Goal: Complete application form

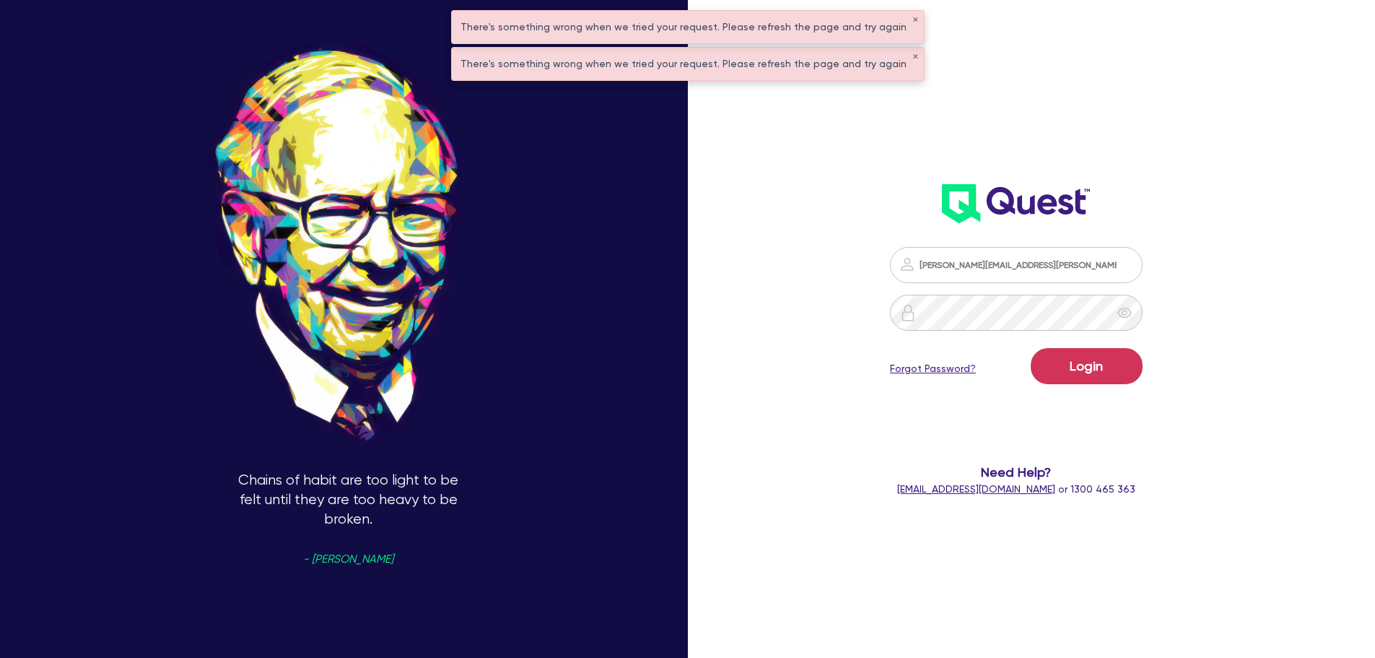
click at [1157, 363] on form "[PERSON_NAME][EMAIL_ADDRESS][PERSON_NAME][DOMAIN_NAME] Login Forgot Password? N…" at bounding box center [1016, 372] width 369 height 250
click at [1134, 368] on button "Login" at bounding box center [1087, 366] width 112 height 36
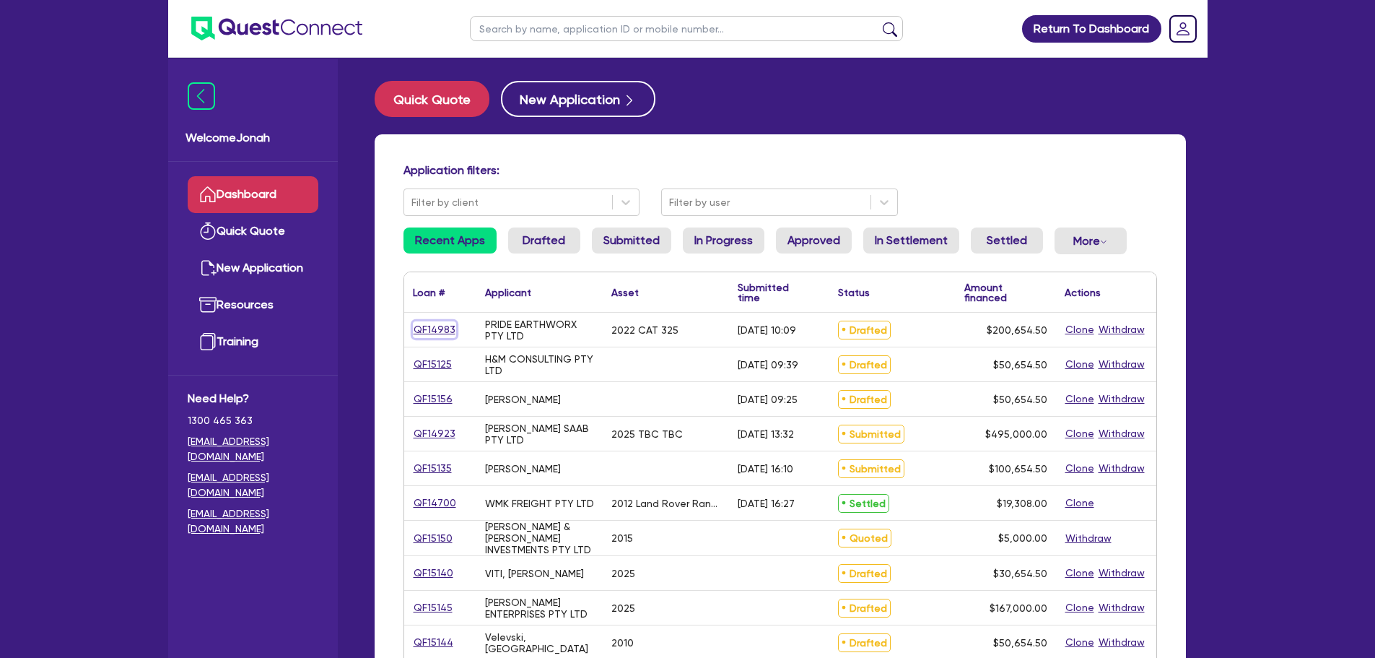
click at [425, 327] on link "QF14983" at bounding box center [434, 329] width 43 height 17
select select "PRIMARY_ASSETS"
select select "YELLOW_GOODS_AND_EXCAVATORS"
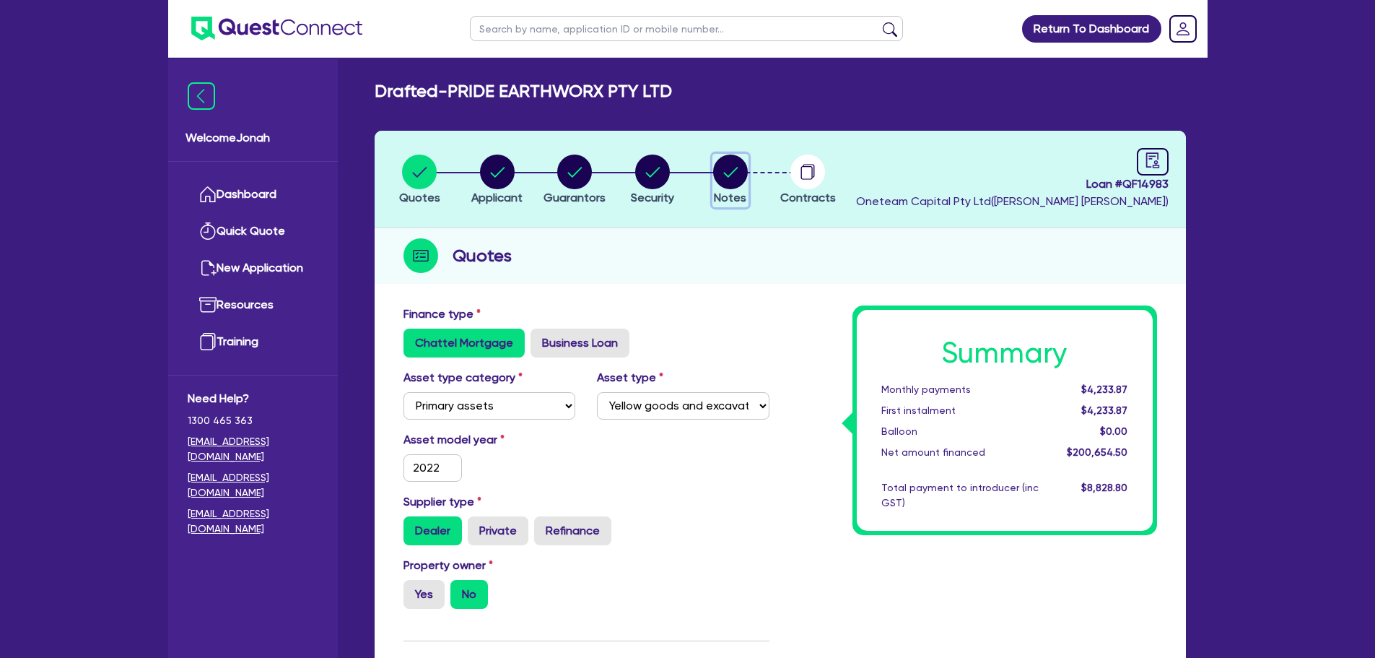
click at [734, 168] on circle "button" at bounding box center [730, 172] width 35 height 35
select select "Other"
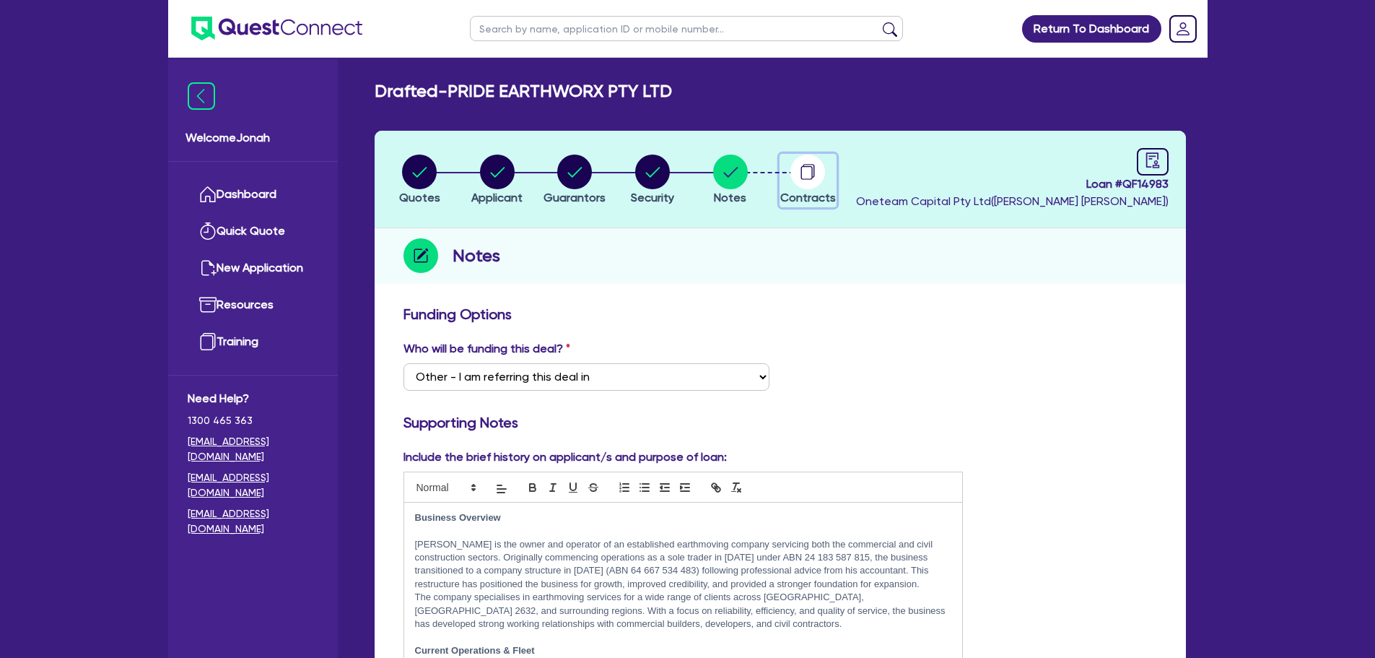
click at [812, 173] on circle "button" at bounding box center [808, 172] width 35 height 35
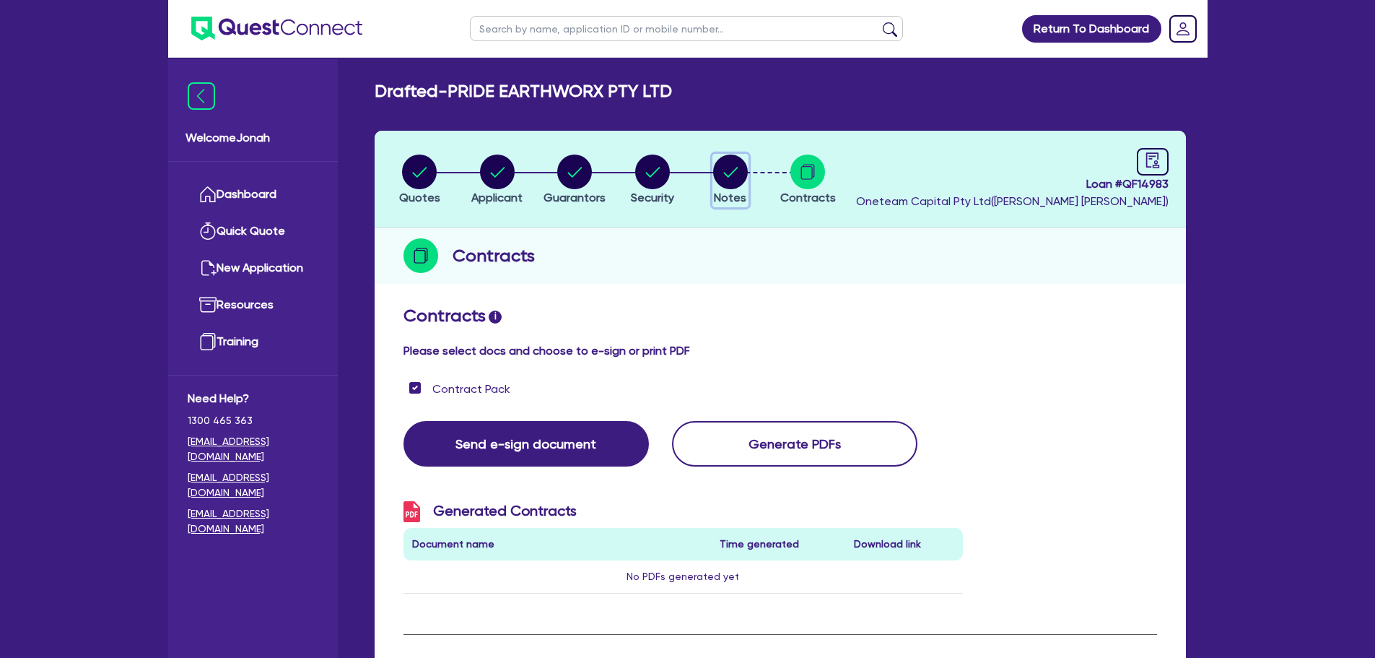
click at [724, 160] on circle "button" at bounding box center [730, 172] width 35 height 35
select select "Other"
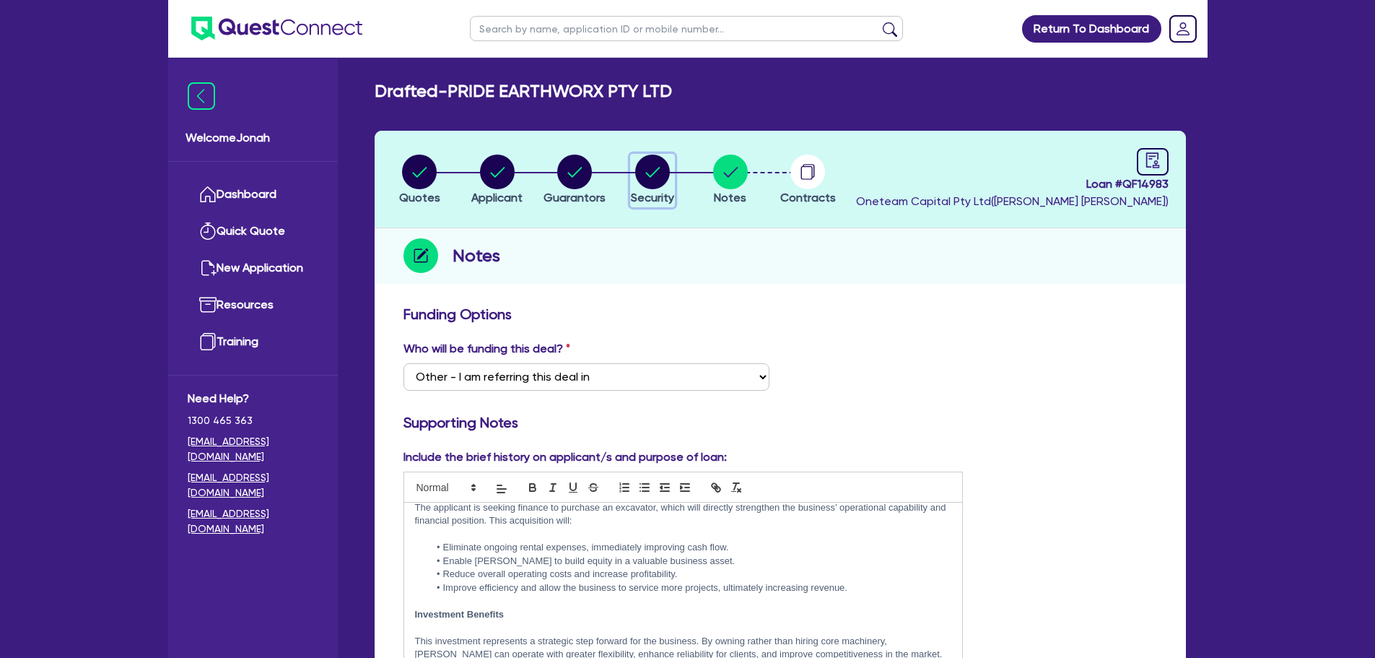
click at [644, 173] on circle "button" at bounding box center [652, 172] width 35 height 35
select select "PRIMARY_ASSETS"
select select "YELLOW_GOODS_AND_EXCAVATORS"
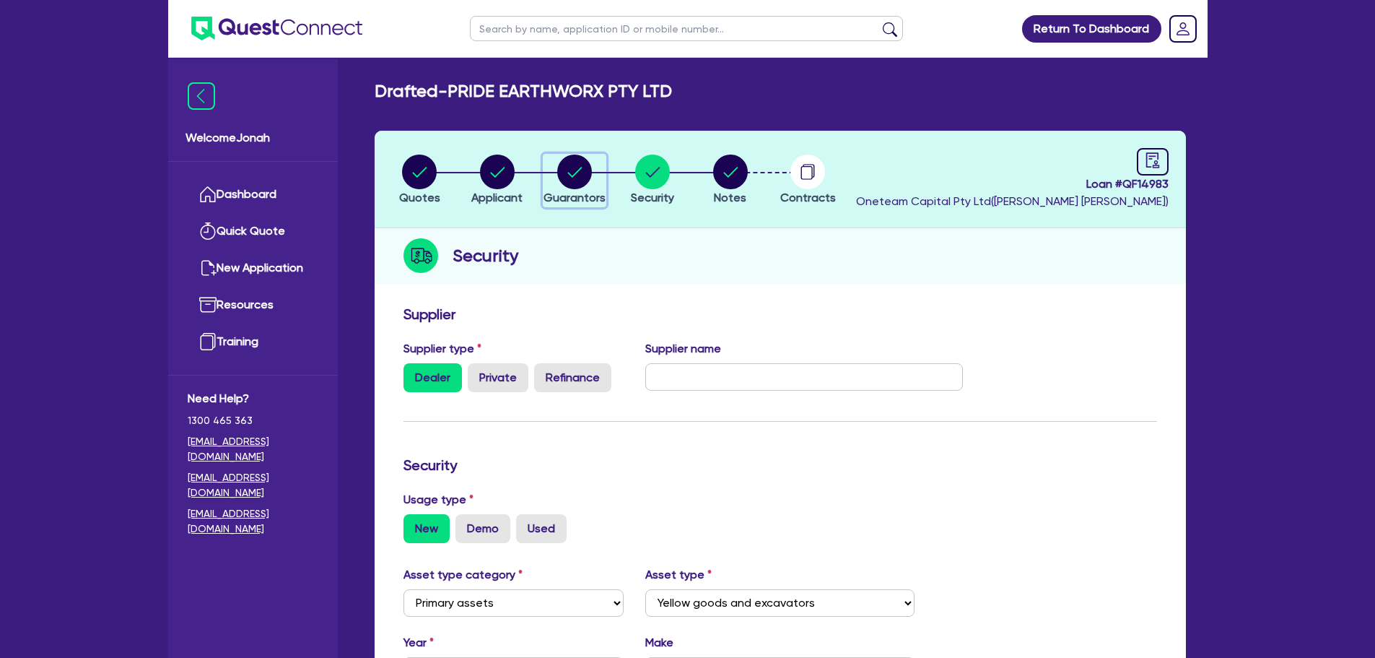
click at [583, 179] on circle "button" at bounding box center [574, 172] width 35 height 35
select select "MR"
select select "ACT"
select select "SINGLE"
select select "VEHICLE"
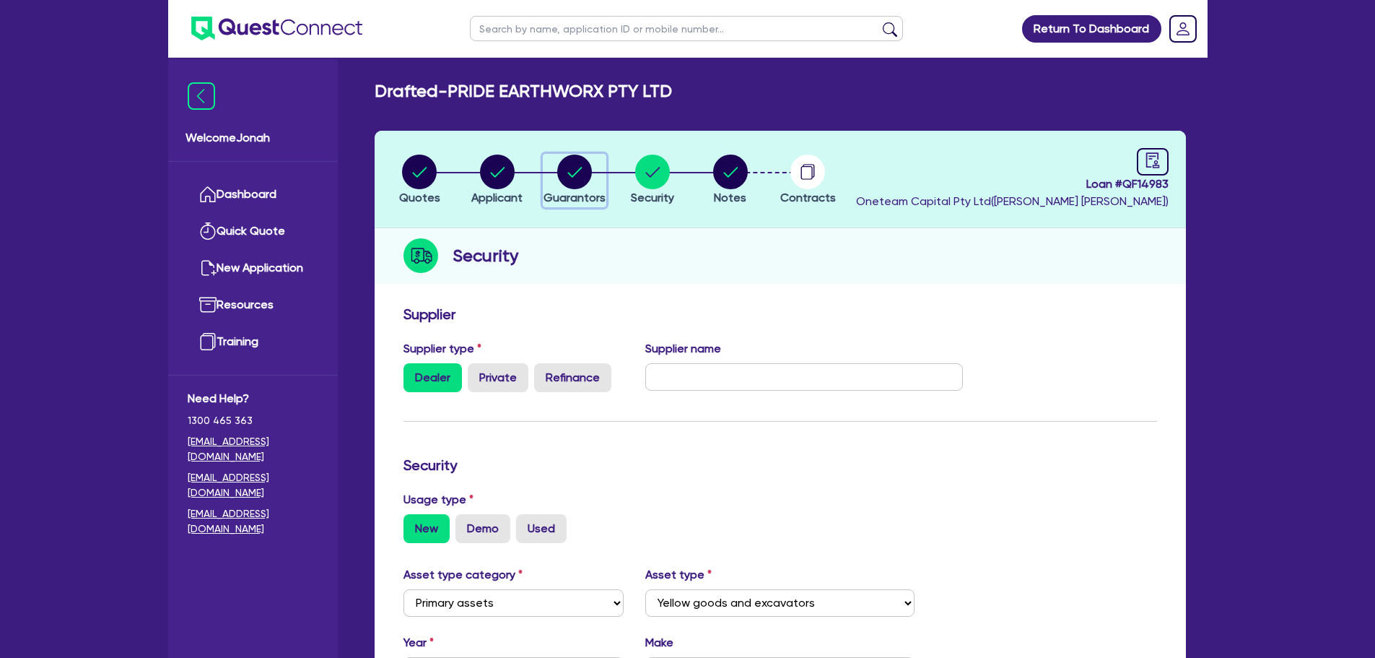
select select "CASH"
select select "HOUSEHOLD_PERSONAL"
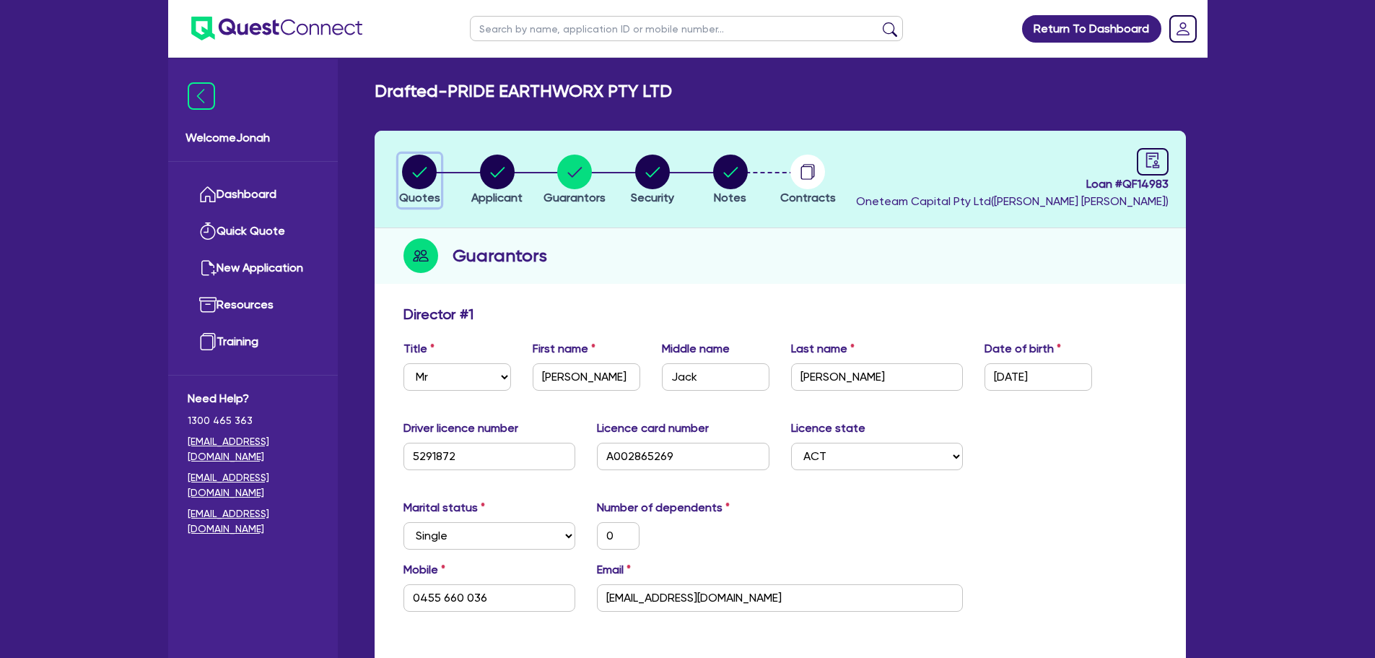
click at [411, 169] on circle "button" at bounding box center [419, 172] width 35 height 35
select select "PRIMARY_ASSETS"
select select "YELLOW_GOODS_AND_EXCAVATORS"
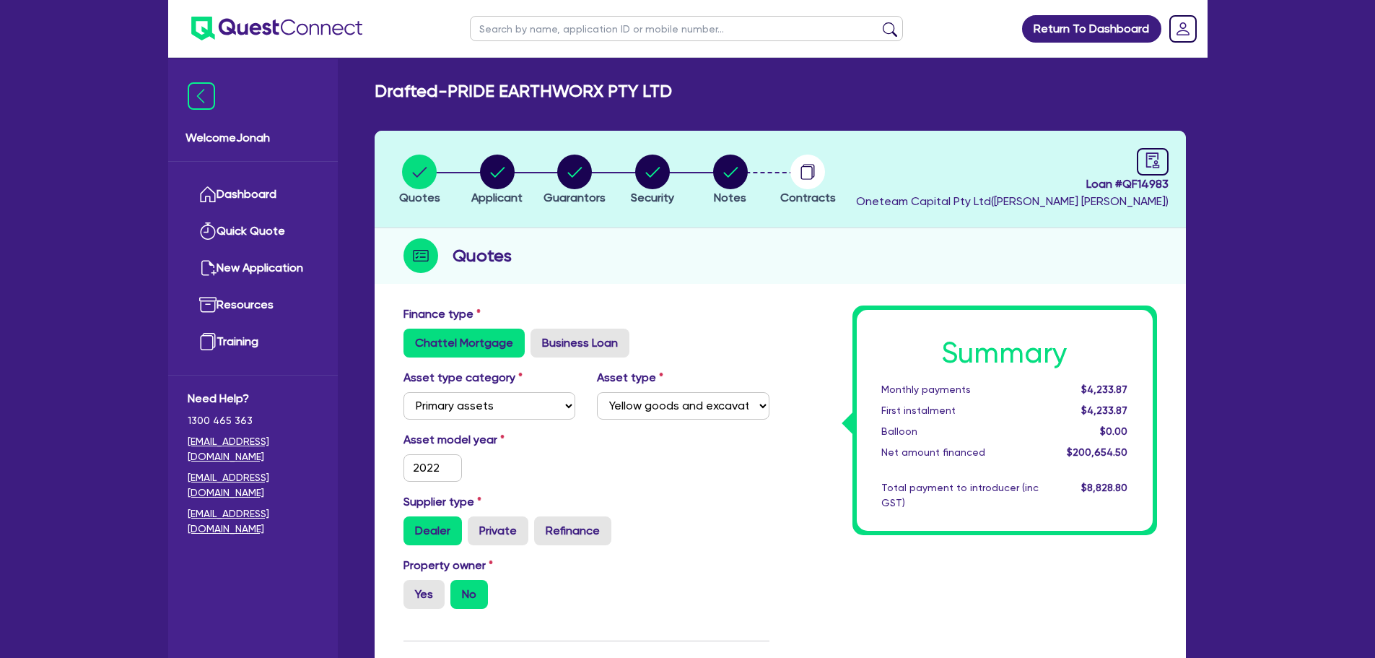
click at [546, 23] on input "text" at bounding box center [686, 28] width 433 height 25
type input "pavlos"
click at [887, 24] on button "submit" at bounding box center [890, 32] width 23 height 20
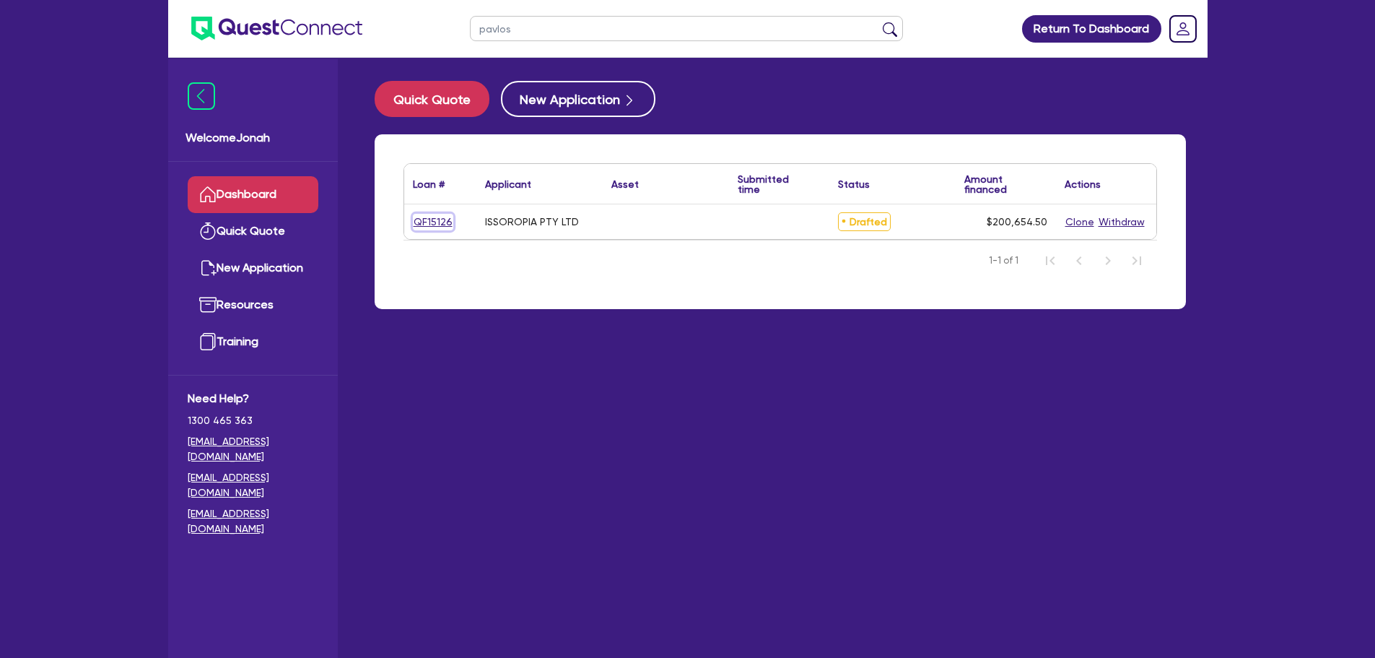
click at [445, 221] on link "QF15126" at bounding box center [433, 222] width 40 height 17
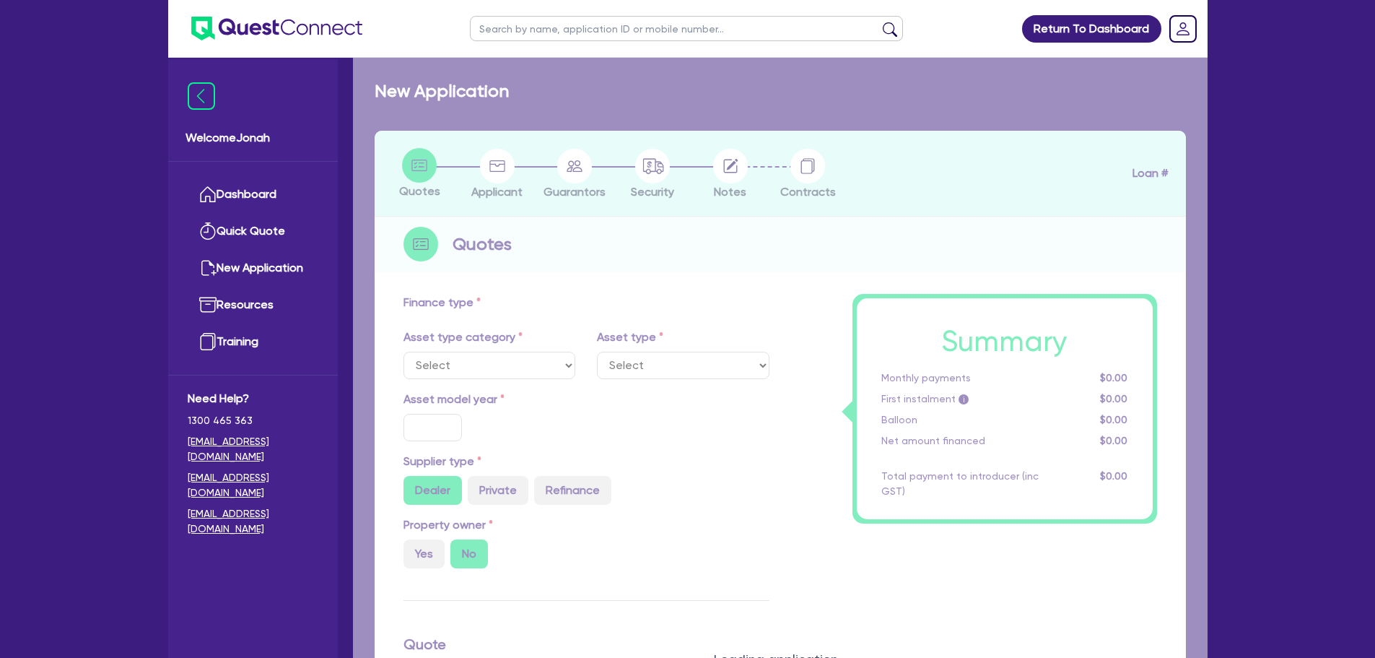
type input "200,000"
type input "4"
type input "8,026.18"
radio input "true"
type input "18"
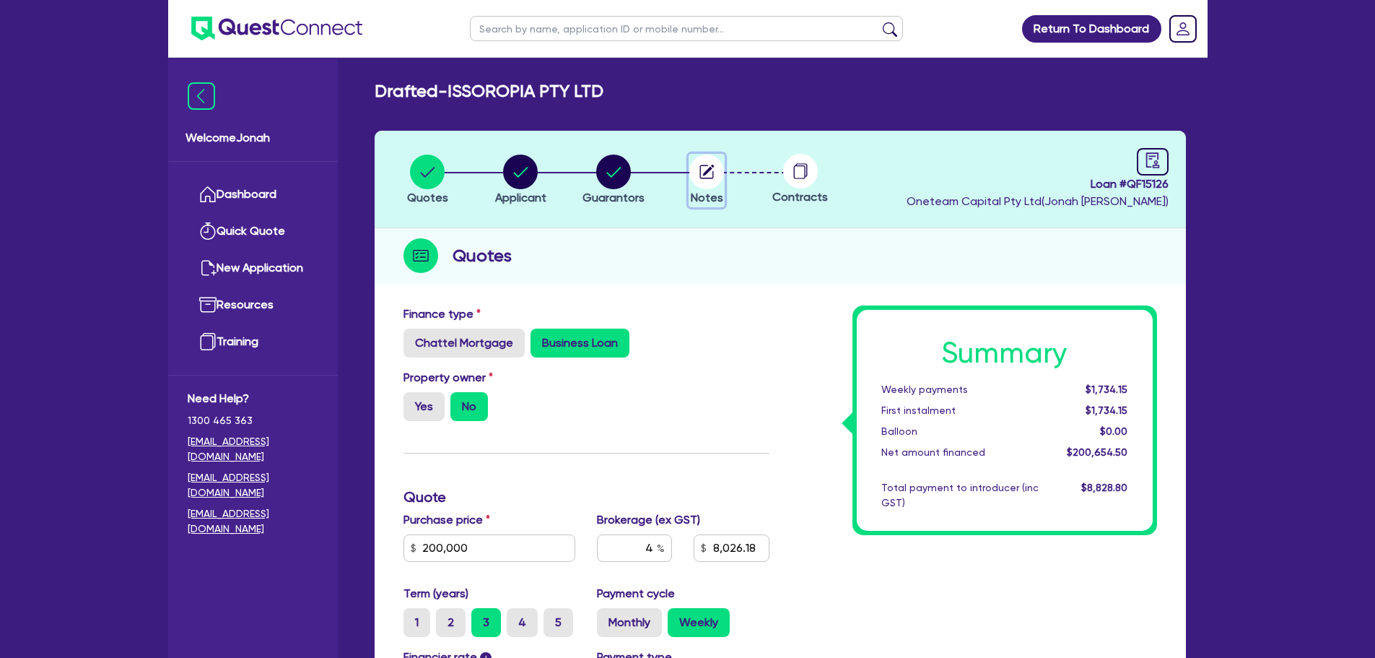
click at [703, 178] on icon "button" at bounding box center [707, 172] width 14 height 14
select select "Other"
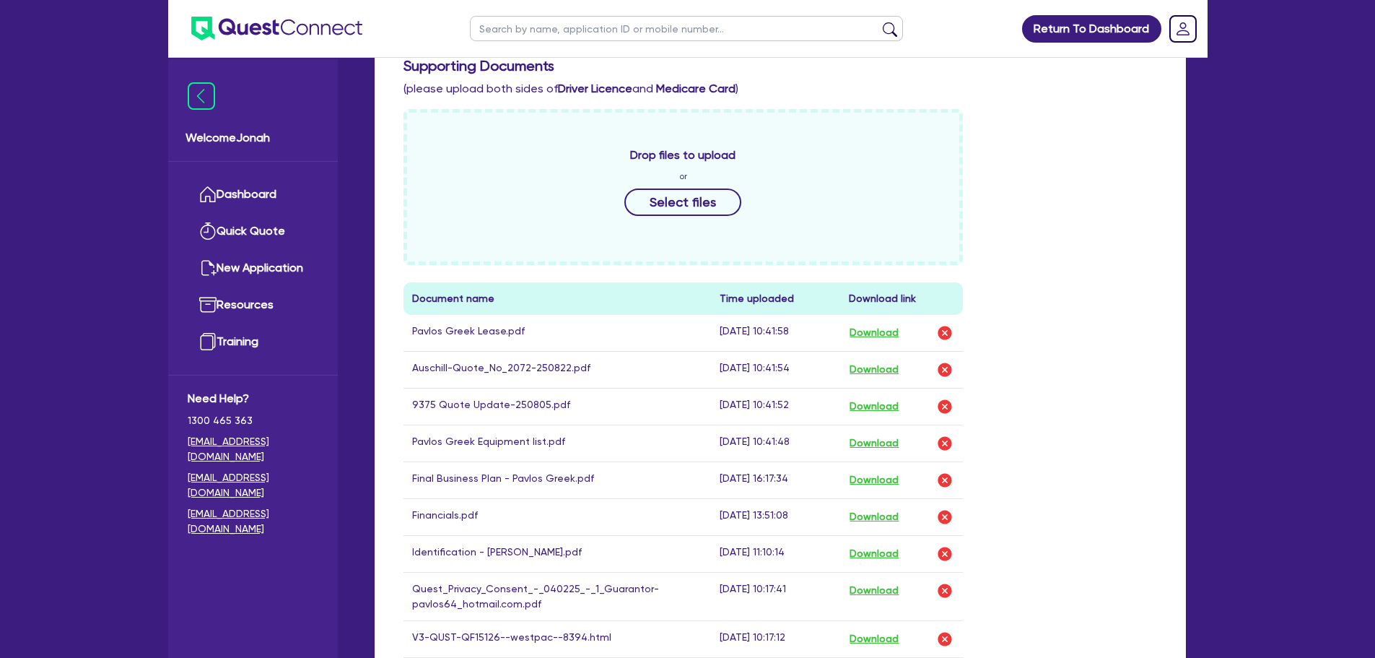
scroll to position [1086, 0]
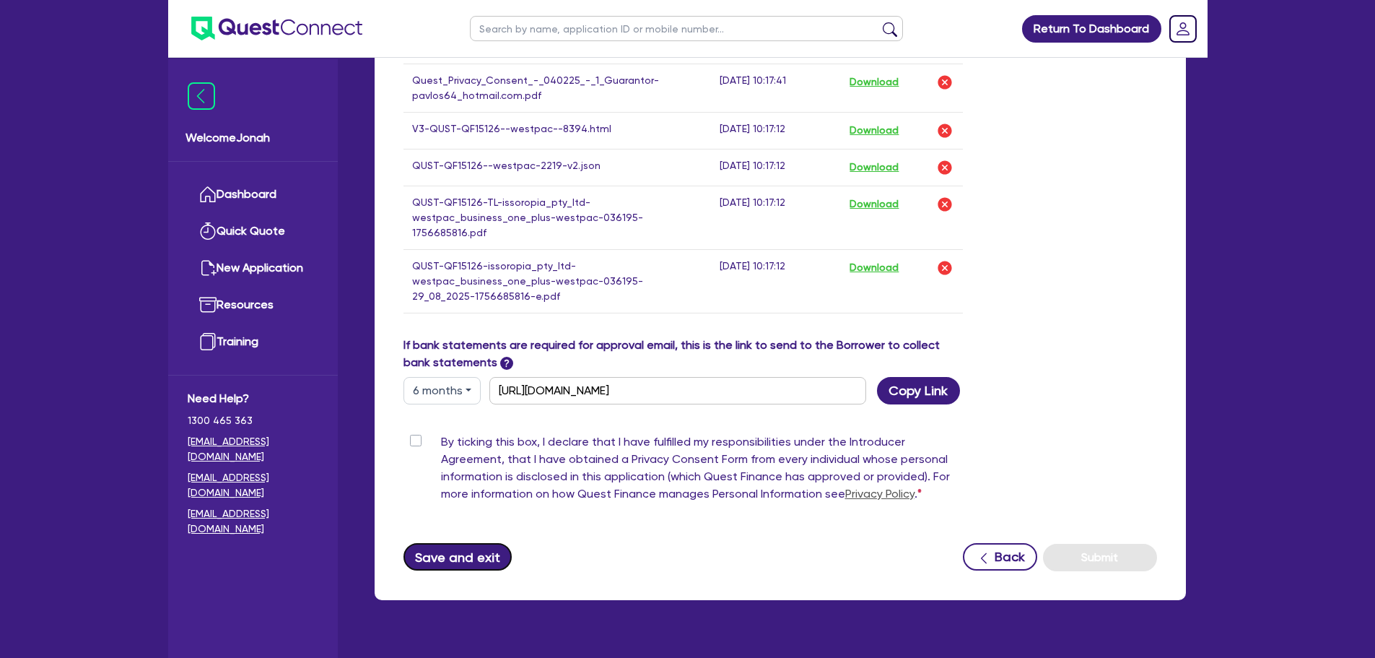
click at [468, 543] on button "Save and exit" at bounding box center [458, 556] width 109 height 27
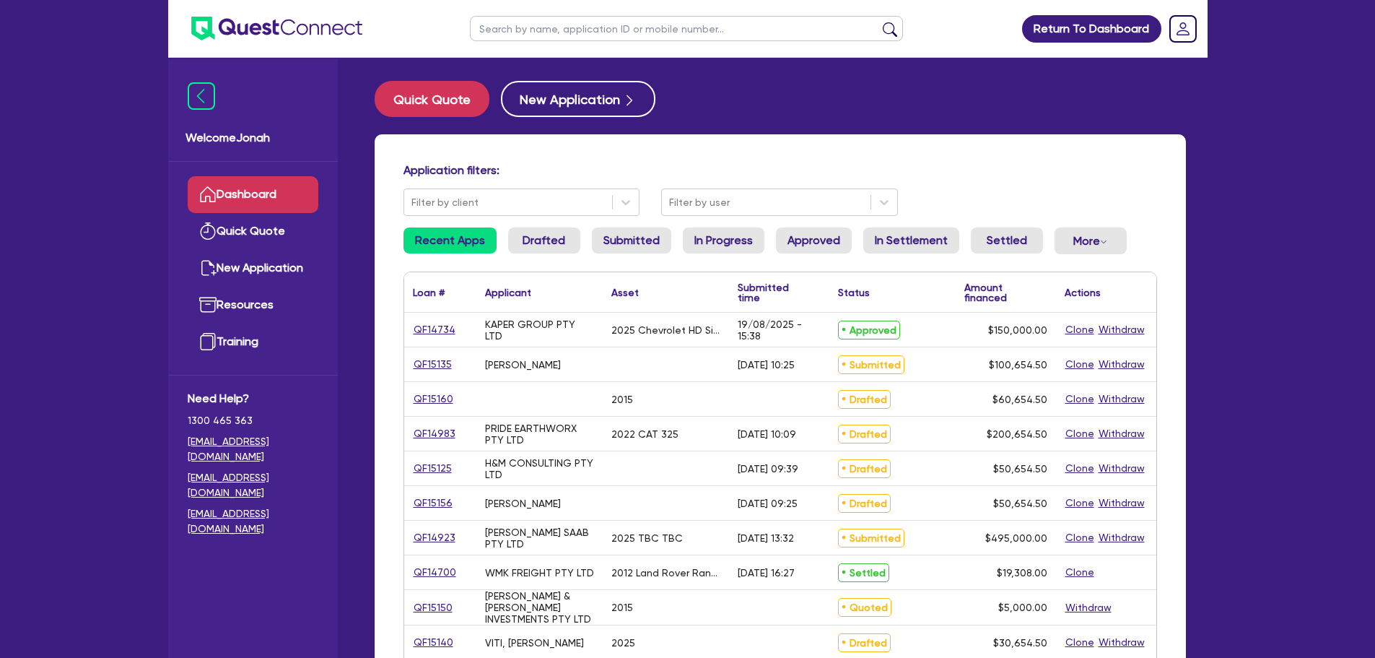
click at [534, 27] on input "text" at bounding box center [686, 28] width 433 height 25
type input "pavlos"
click at [893, 25] on button "submit" at bounding box center [890, 32] width 23 height 20
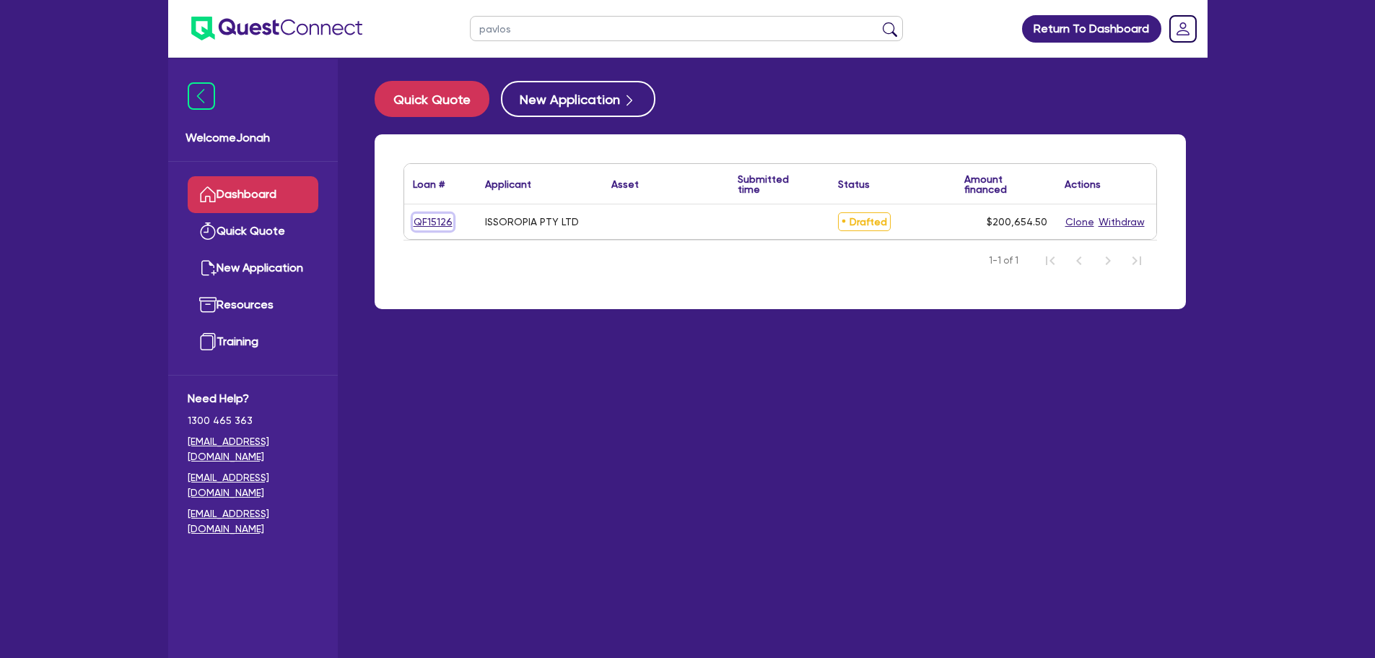
click at [431, 214] on link "QF15126" at bounding box center [433, 222] width 40 height 17
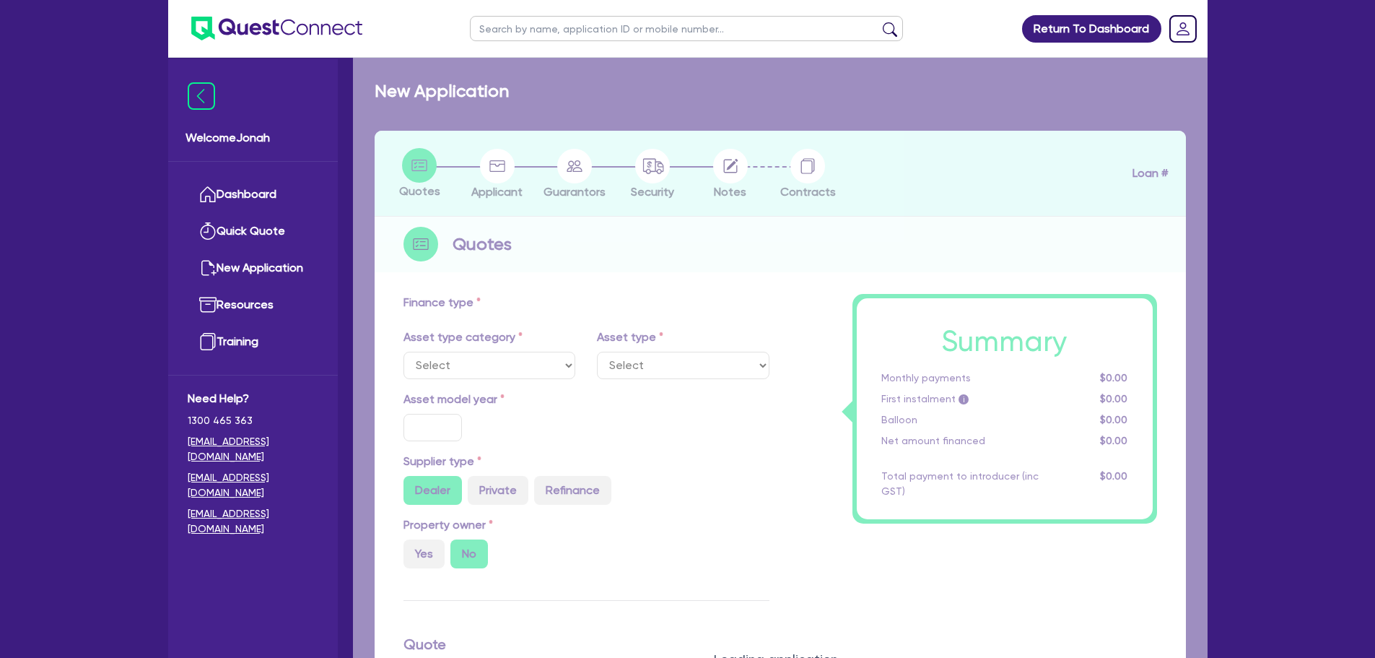
type input "200,000"
type input "4"
type input "8,026.18"
radio input "true"
type input "18"
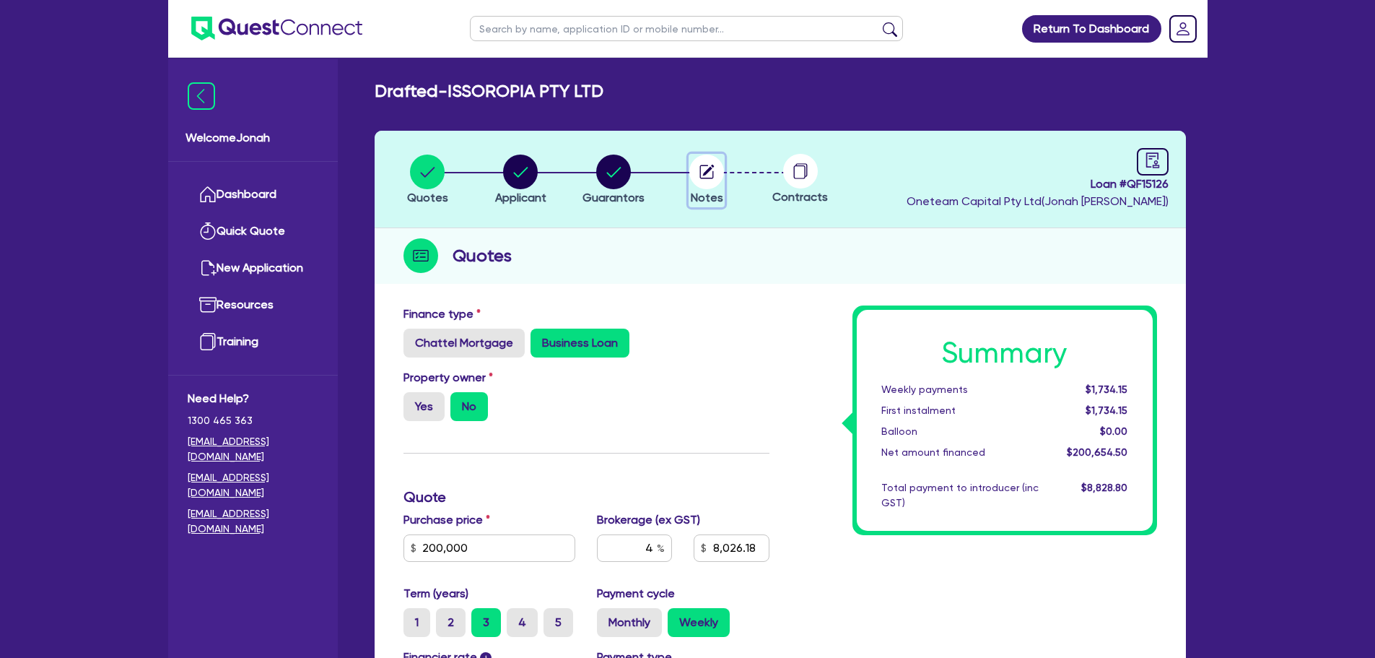
click at [713, 191] on span "Notes" at bounding box center [707, 198] width 32 height 14
select select "Other"
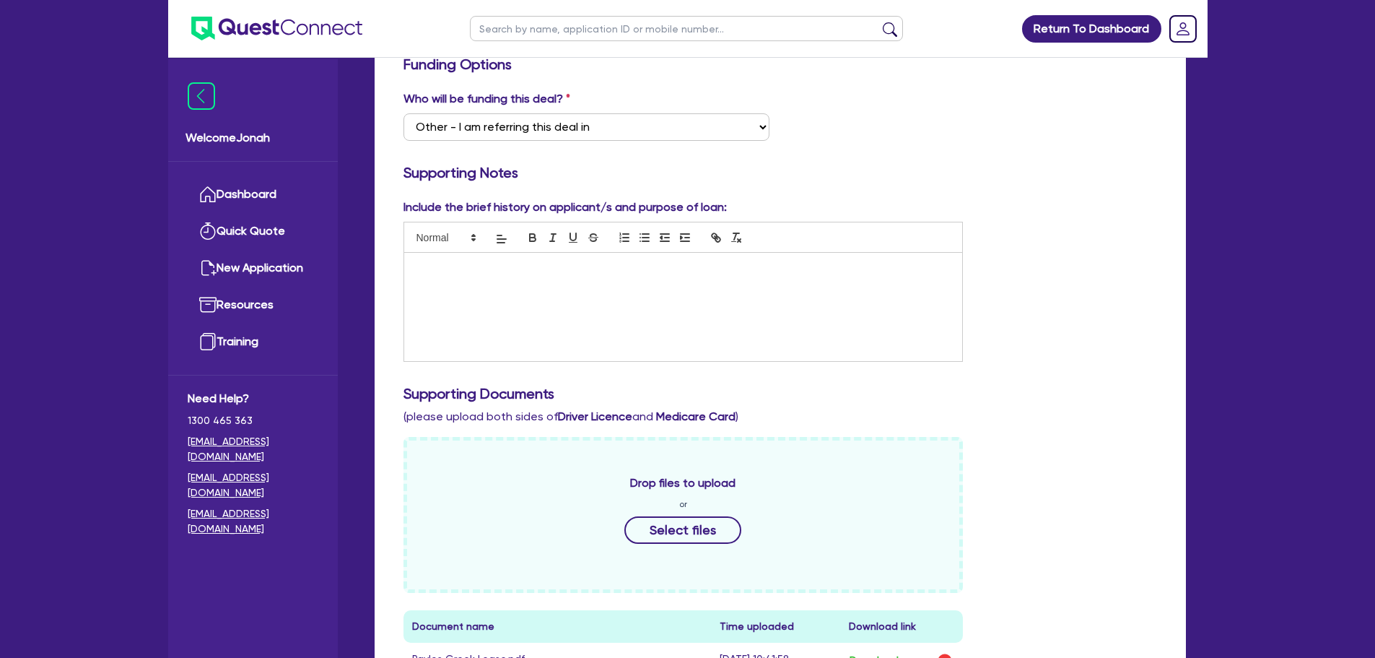
scroll to position [72, 0]
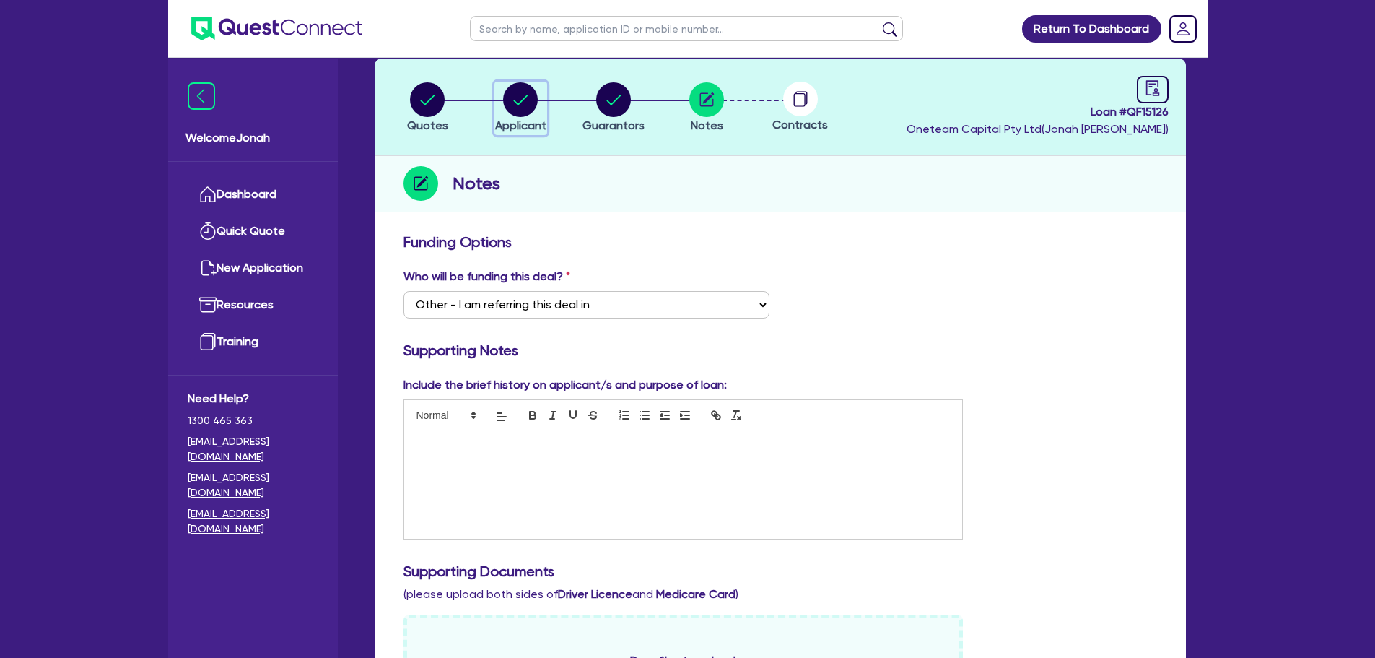
click at [521, 102] on icon "button" at bounding box center [521, 100] width 14 height 10
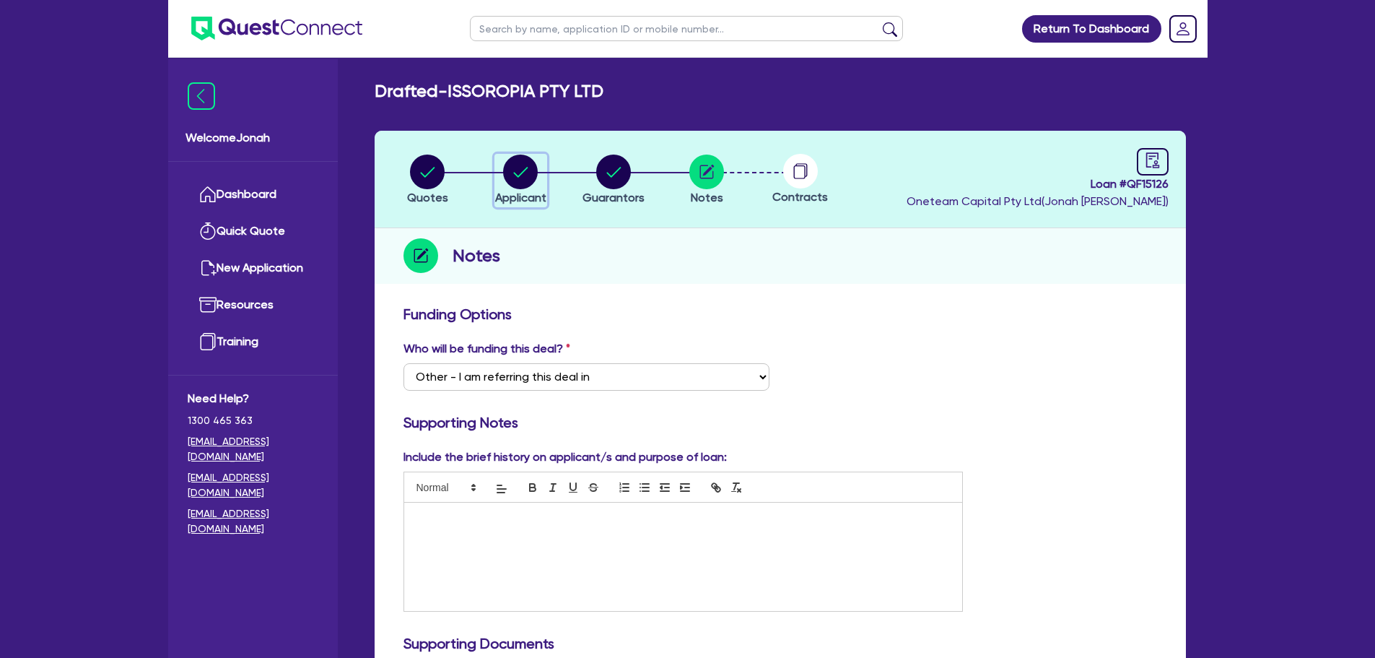
select select "COMPANY"
select select "ACCOMODATION_FOOD"
select select "RESTAURANTS"
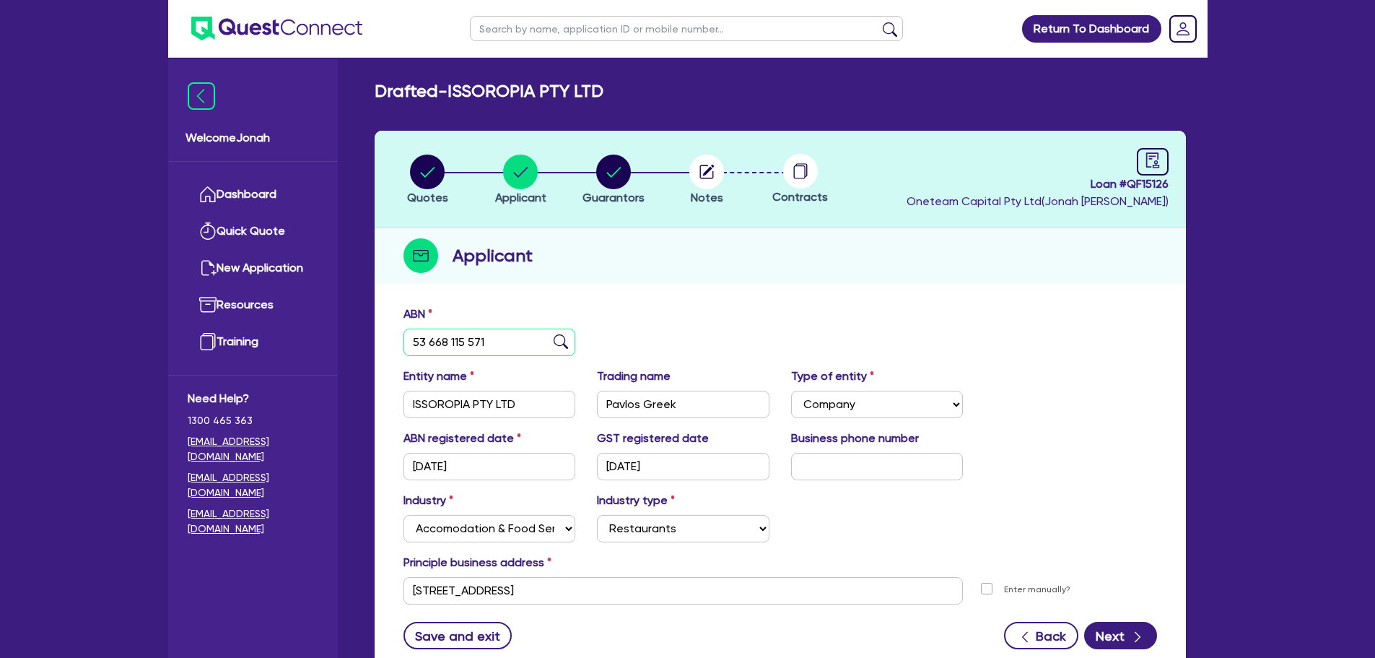
click at [456, 339] on input "53 668 115 571" at bounding box center [490, 342] width 173 height 27
click at [721, 188] on icon "button" at bounding box center [707, 172] width 35 height 35
select select "Other"
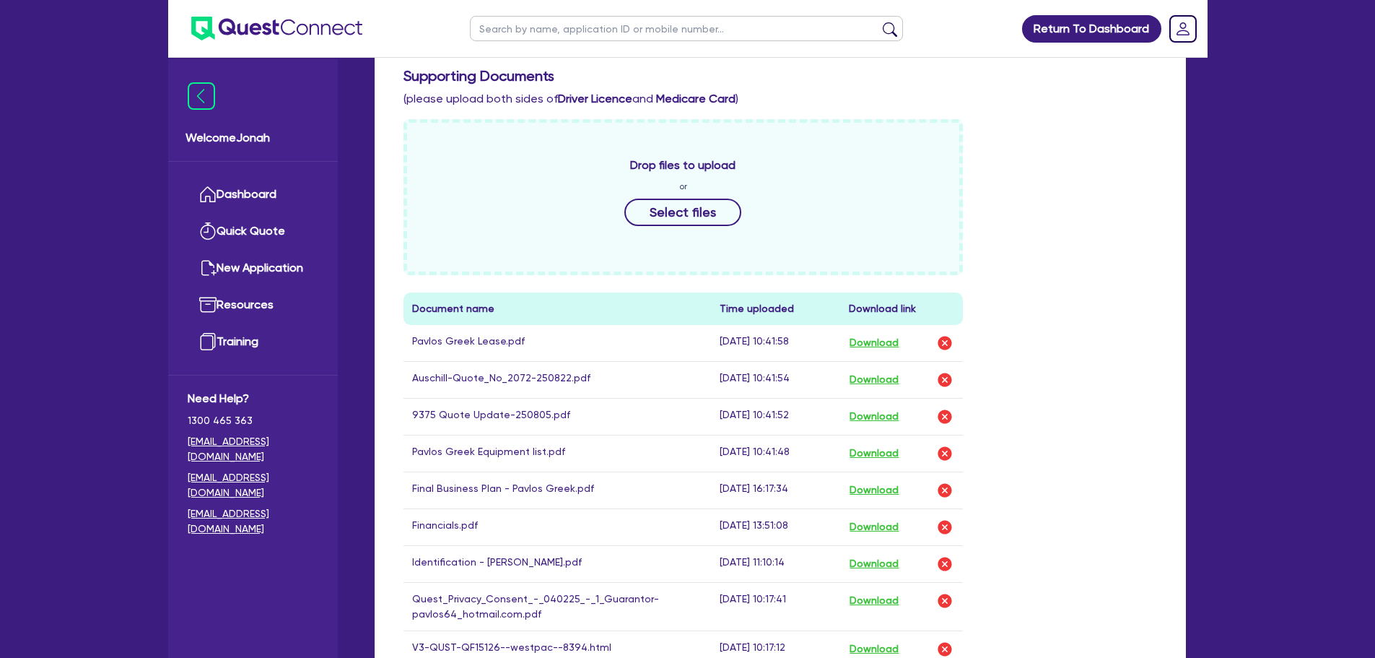
scroll to position [578, 0]
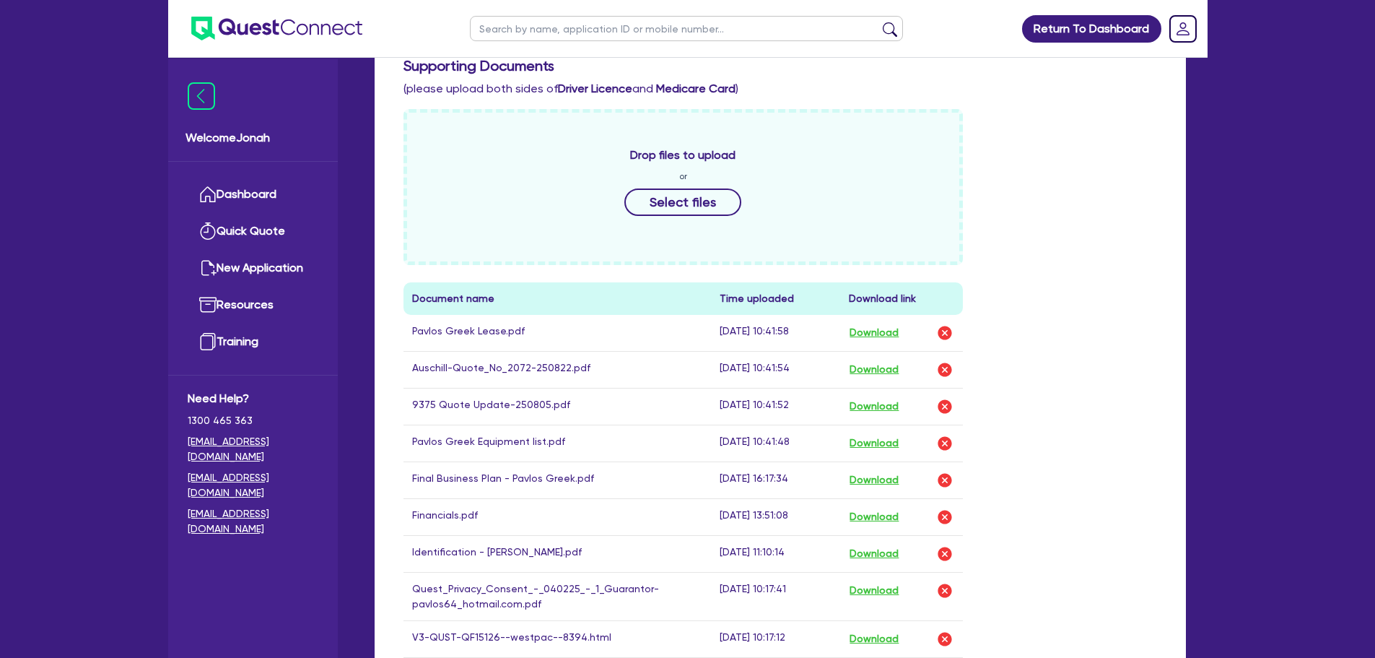
click at [492, 330] on td "Pavlos Greek Lease.pdf" at bounding box center [558, 333] width 308 height 37
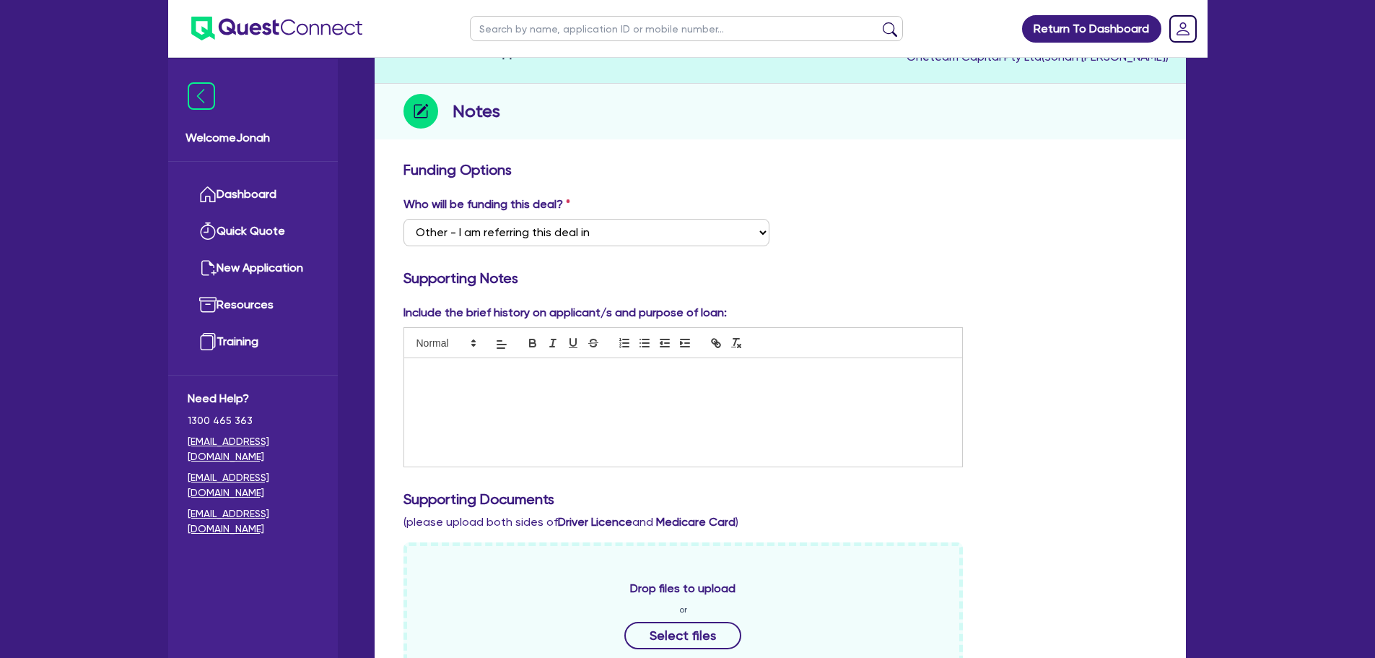
scroll to position [0, 0]
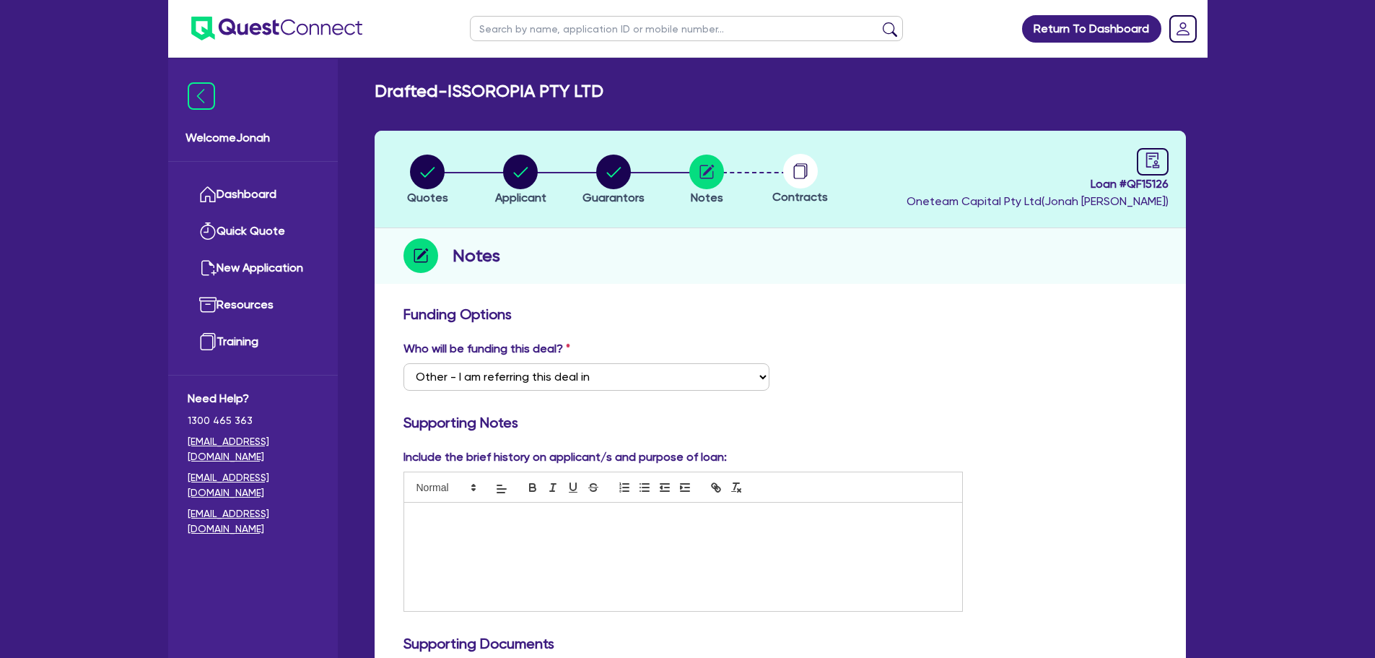
click at [452, 185] on li "Quotes" at bounding box center [427, 179] width 93 height 51
click at [439, 173] on circle "button" at bounding box center [427, 172] width 35 height 35
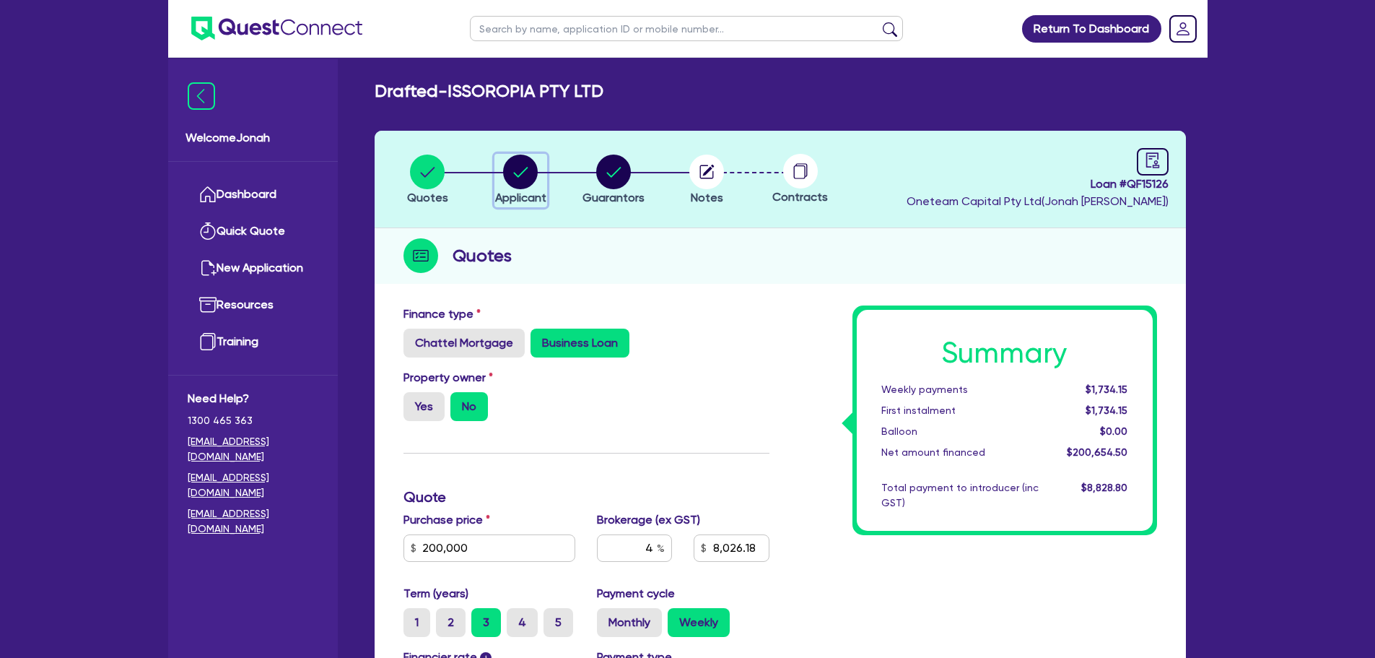
click at [521, 173] on circle "button" at bounding box center [520, 172] width 35 height 35
select select "COMPANY"
select select "ACCOMODATION_FOOD"
select select "RESTAURANTS"
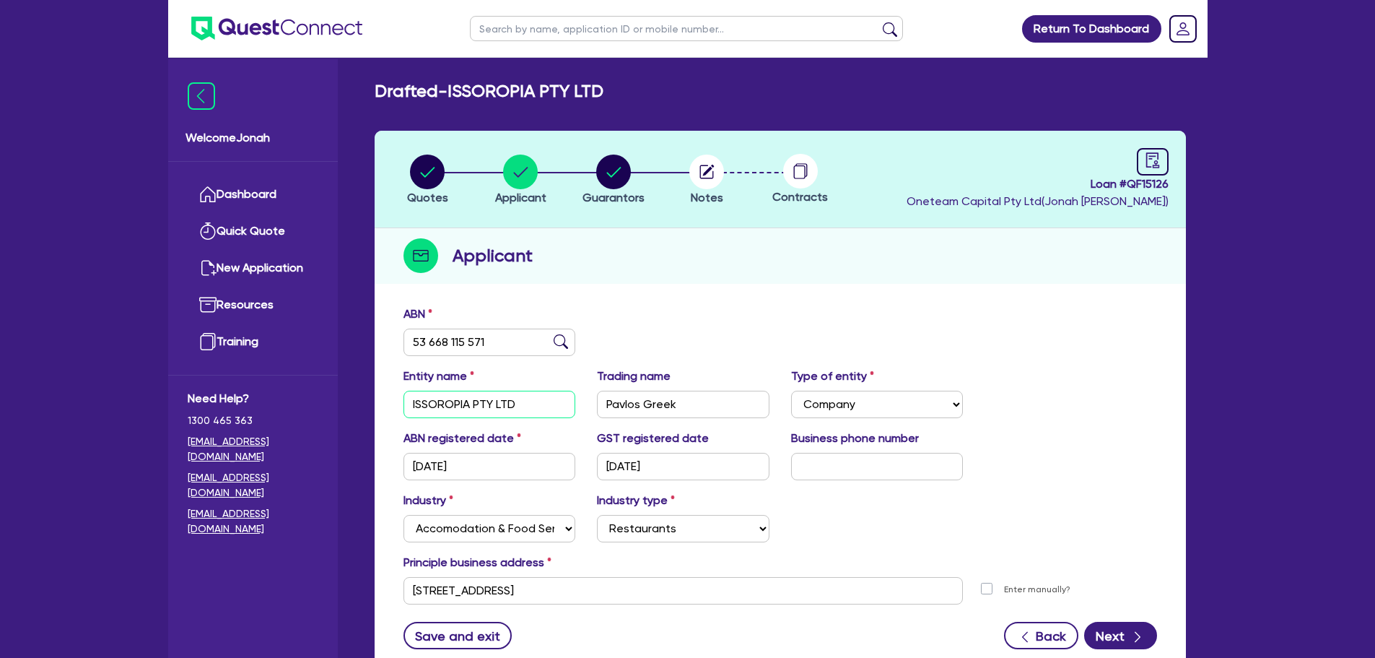
click at [484, 404] on input "ISSOROPIA PTY LTD" at bounding box center [490, 404] width 173 height 27
click at [490, 330] on input "53 668 115 571" at bounding box center [490, 342] width 173 height 27
click at [487, 339] on input "53 668 115 571" at bounding box center [490, 342] width 173 height 27
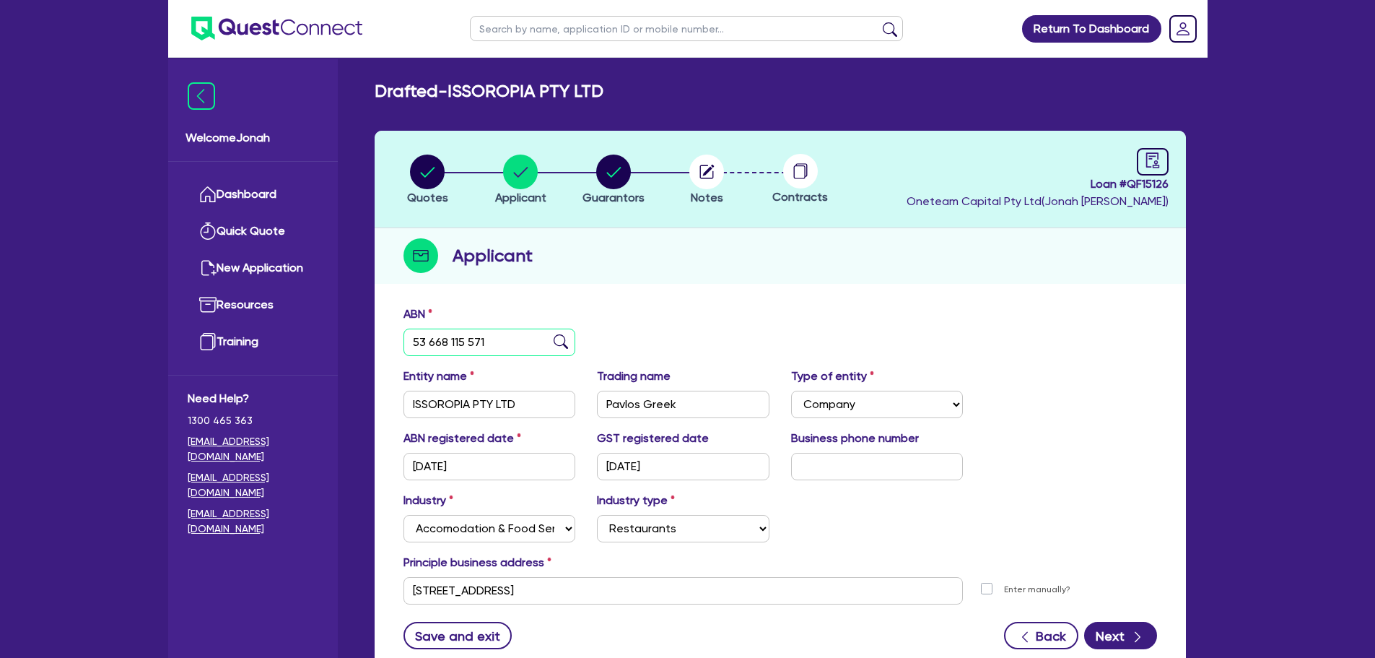
click at [487, 339] on input "53 668 115 571" at bounding box center [490, 342] width 173 height 27
click at [658, 290] on div "Quotes Applicant Guarantors Notes Contracts Loan # QF15126 Oneteam Capital Pty …" at bounding box center [781, 404] width 812 height 547
click at [606, 170] on circle "button" at bounding box center [613, 172] width 35 height 35
select select "MR"
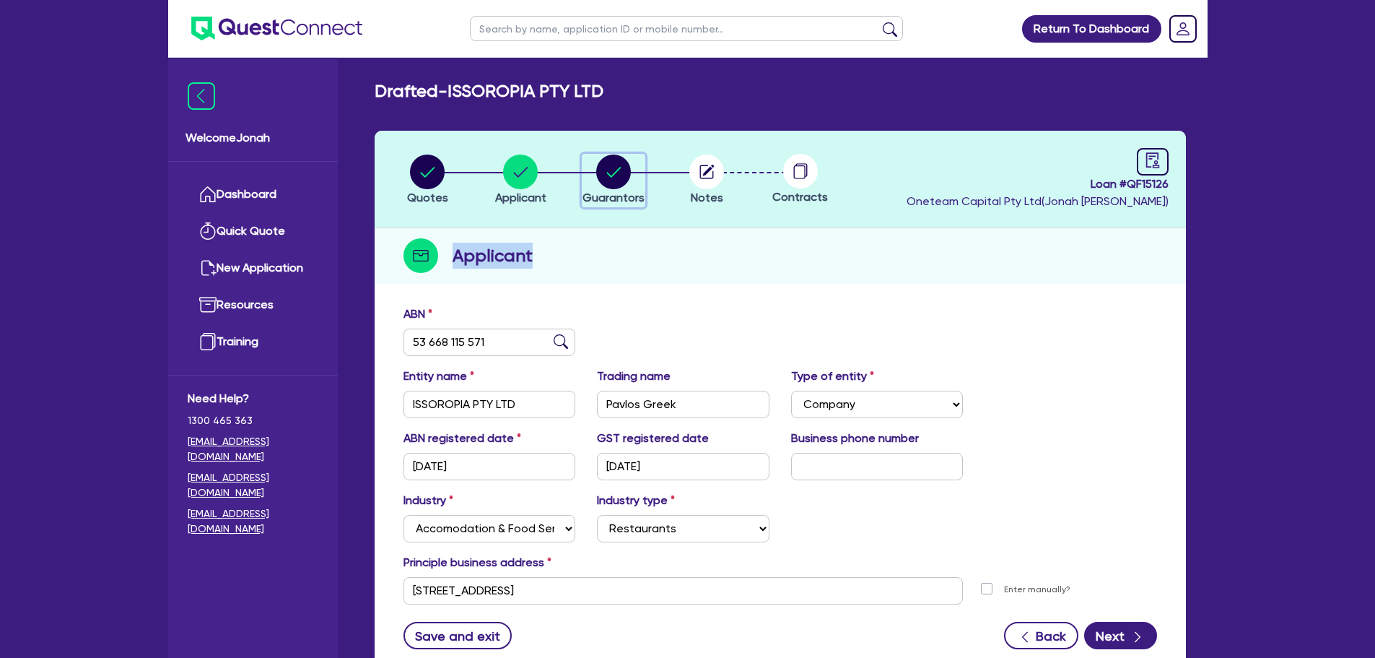
select select "WA"
select select "SINGLE"
select select "VEHICLE"
select select "CREDIT_CARD"
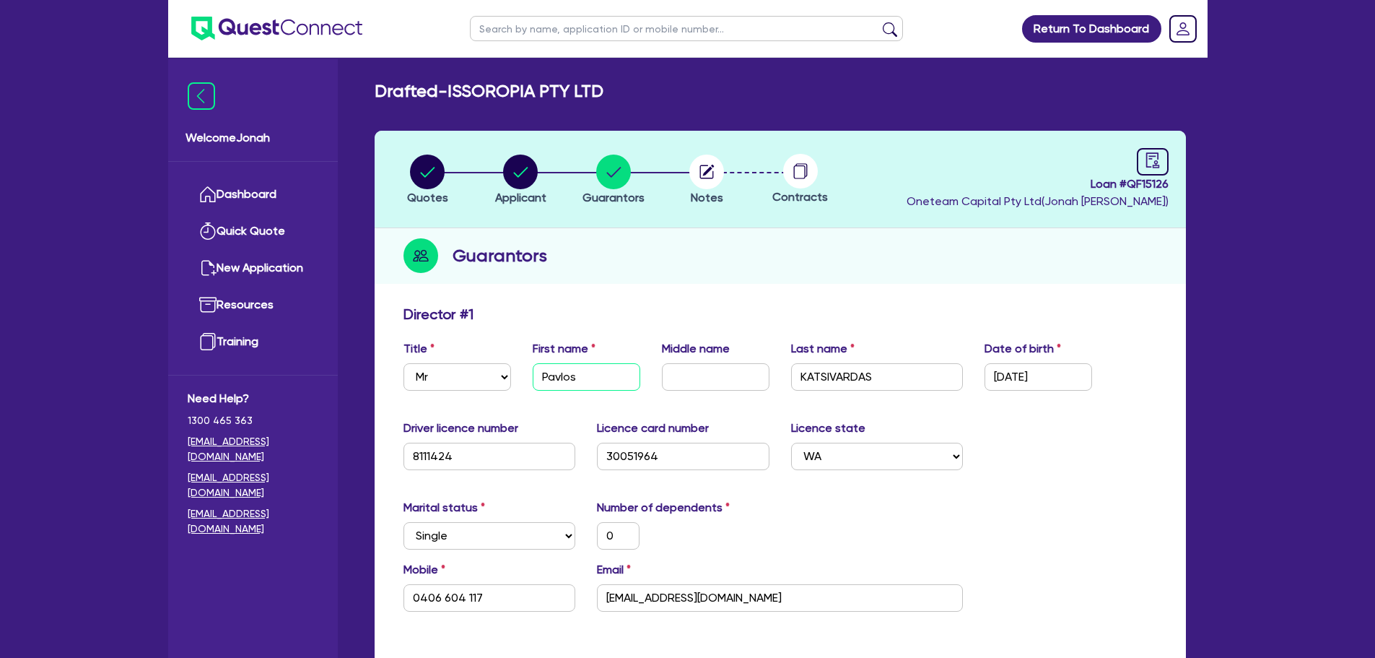
click at [572, 376] on input "Pavlos" at bounding box center [587, 376] width 108 height 27
click at [845, 382] on input "KATSIVARDAS" at bounding box center [877, 376] width 173 height 27
drag, startPoint x: 845, startPoint y: 382, endPoint x: 839, endPoint y: 373, distance: 11.0
click at [845, 381] on input "KATSIVARDAS" at bounding box center [877, 376] width 173 height 27
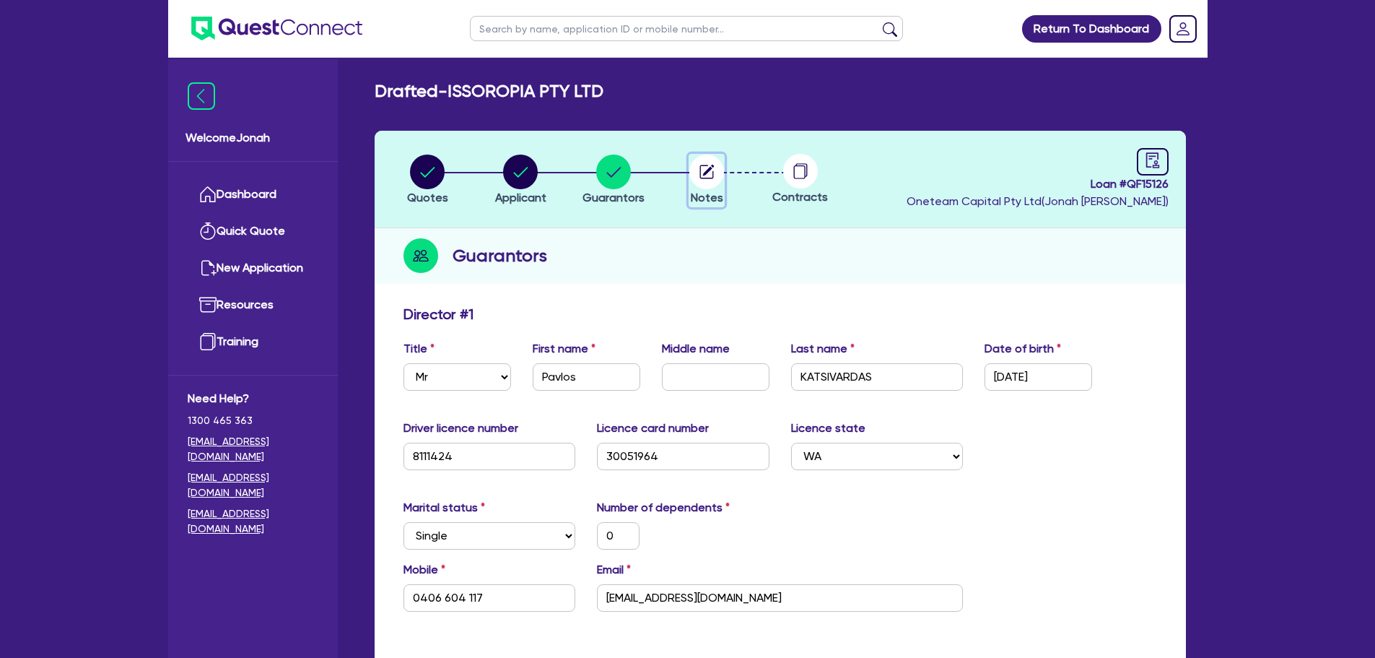
click at [712, 183] on circle "button" at bounding box center [707, 172] width 35 height 35
select select "Other"
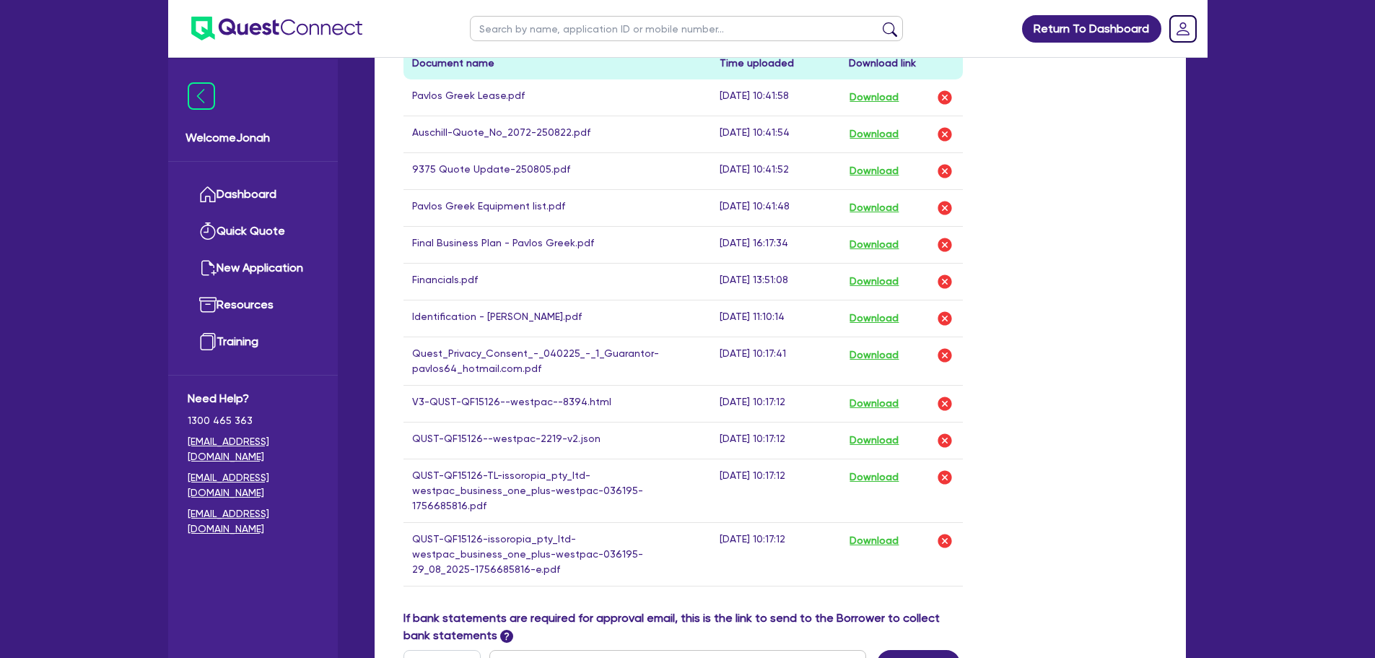
scroll to position [866, 0]
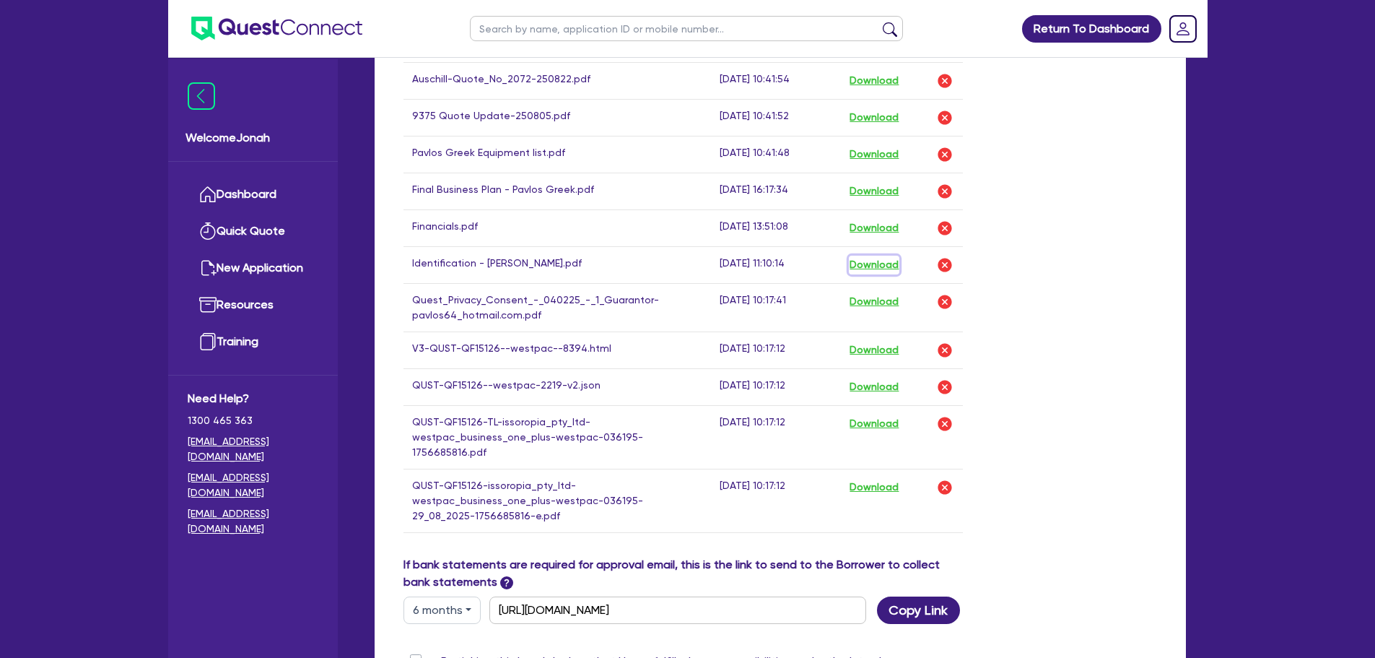
click at [882, 267] on button "Download" at bounding box center [874, 265] width 51 height 19
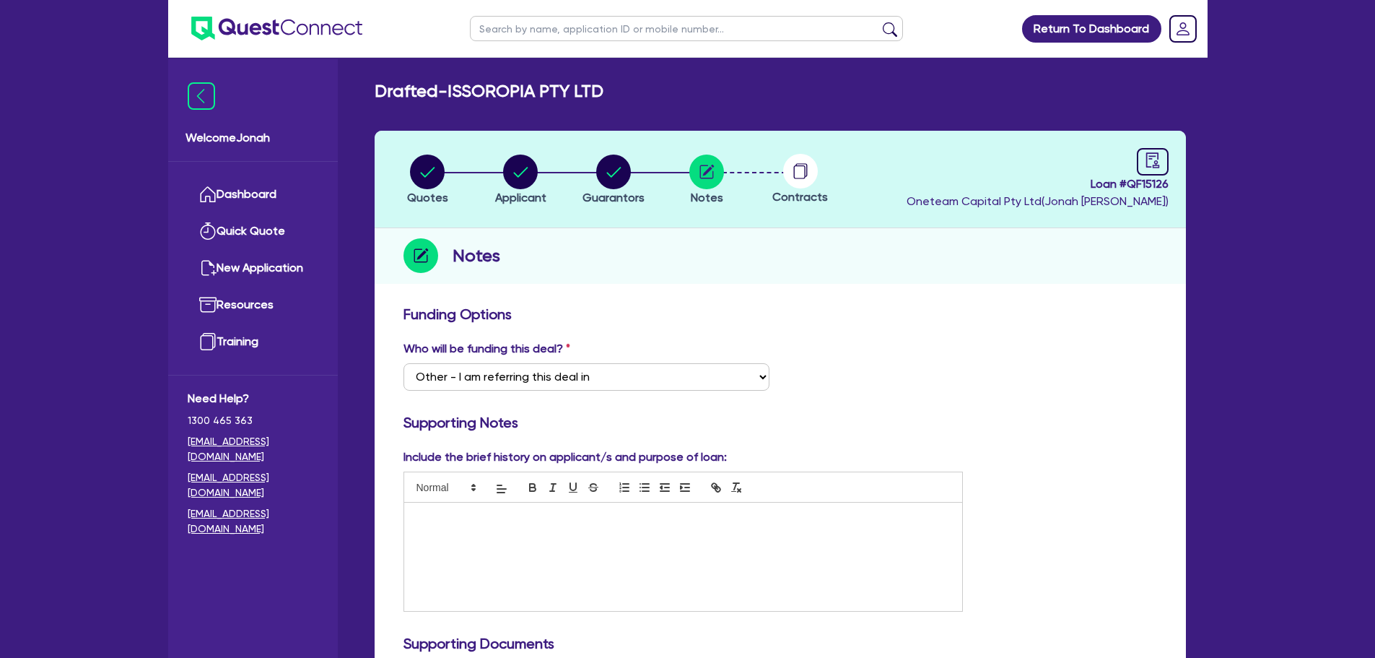
scroll to position [72, 0]
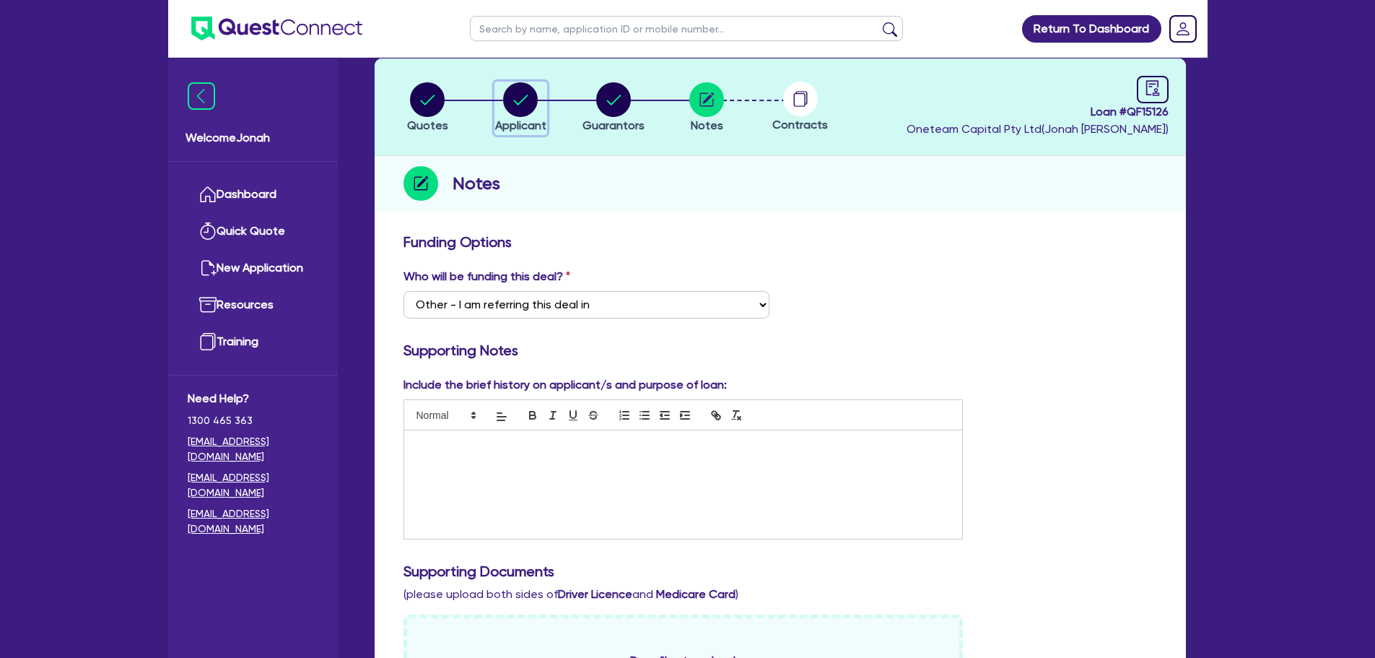
click at [521, 102] on icon "button" at bounding box center [521, 100] width 14 height 10
select select "COMPANY"
select select "ACCOMODATION_FOOD"
select select "RESTAURANTS"
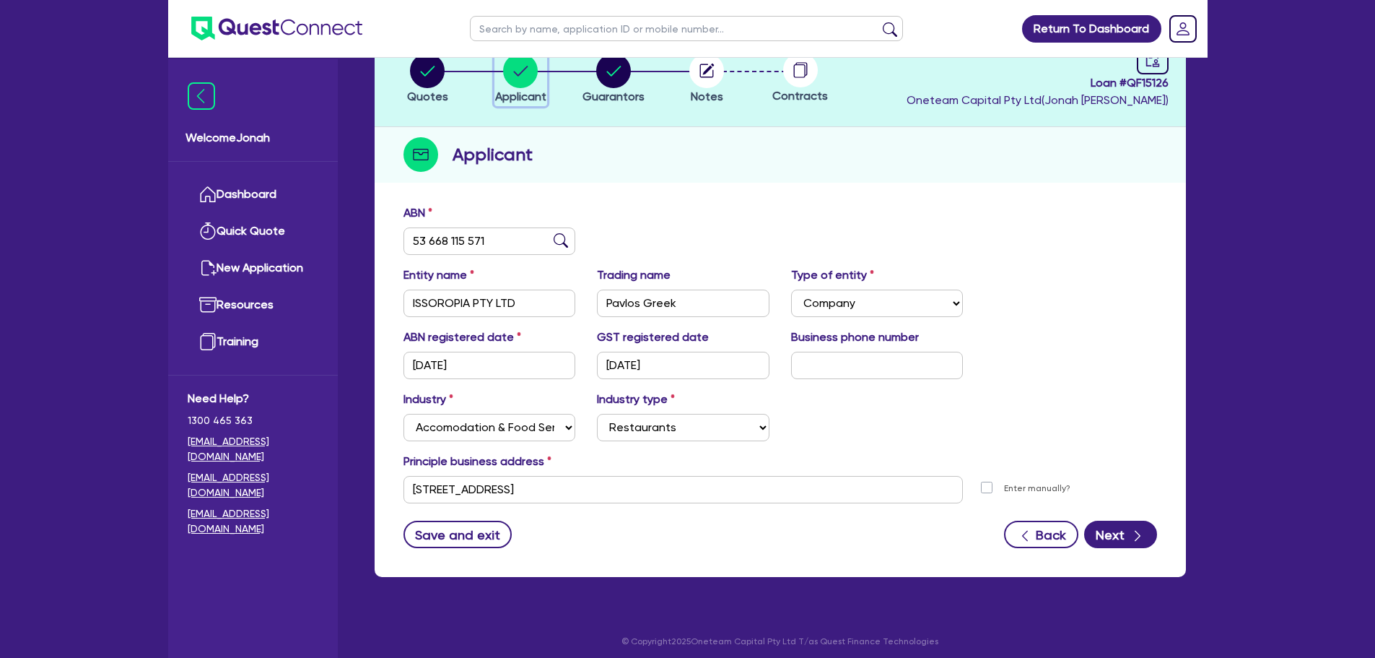
scroll to position [108, 0]
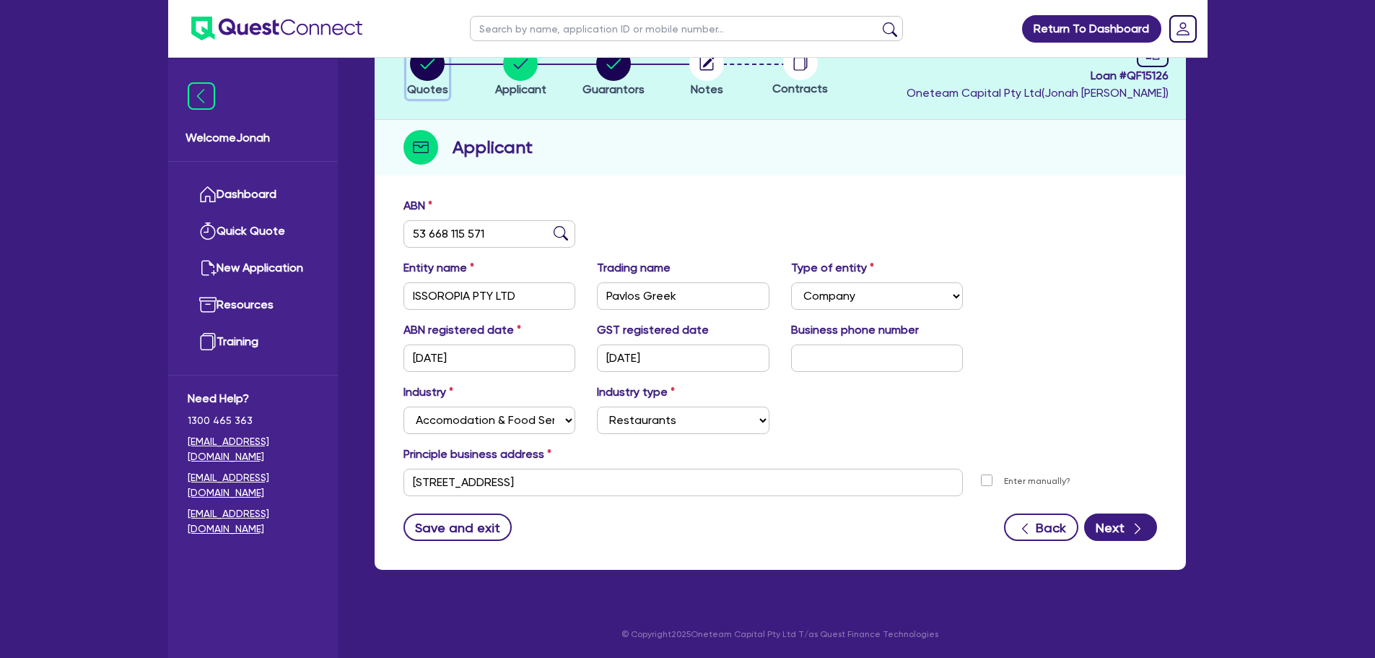
click at [436, 77] on circle "button" at bounding box center [427, 63] width 35 height 35
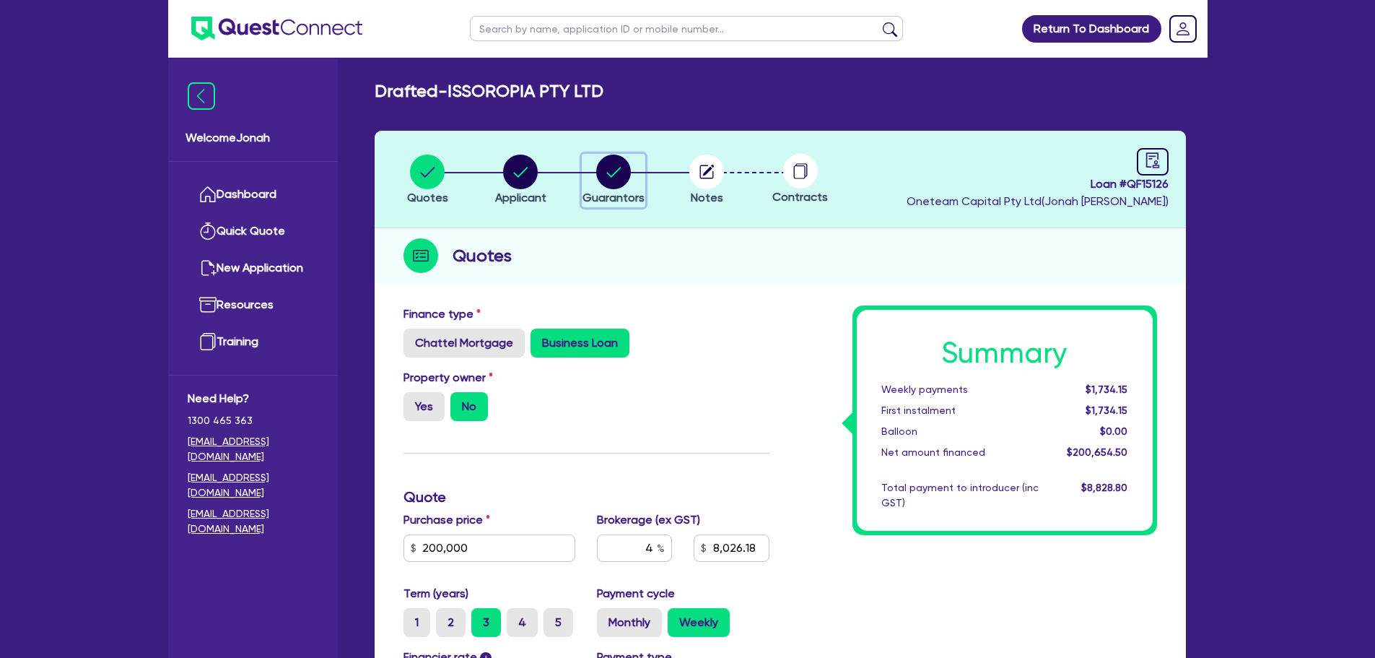
click at [612, 165] on circle "button" at bounding box center [613, 172] width 35 height 35
select select "MR"
select select "WA"
select select "SINGLE"
select select "VEHICLE"
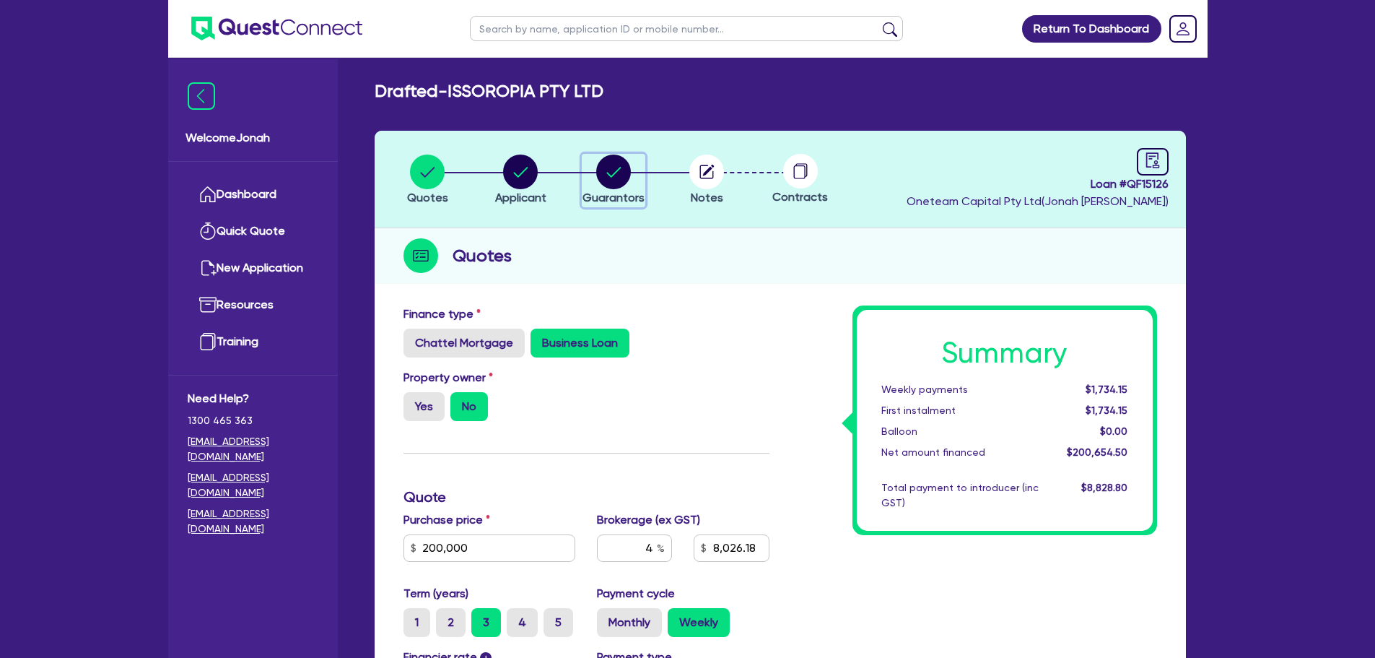
select select "CREDIT_CARD"
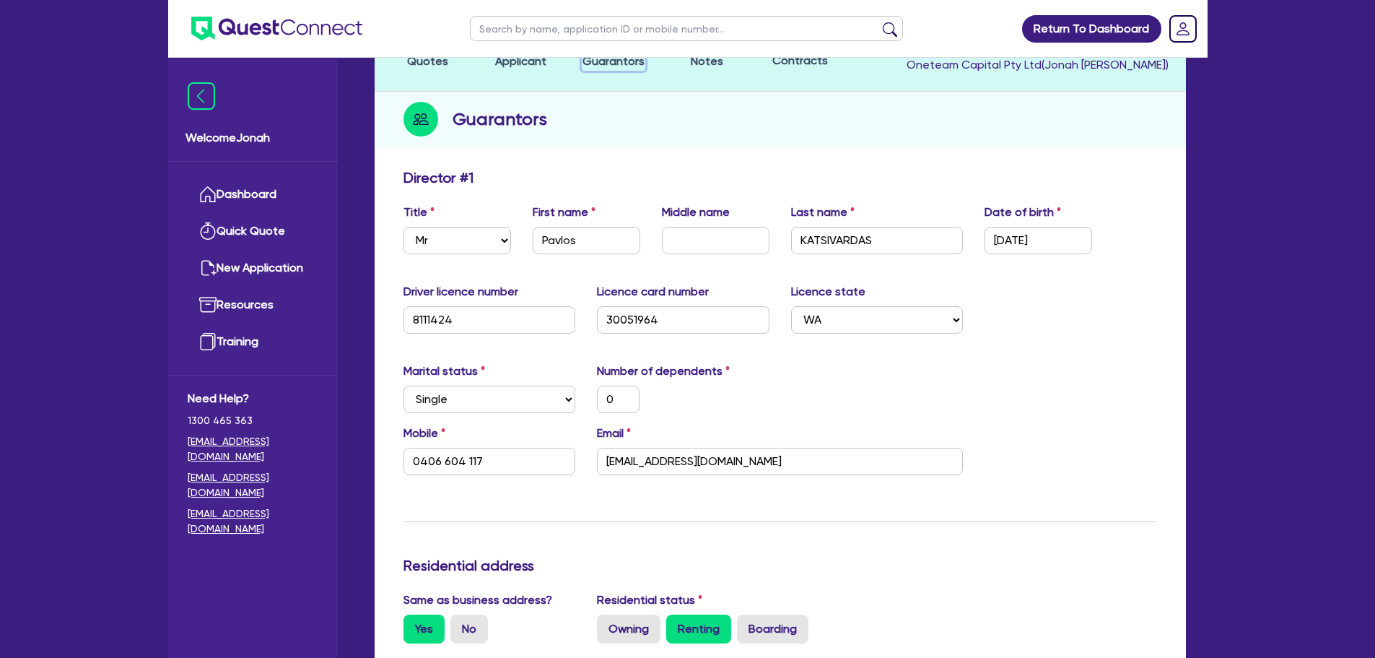
scroll to position [144, 0]
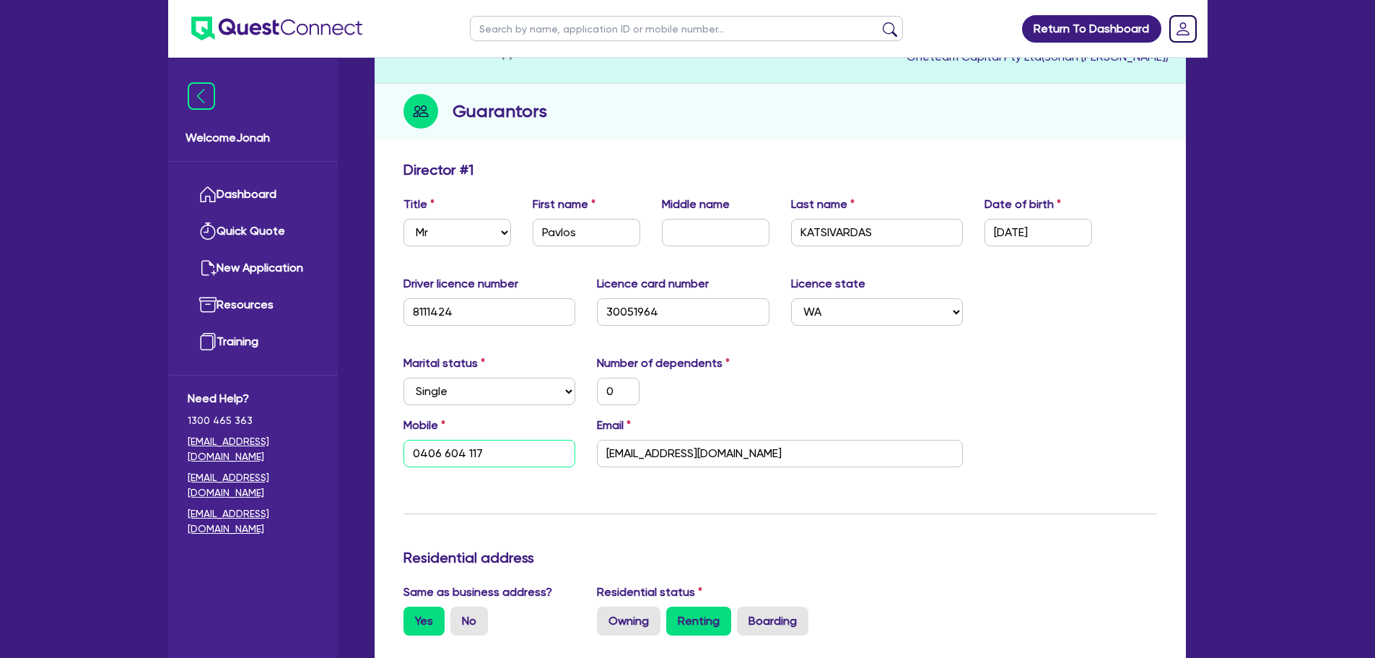
click at [458, 447] on input "0406 604 117" at bounding box center [490, 453] width 173 height 27
click at [625, 457] on input "pavlos64@hotmail.com" at bounding box center [780, 453] width 366 height 27
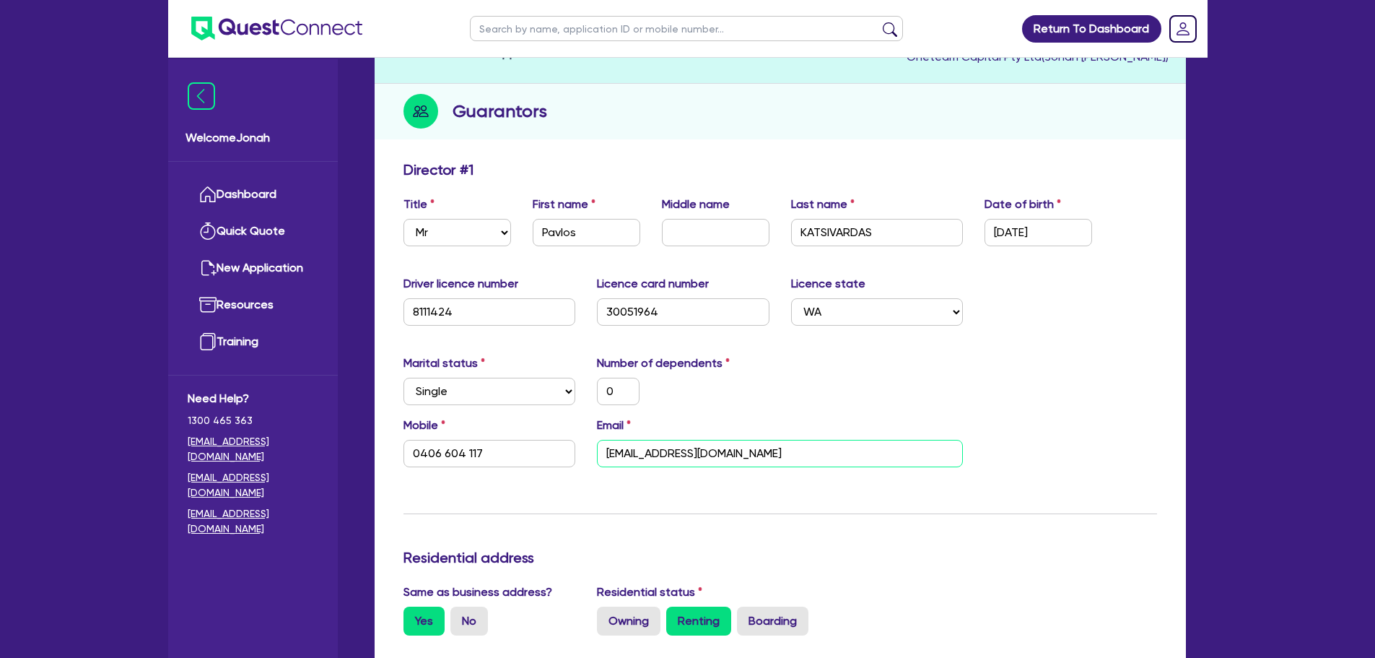
click at [625, 457] on input "pavlos64@hotmail.com" at bounding box center [780, 453] width 366 height 27
click at [818, 233] on input "KATSIVARDAS" at bounding box center [877, 232] width 173 height 27
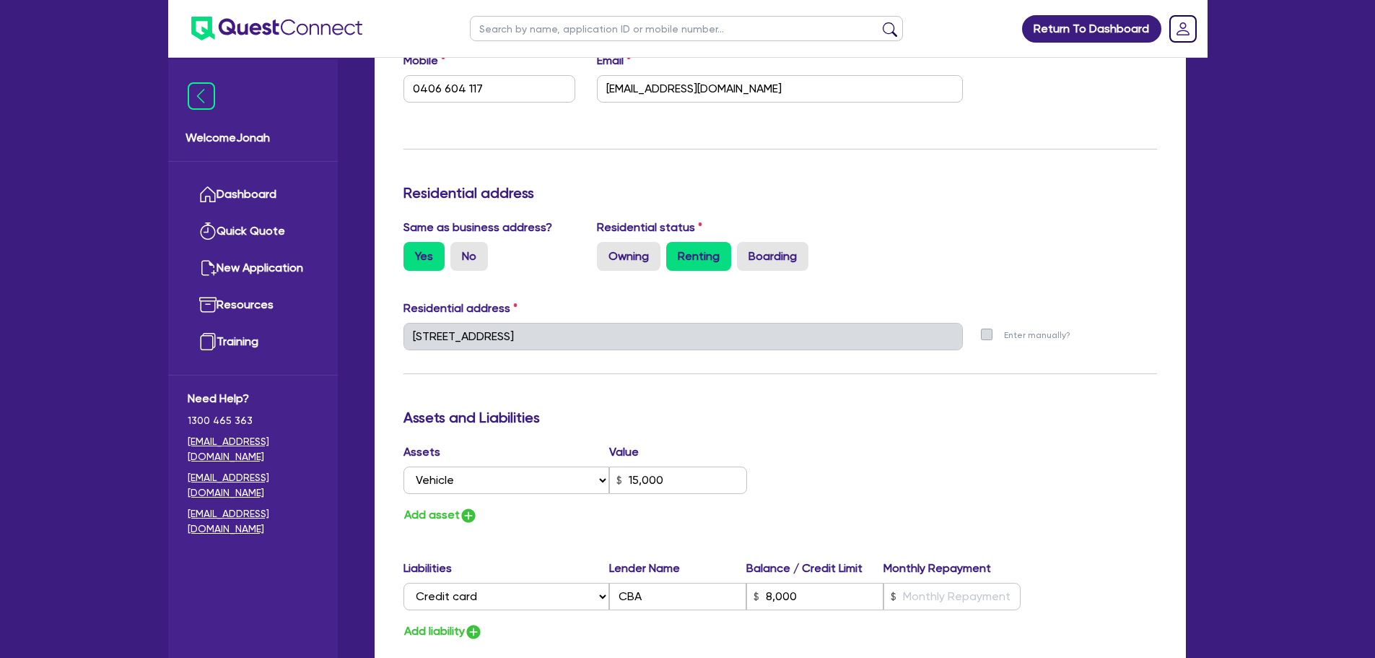
scroll to position [794, 0]
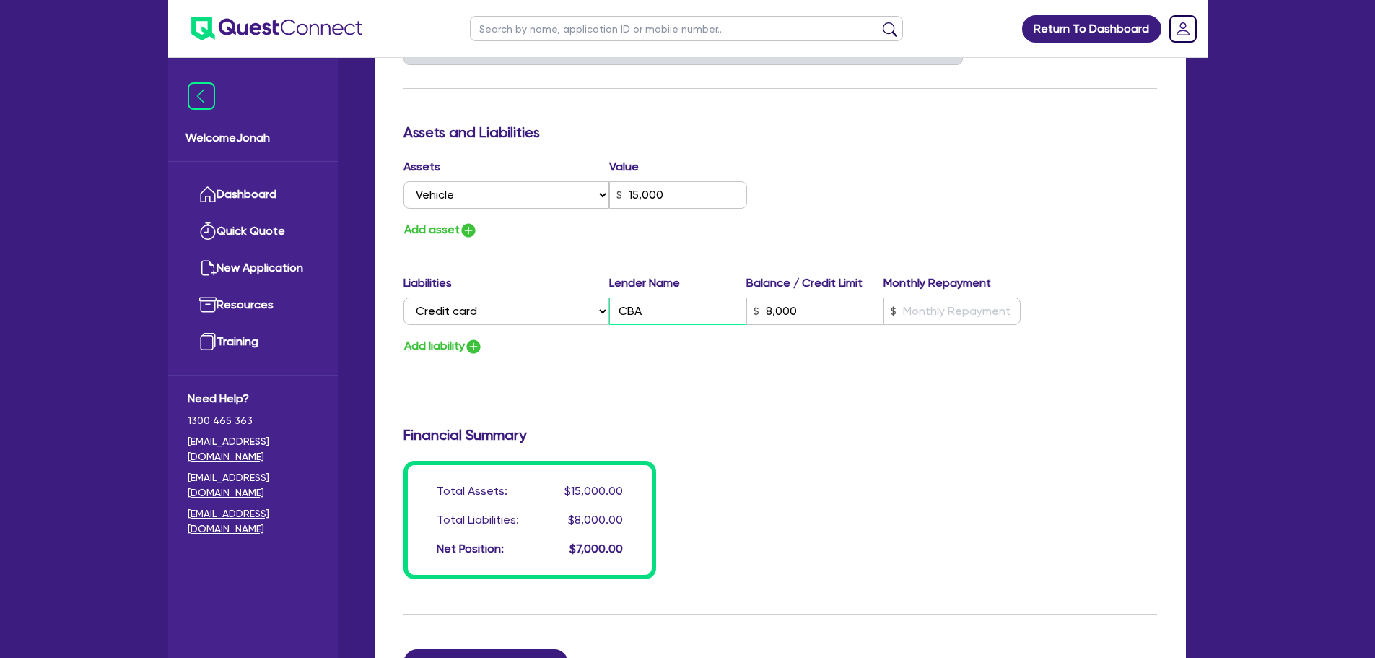
click at [683, 317] on input "CBA" at bounding box center [677, 310] width 137 height 27
click at [884, 219] on div "Assets Value Select Asset Cash Property Investment property Vehicle Truck Trail…" at bounding box center [780, 199] width 775 height 82
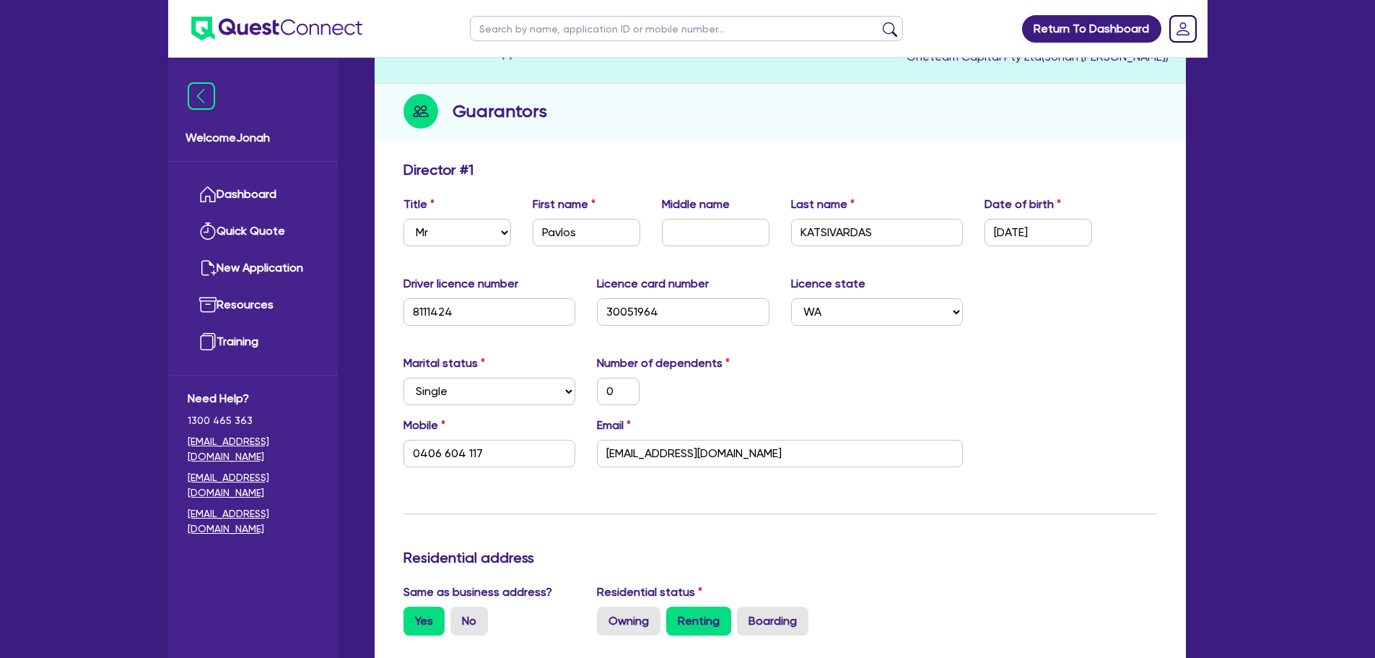
scroll to position [0, 0]
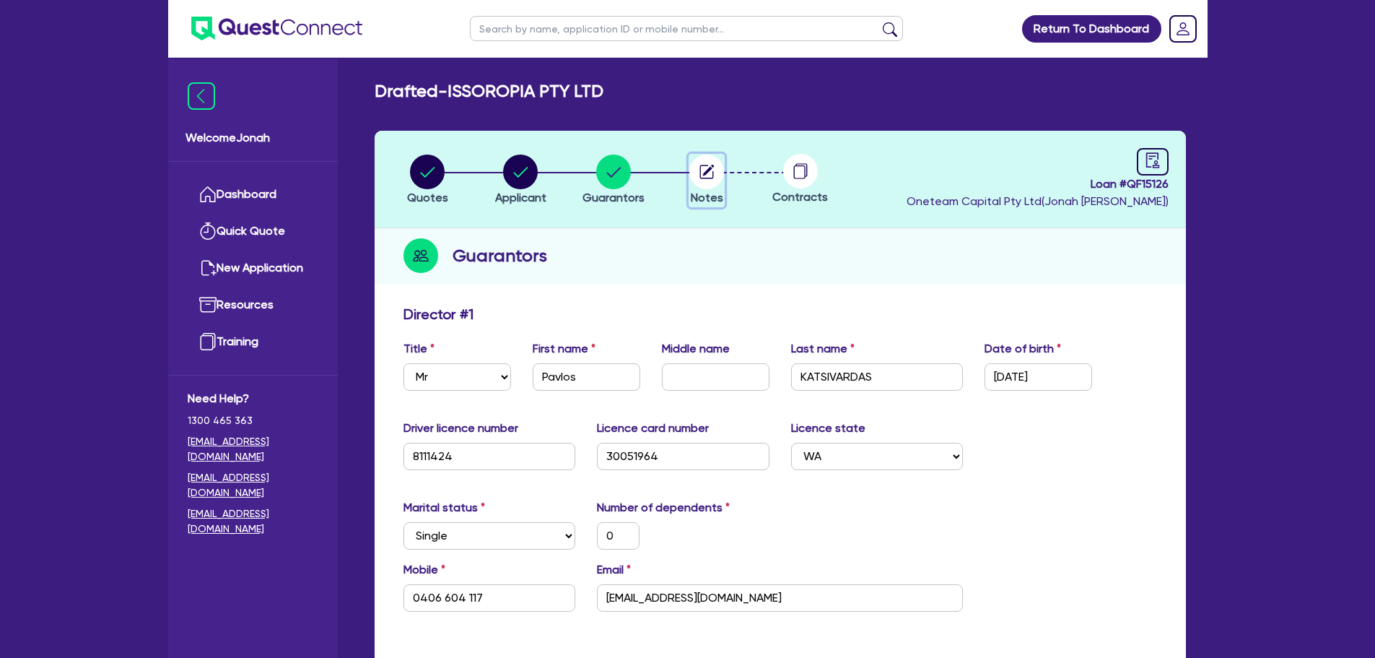
click at [709, 165] on circle "button" at bounding box center [707, 172] width 35 height 35
select select "Other"
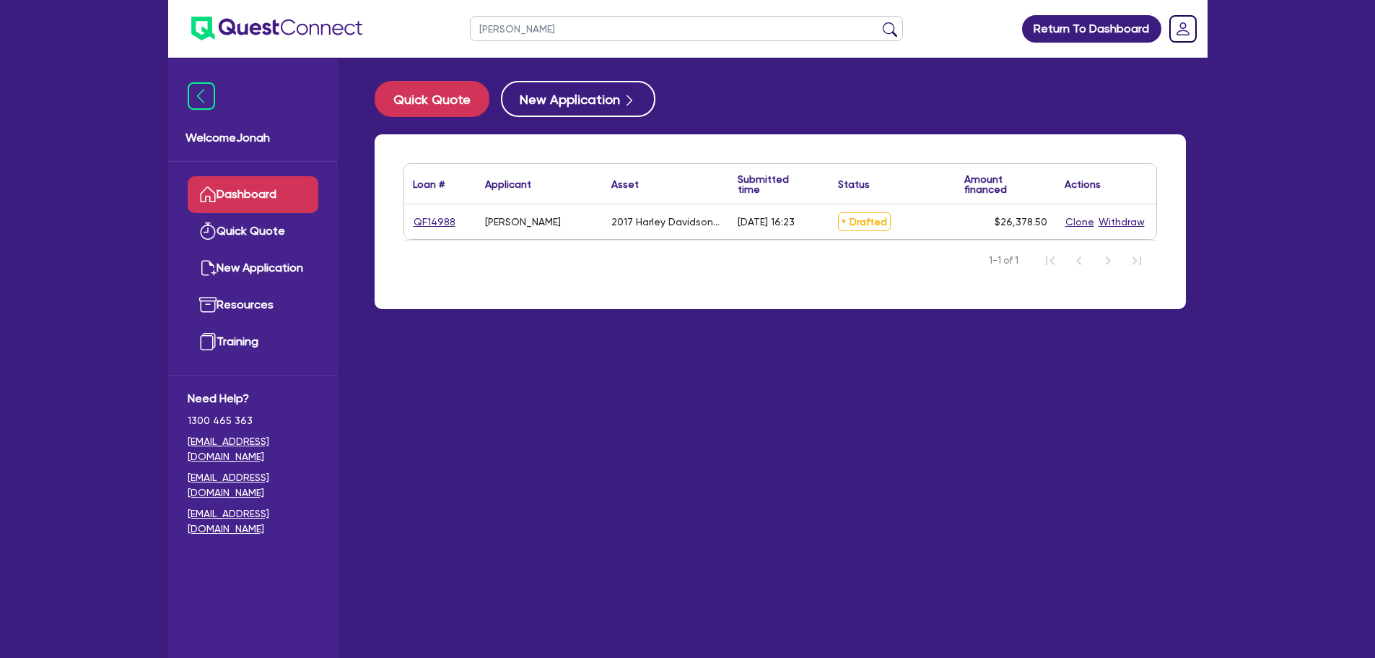
click at [238, 188] on link "Dashboard" at bounding box center [253, 194] width 131 height 37
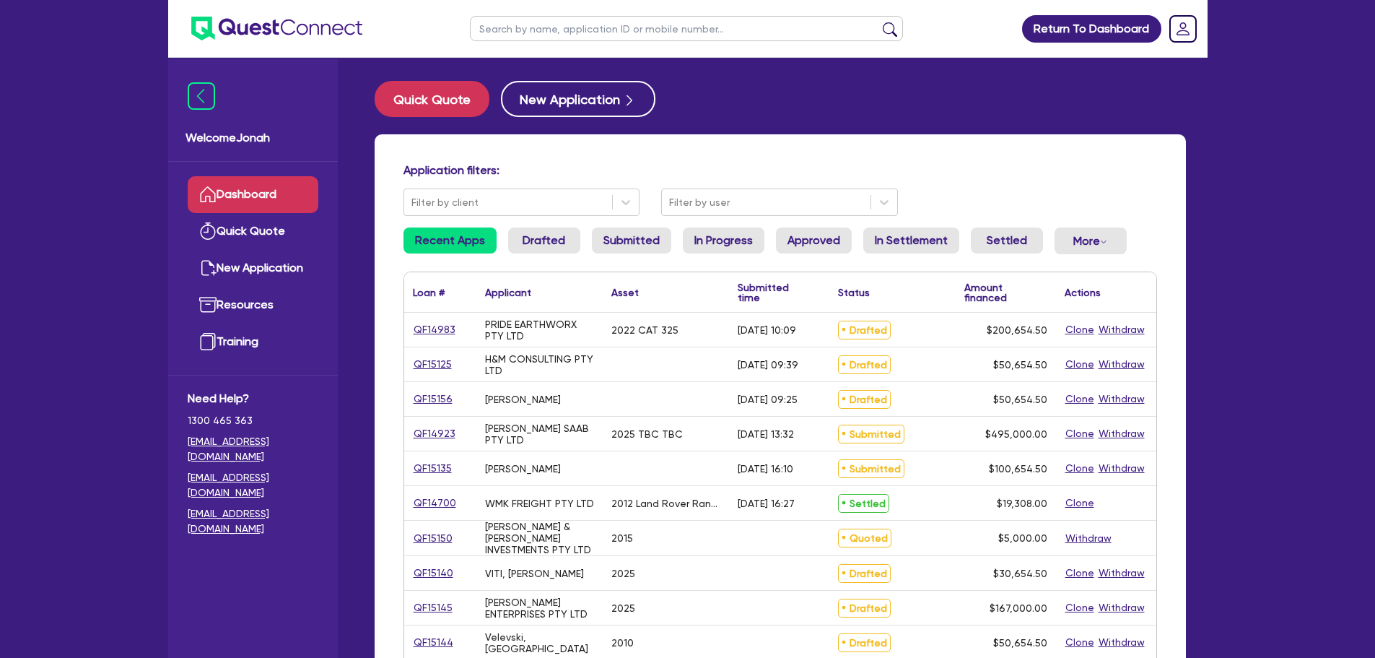
click at [666, 100] on div "Quick Quote New Application" at bounding box center [781, 99] width 812 height 36
click at [604, 121] on div "Quick Quote New Application Application filters: Filter by client Filter by use…" at bounding box center [780, 588] width 855 height 1014
click at [614, 105] on button "New Application" at bounding box center [578, 99] width 155 height 36
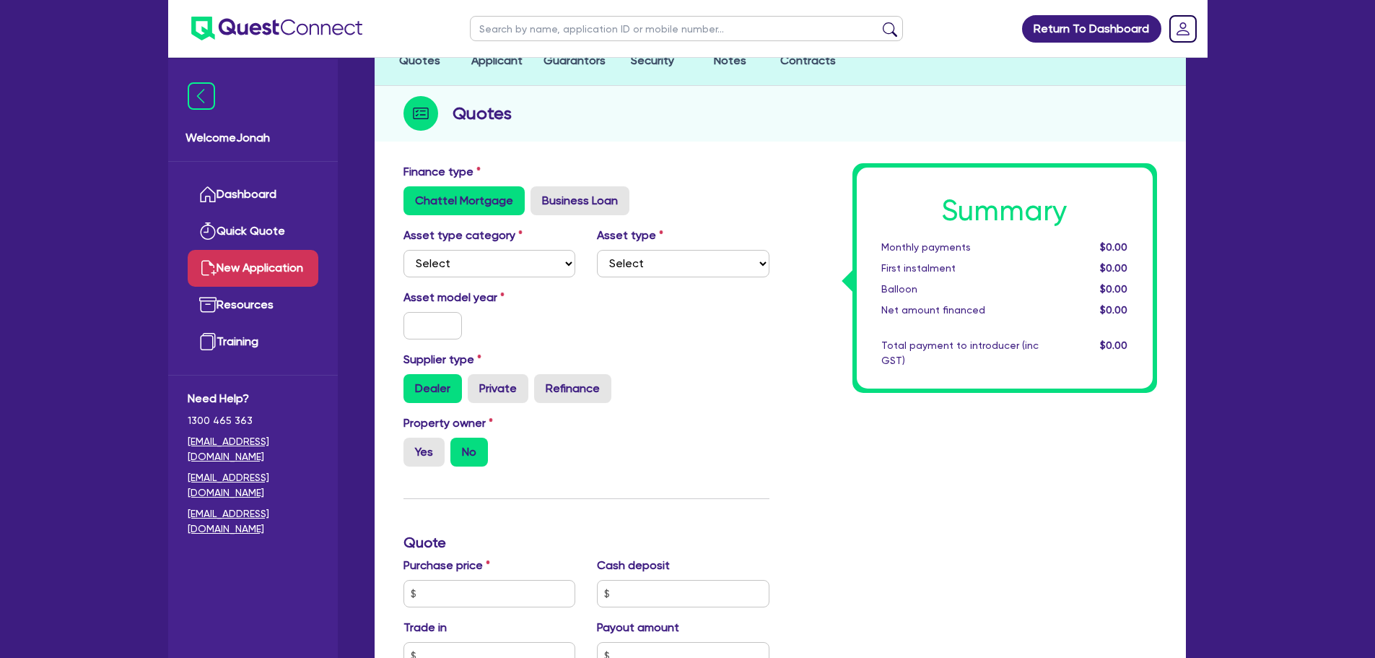
scroll to position [144, 0]
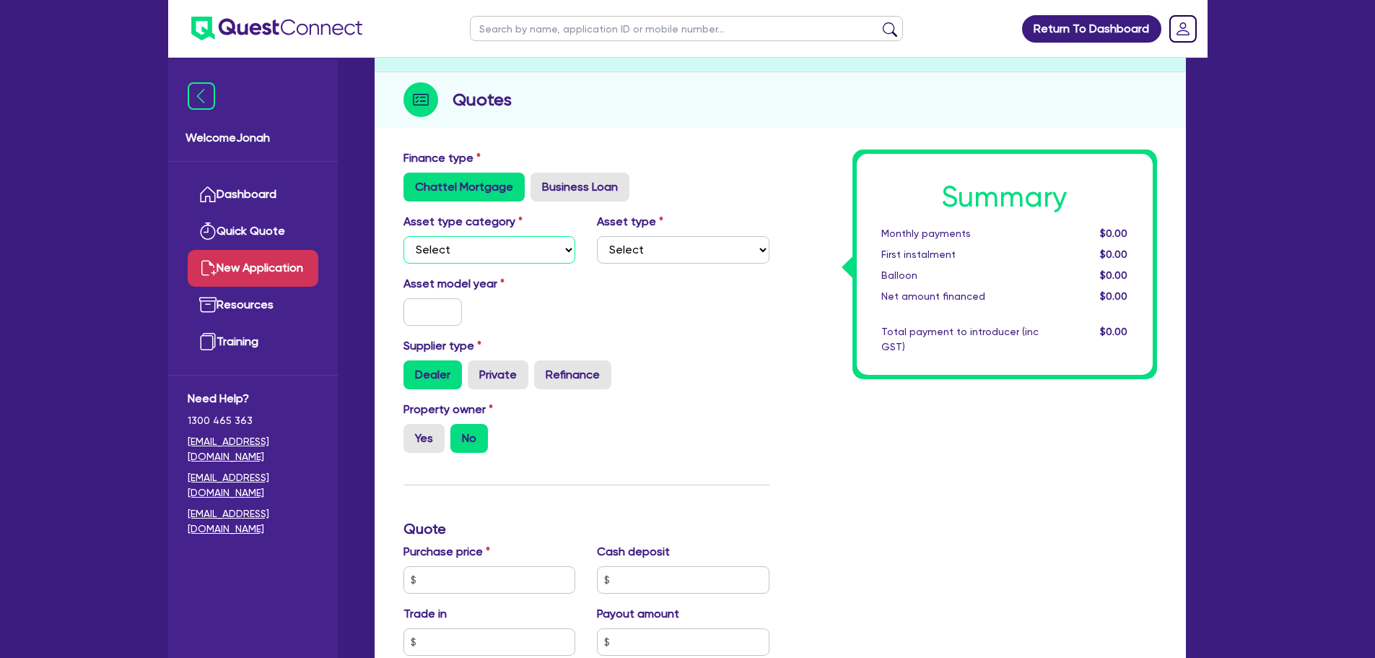
click at [549, 251] on select "Select Cars and light trucks Primary assets Secondary assets Tertiary assets" at bounding box center [490, 249] width 173 height 27
click at [404, 236] on select "Select Cars and light trucks Primary assets Secondary assets Tertiary assets" at bounding box center [490, 249] width 173 height 27
click at [626, 261] on select "Select Passenger vehicles Vans and utes Light trucks up to 4.5 tonne" at bounding box center [683, 249] width 173 height 27
click at [526, 251] on select "Select Cars and light trucks Primary assets Secondary assets Tertiary assets" at bounding box center [490, 249] width 173 height 27
select select "PRIMARY_ASSETS"
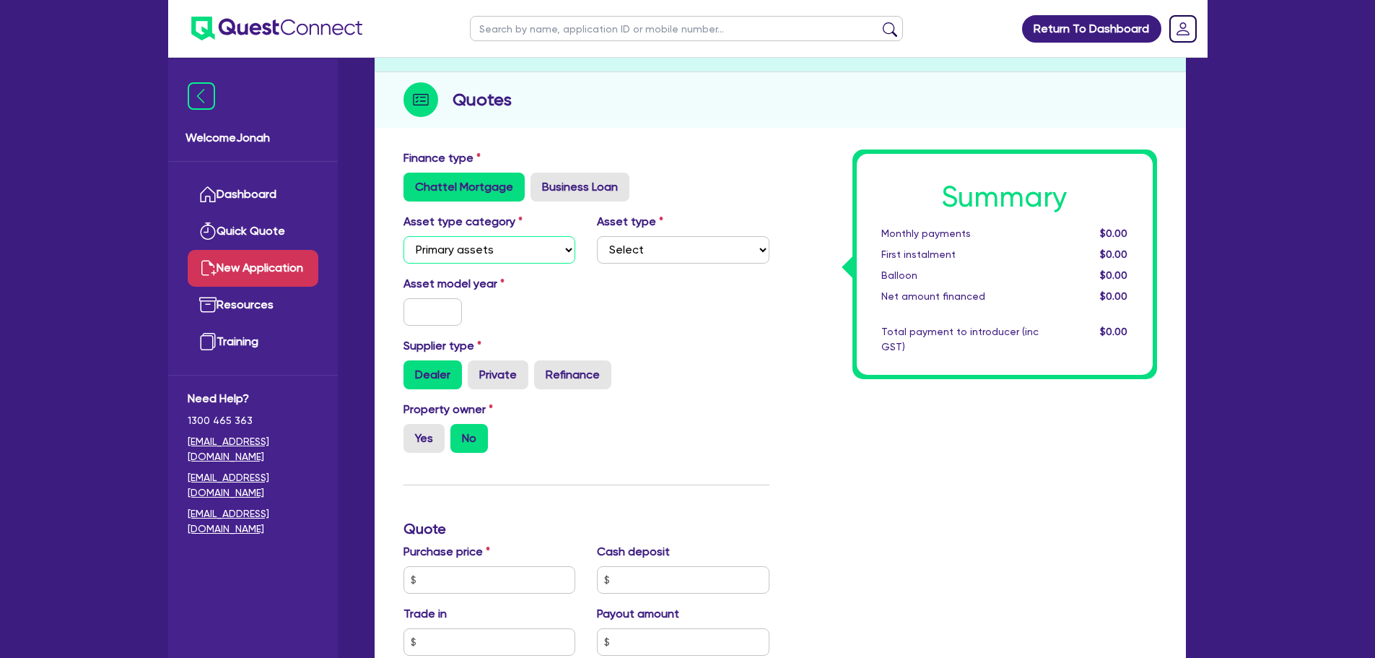
click at [404, 236] on select "Select Cars and light trucks Primary assets Secondary assets Tertiary assets" at bounding box center [490, 249] width 173 height 27
click at [634, 248] on select "Select Heavy trucks over 4.5 tonne Trailers Bus and coaches Yellow goods and ex…" at bounding box center [683, 249] width 173 height 27
select select "HEAVY_TRUCKS"
click at [597, 236] on select "Select Heavy trucks over 4.5 tonne Trailers Bus and coaches Yellow goods and ex…" at bounding box center [683, 249] width 173 height 27
click at [454, 307] on input "text" at bounding box center [433, 311] width 59 height 27
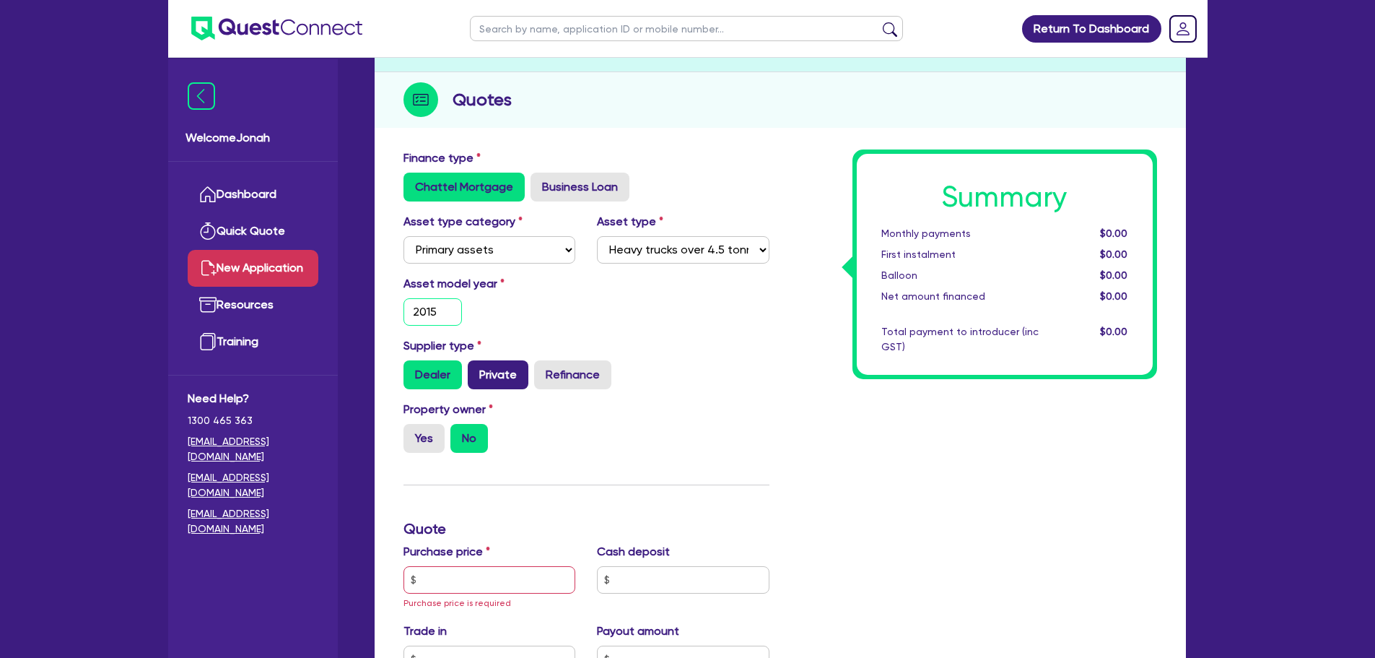
type input "2015"
click at [494, 363] on label "Private" at bounding box center [498, 374] width 61 height 29
click at [477, 363] on input "Private" at bounding box center [472, 364] width 9 height 9
radio input "true"
click at [437, 440] on label "Yes" at bounding box center [424, 438] width 41 height 29
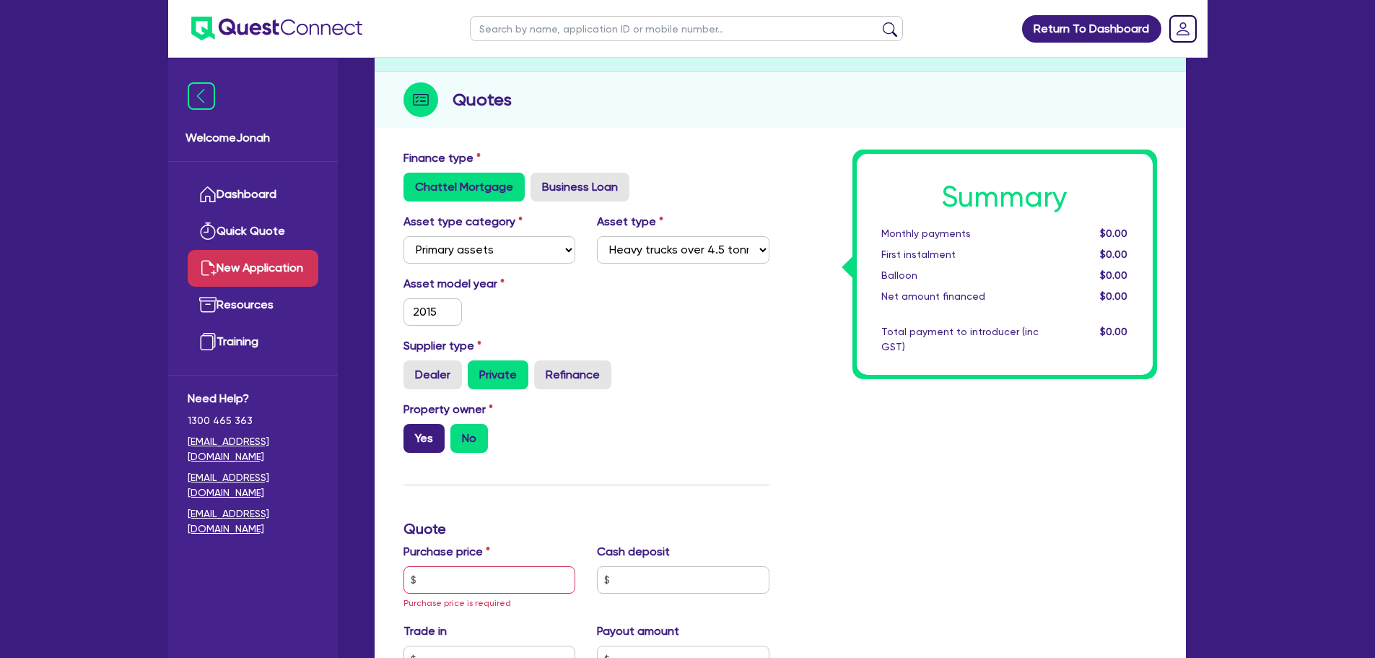
click at [413, 433] on input "Yes" at bounding box center [408, 428] width 9 height 9
radio input "true"
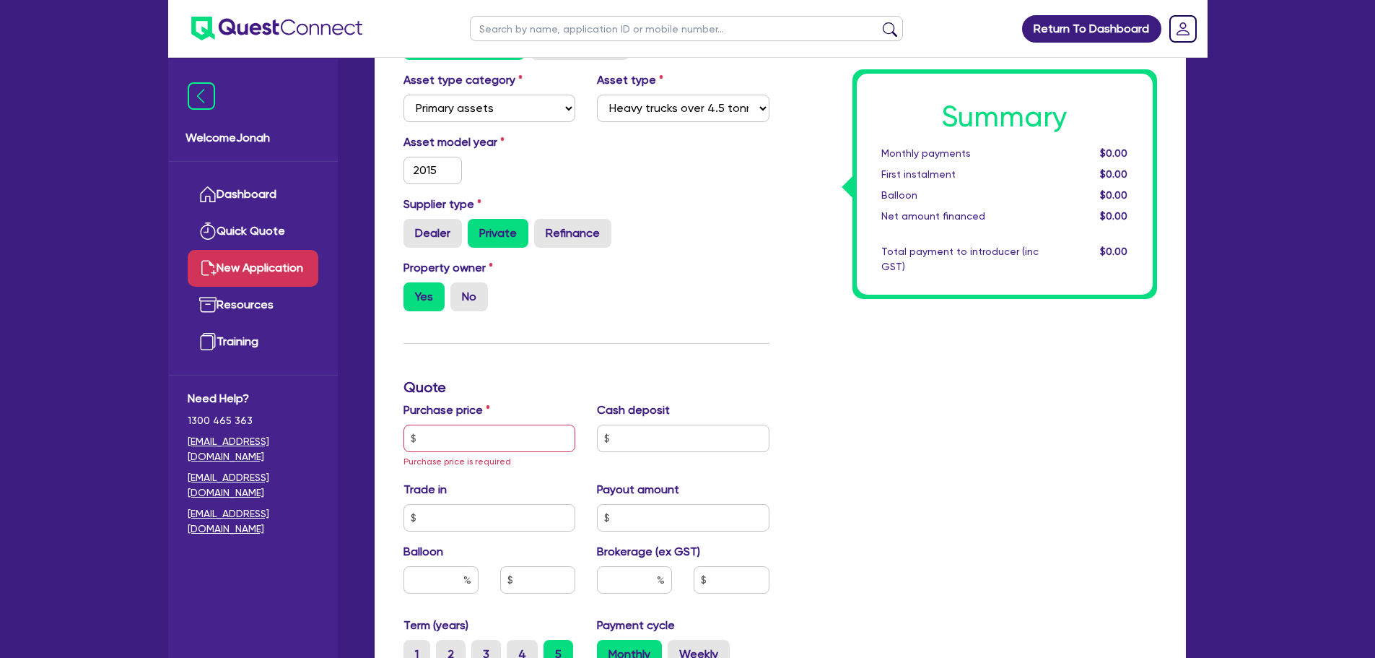
scroll to position [289, 0]
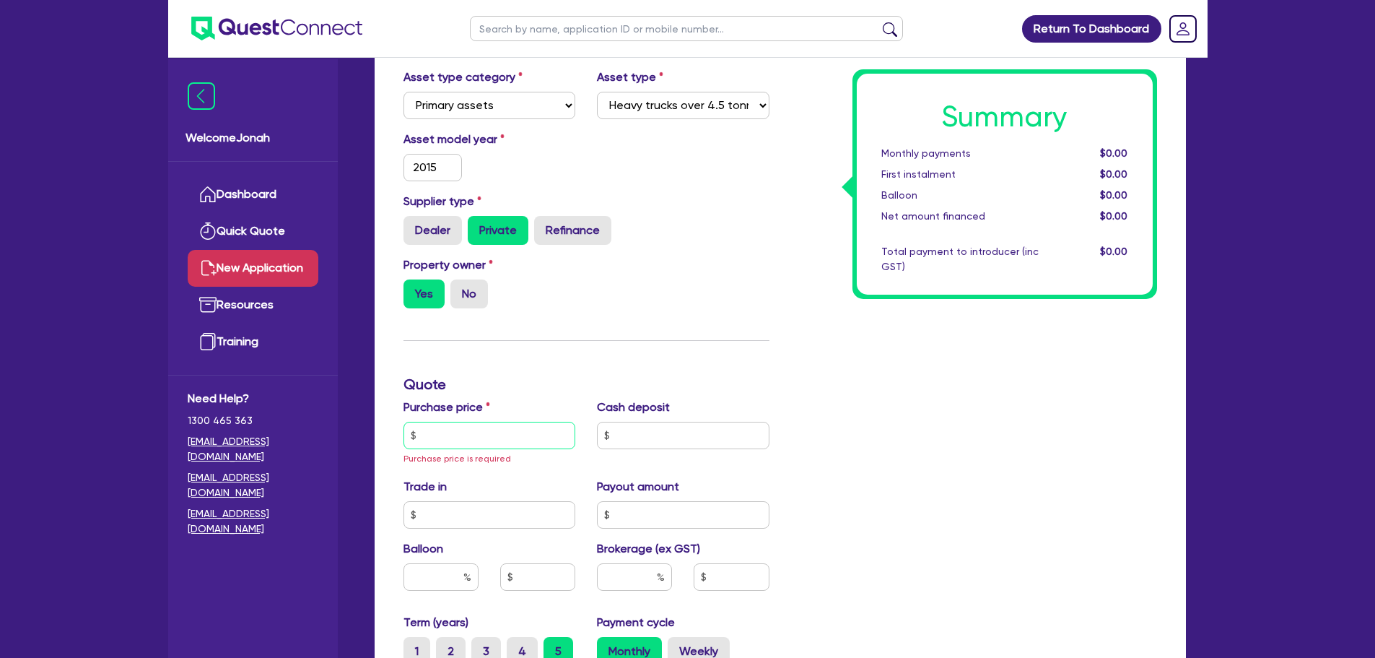
click at [492, 444] on input "text" at bounding box center [490, 435] width 173 height 27
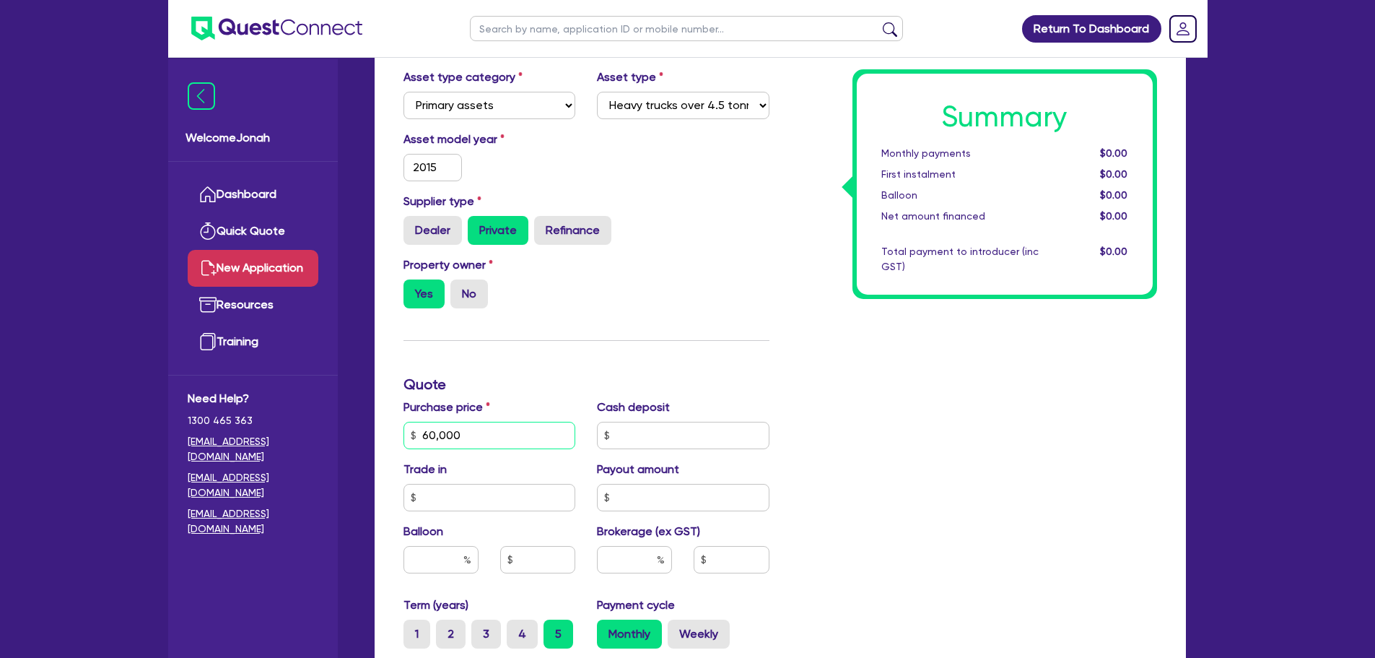
type input "60,000"
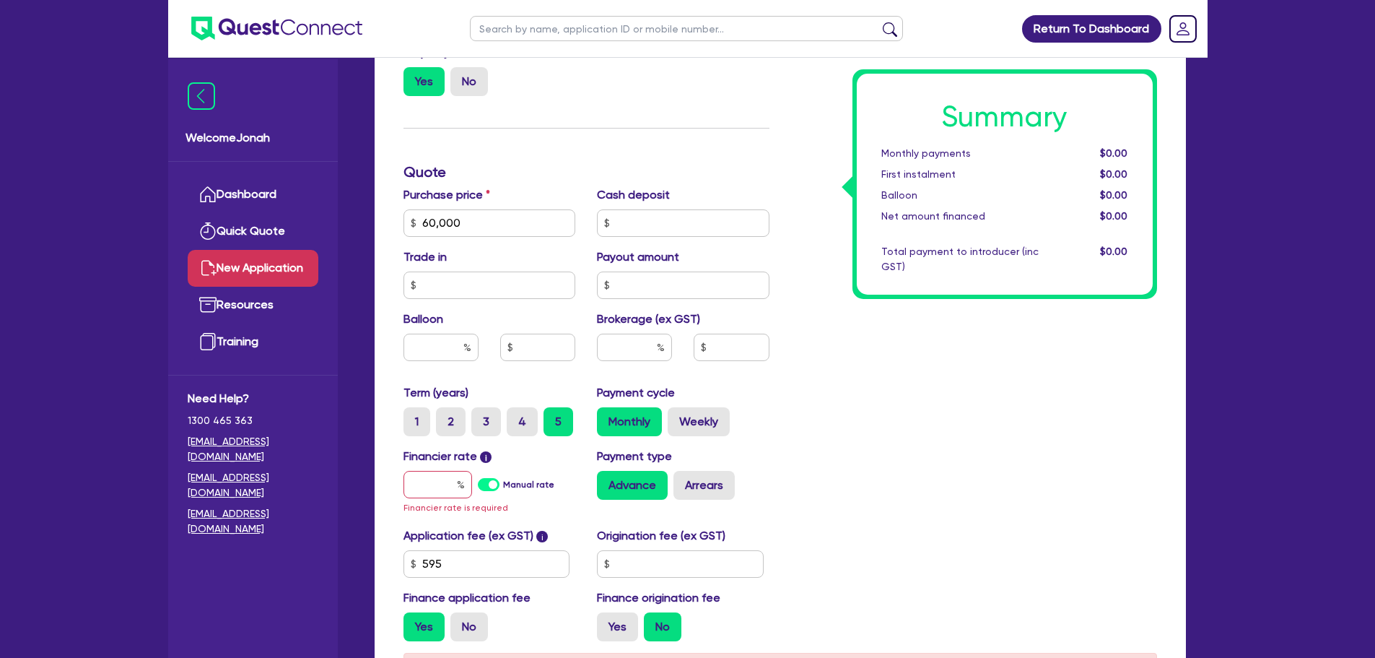
scroll to position [505, 0]
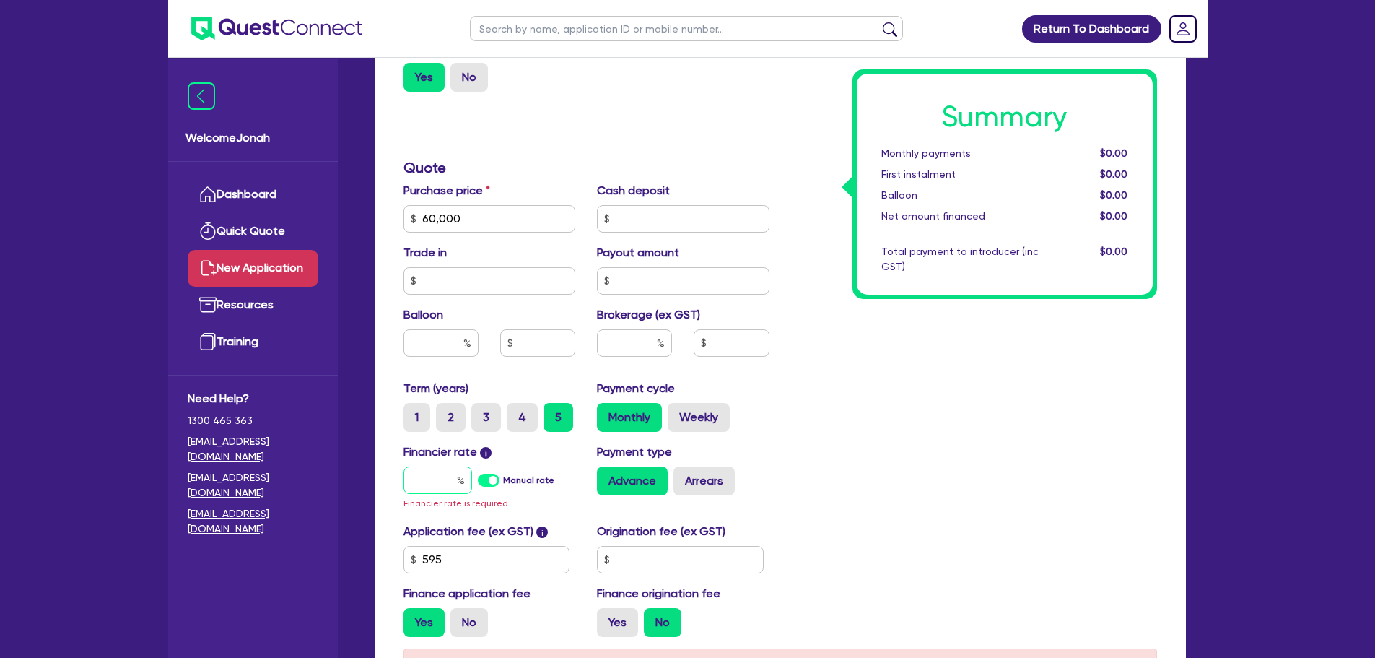
click at [443, 470] on input "text" at bounding box center [438, 479] width 69 height 27
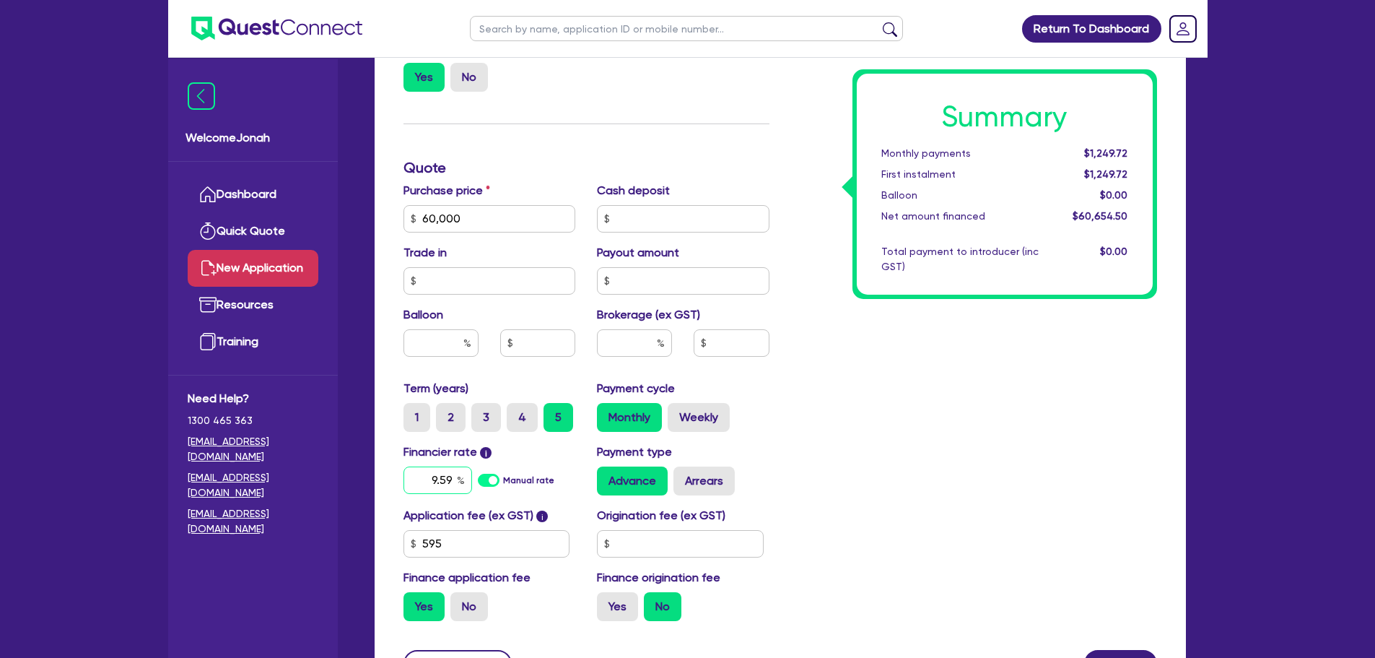
type input "9.59"
click at [621, 341] on input "text" at bounding box center [634, 342] width 75 height 27
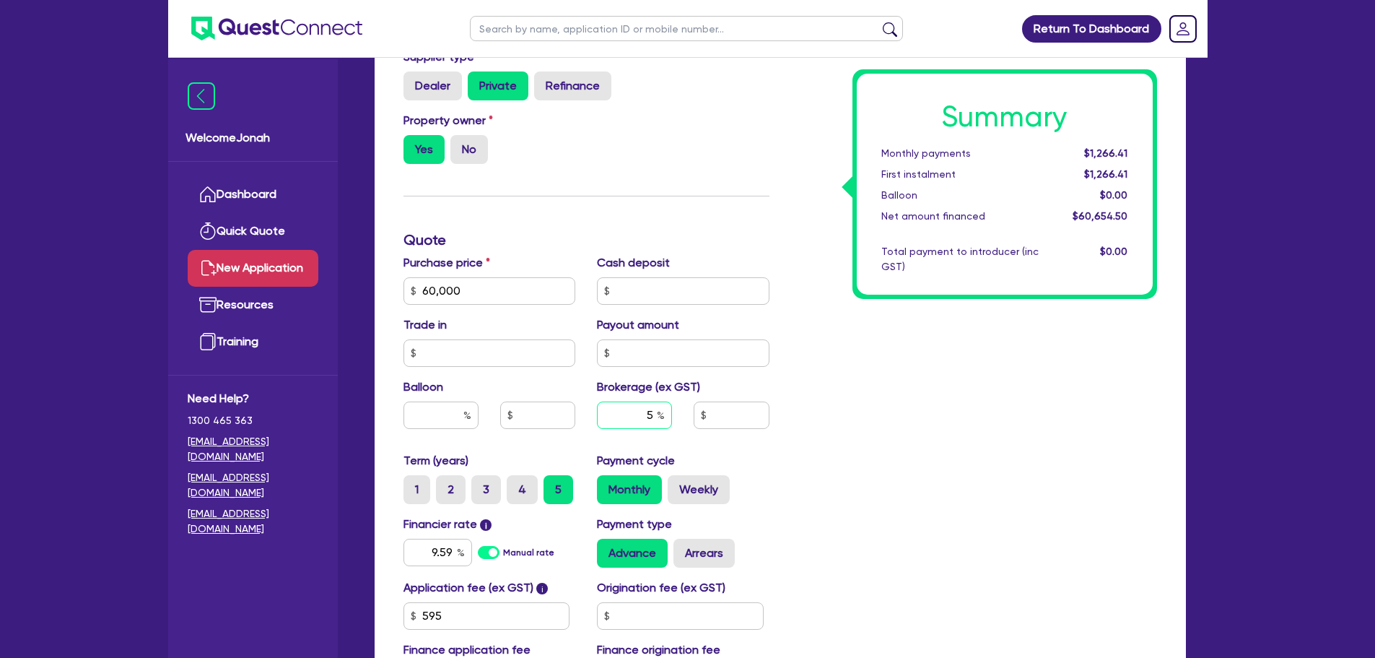
type input "5"
click at [869, 451] on div "Summary Monthly payments $1,266.41 First instalment $1,266.41 Balloon $0.00 Net…" at bounding box center [975, 283] width 388 height 844
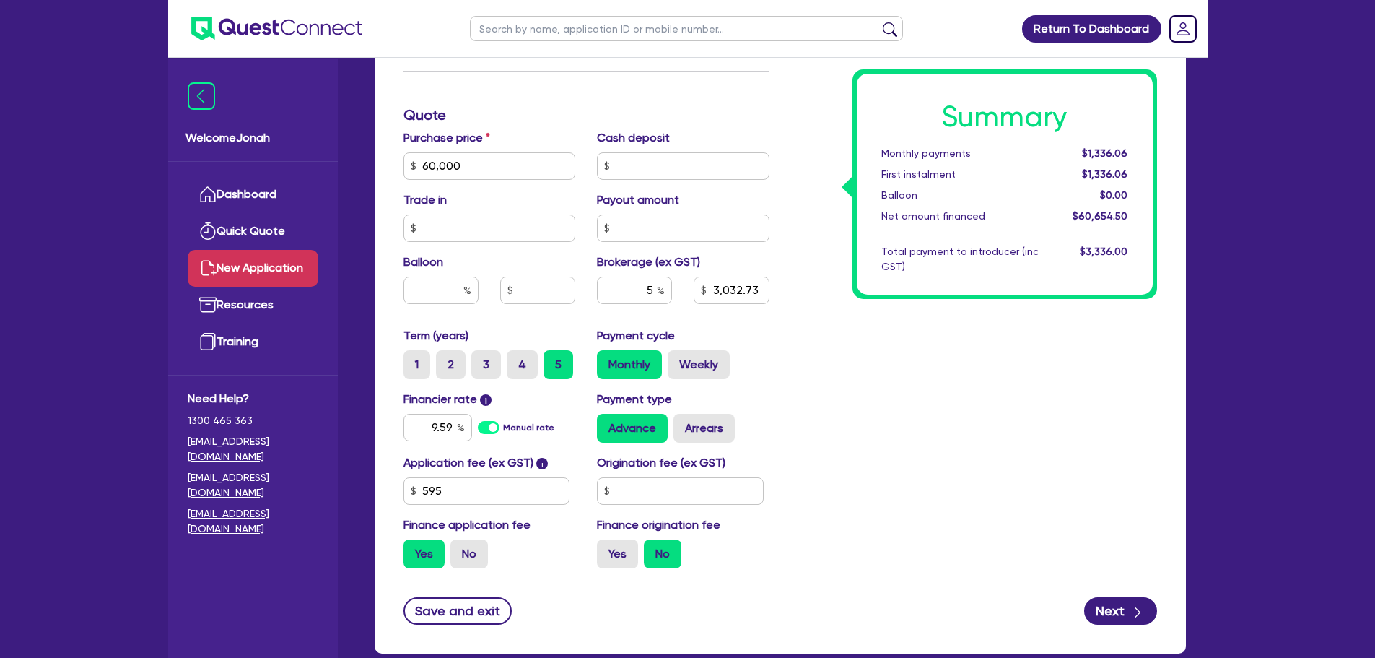
scroll to position [578, 0]
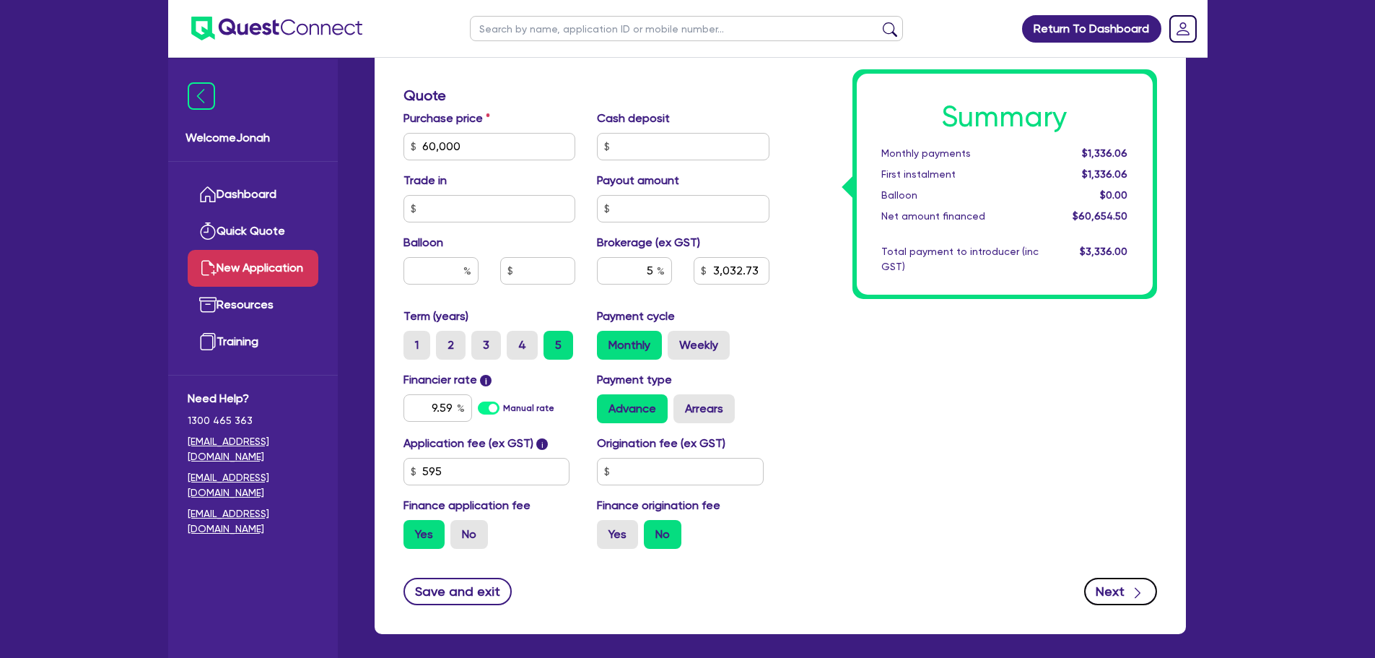
click at [1140, 595] on icon "button" at bounding box center [1138, 593] width 14 height 14
type input "3,032.73"
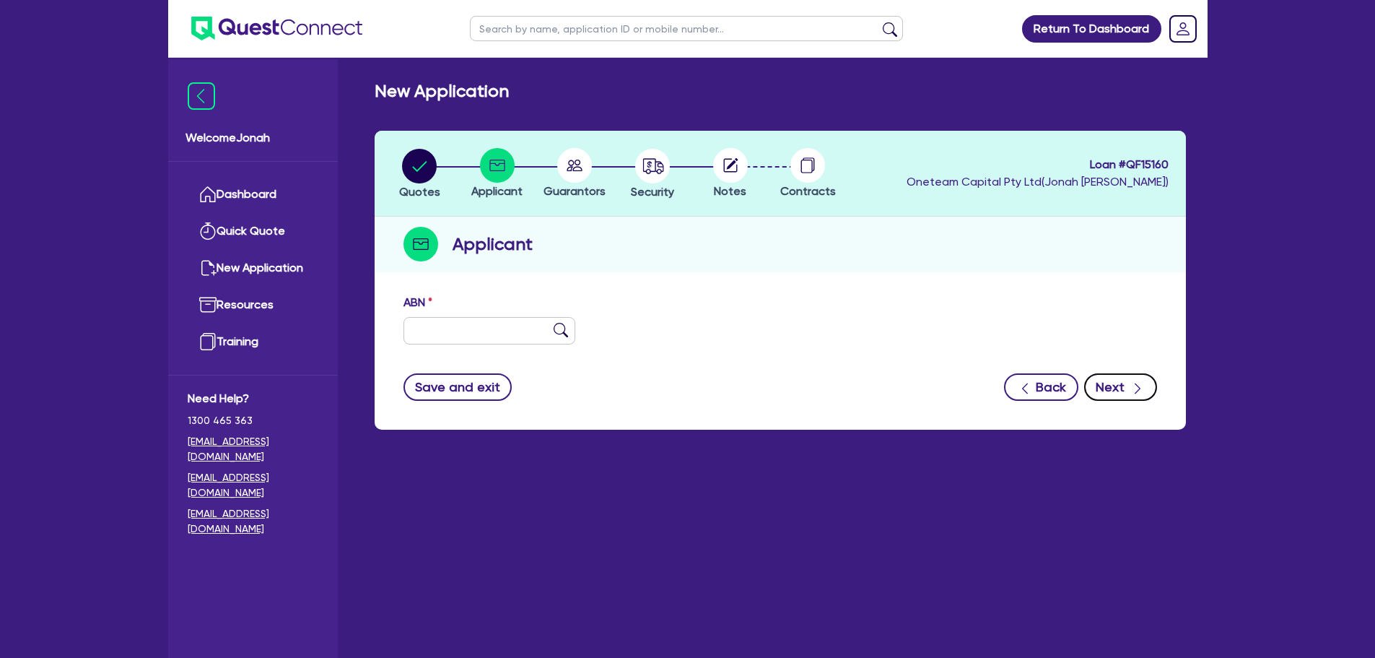
click at [1119, 394] on button "Next" at bounding box center [1120, 386] width 73 height 27
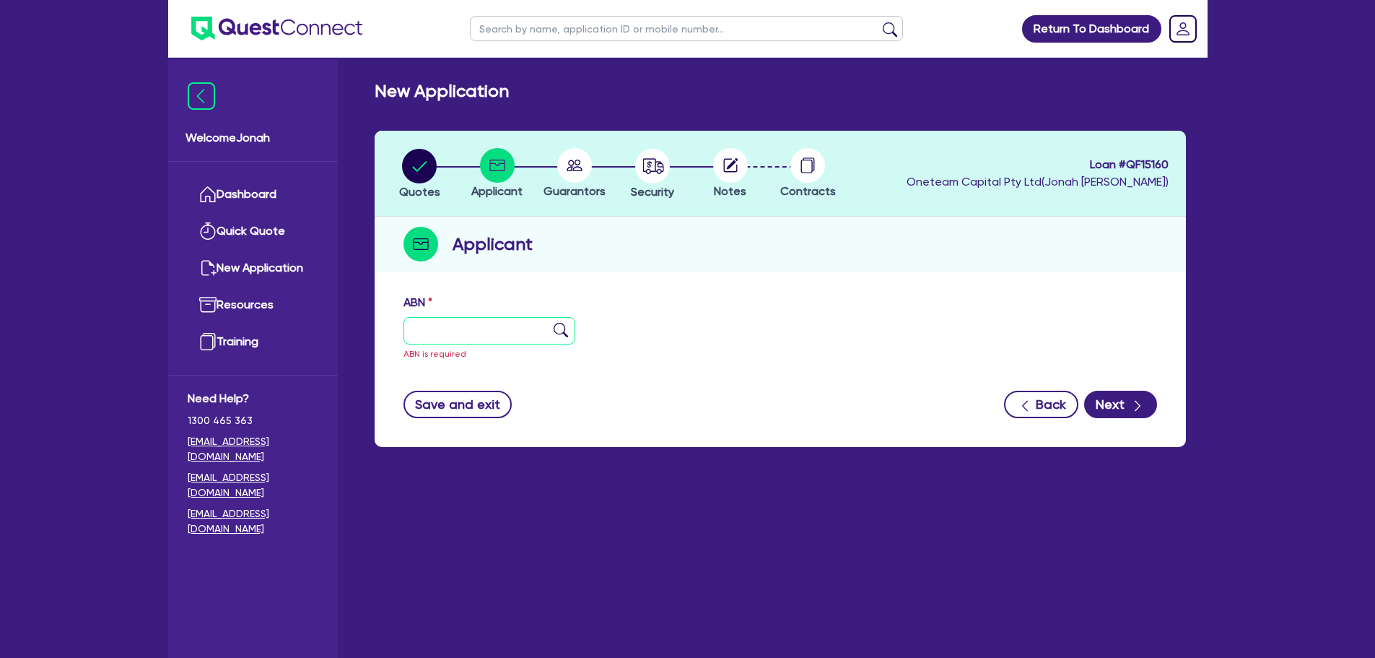
click at [443, 339] on input "text" at bounding box center [490, 330] width 173 height 27
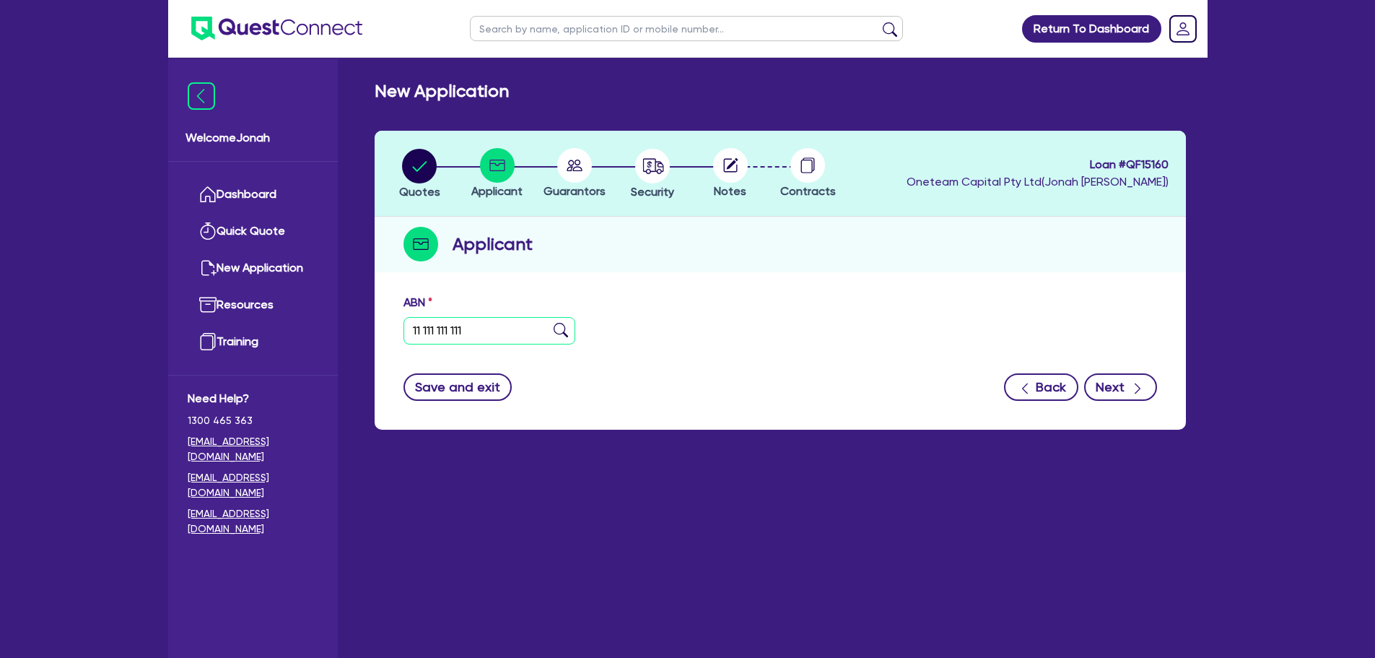
type input "11 111 111 111"
click at [1104, 378] on button "Next" at bounding box center [1120, 386] width 73 height 27
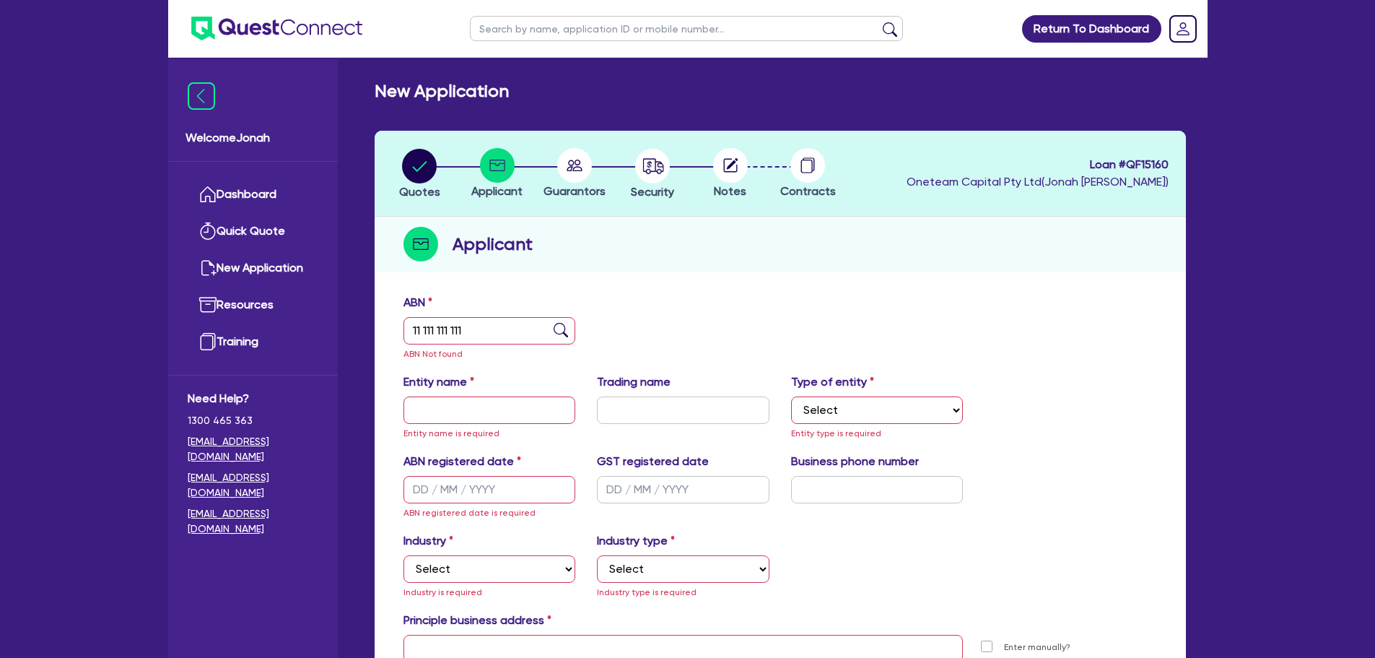
click at [560, 333] on img at bounding box center [561, 330] width 14 height 14
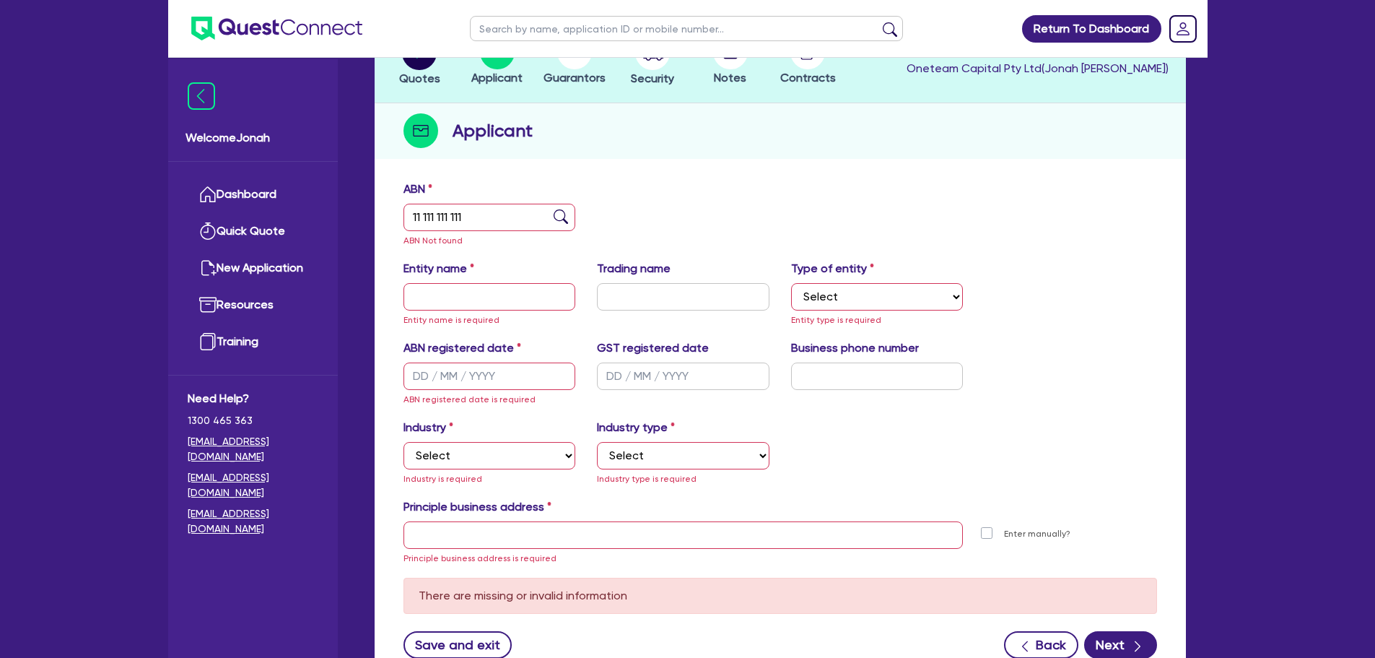
scroll to position [144, 0]
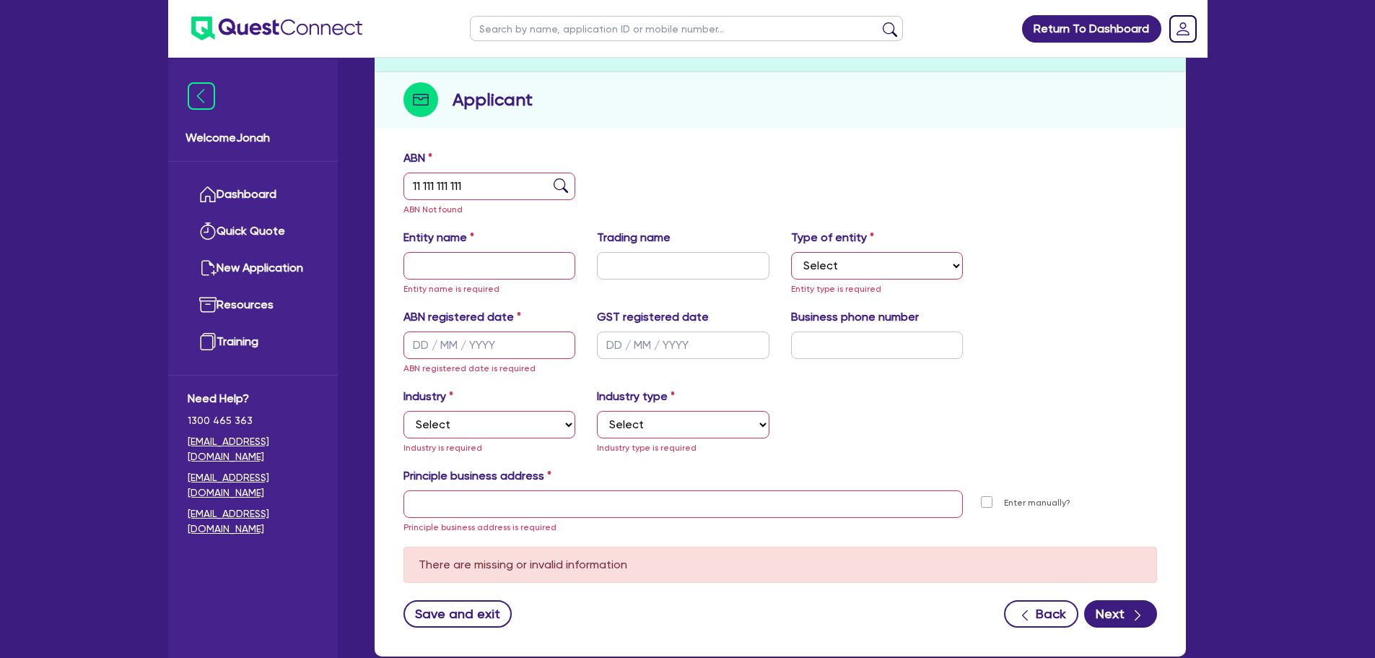
click at [1096, 599] on form "ABN 11 111 111 111 ABN Not found Entity name Entity name is required Trading na…" at bounding box center [781, 388] width 754 height 478
click at [1103, 619] on button "Next" at bounding box center [1120, 613] width 73 height 27
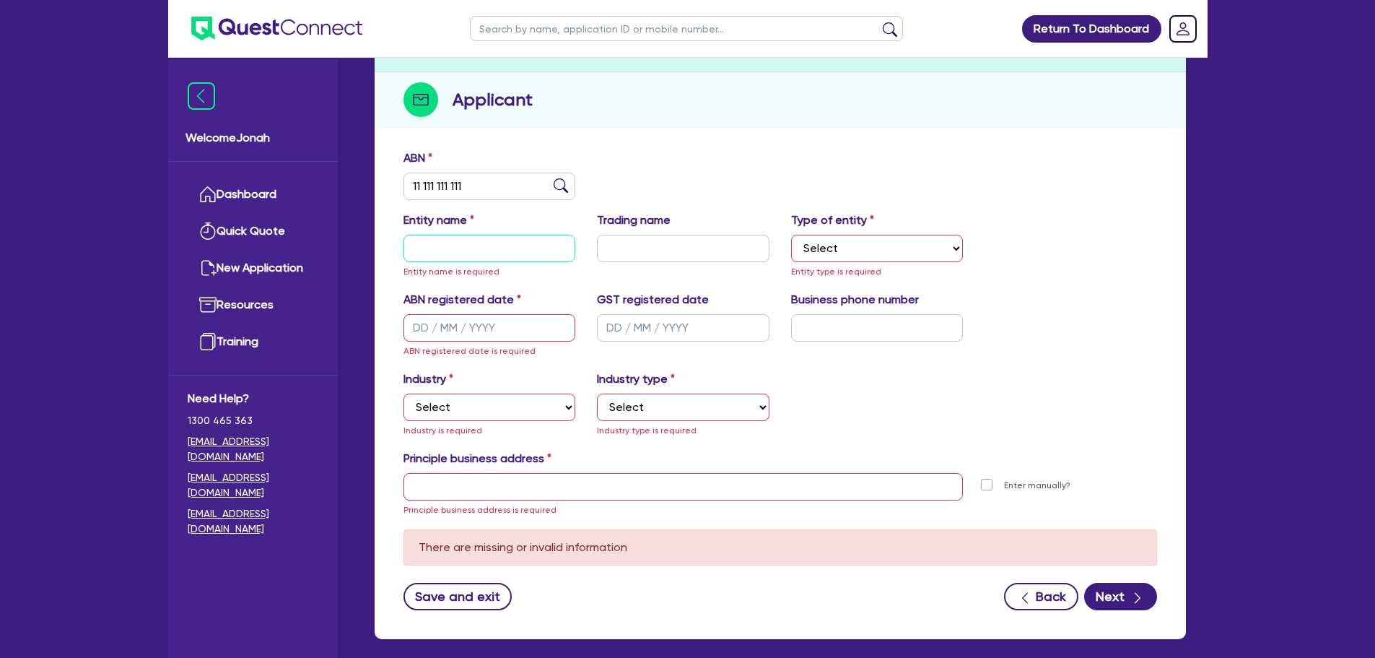
click at [474, 242] on input "text" at bounding box center [490, 248] width 173 height 27
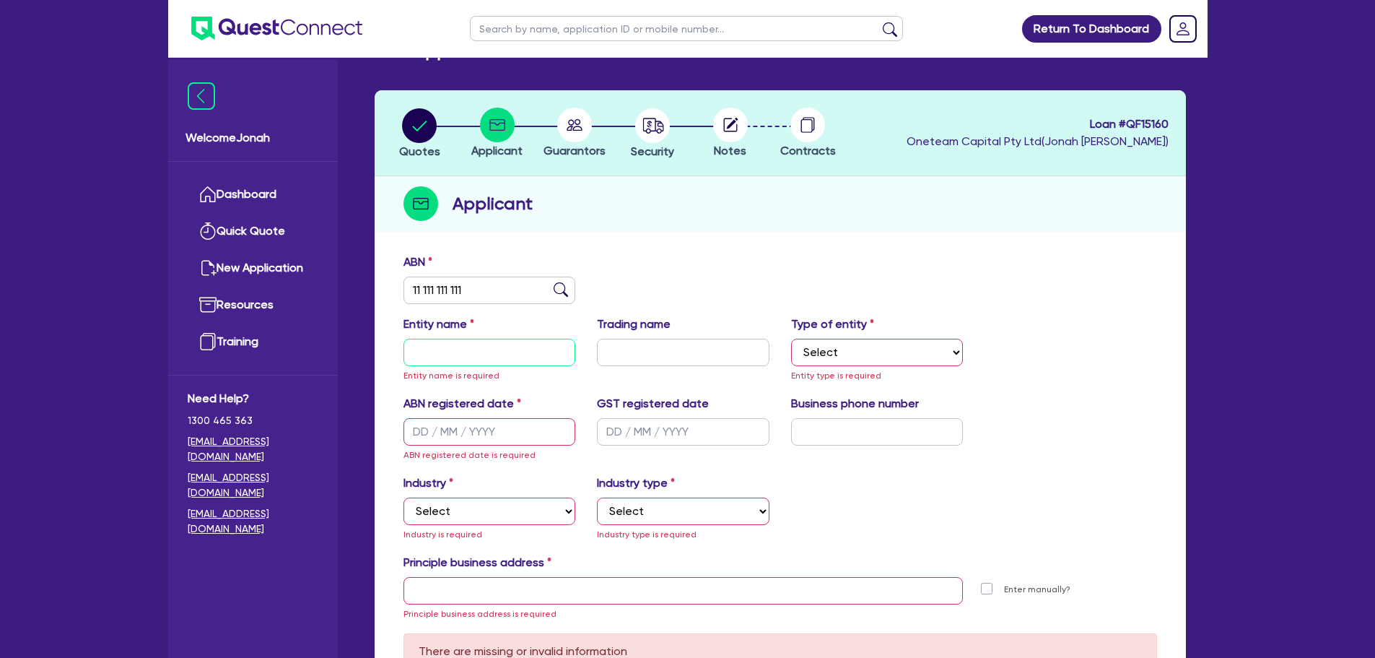
scroll to position [72, 0]
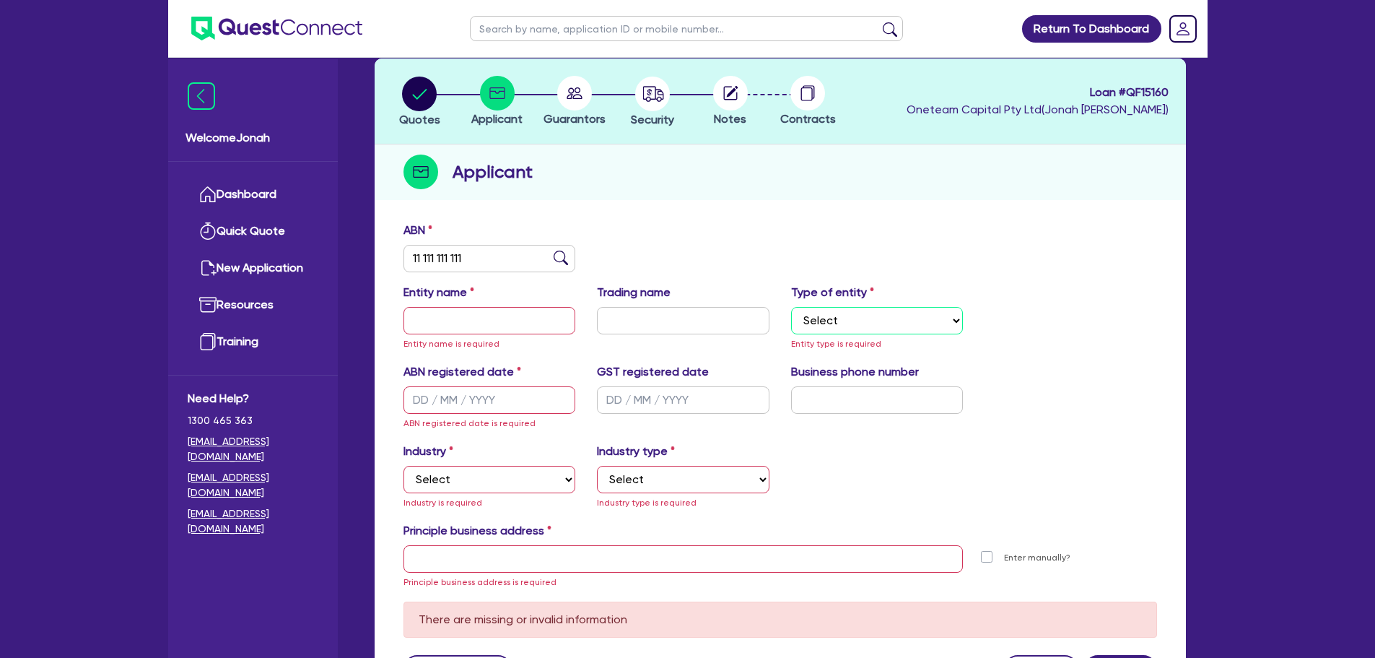
click at [903, 331] on select "Select Sole Trader Company Partnership Trust" at bounding box center [877, 320] width 173 height 27
select select "TRUST"
click at [791, 307] on select "Select Sole Trader Company Partnership Trust" at bounding box center [877, 320] width 173 height 27
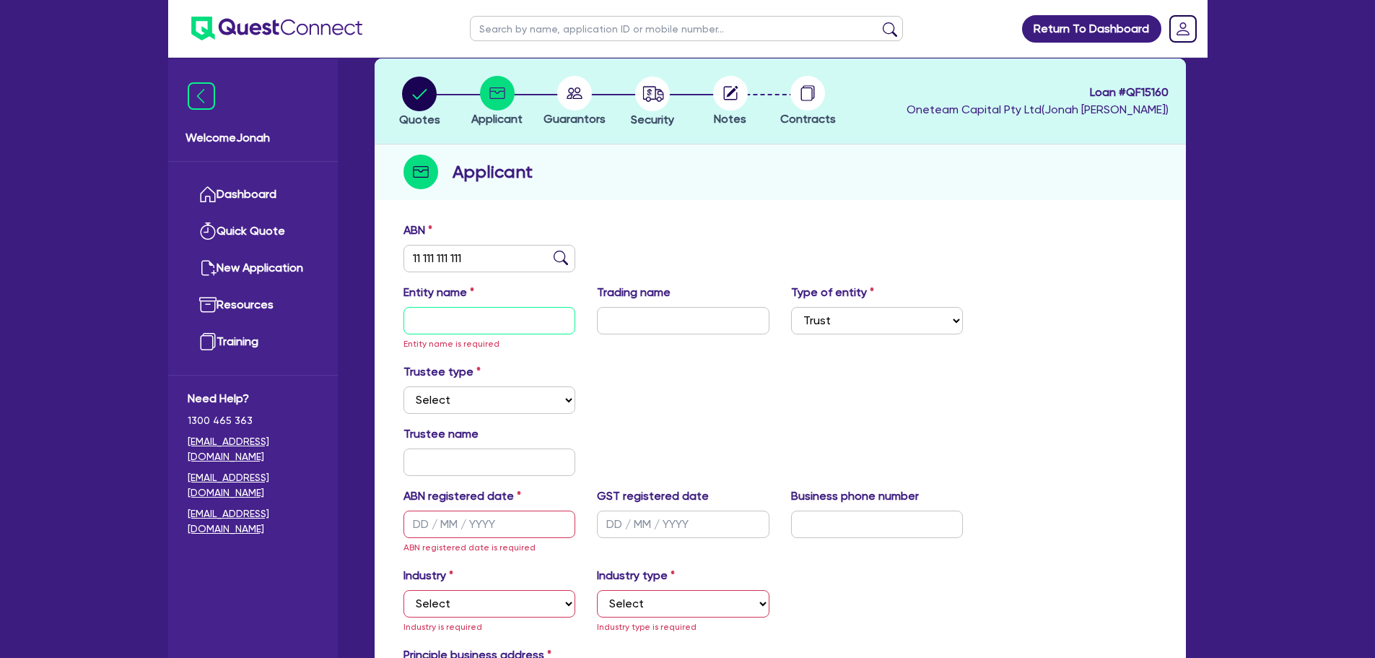
click at [522, 327] on input "text" at bounding box center [490, 320] width 173 height 27
click at [539, 404] on select "Select Individual Company" at bounding box center [490, 399] width 173 height 27
click at [666, 399] on div "Trustee type Select Individual Company" at bounding box center [780, 394] width 775 height 62
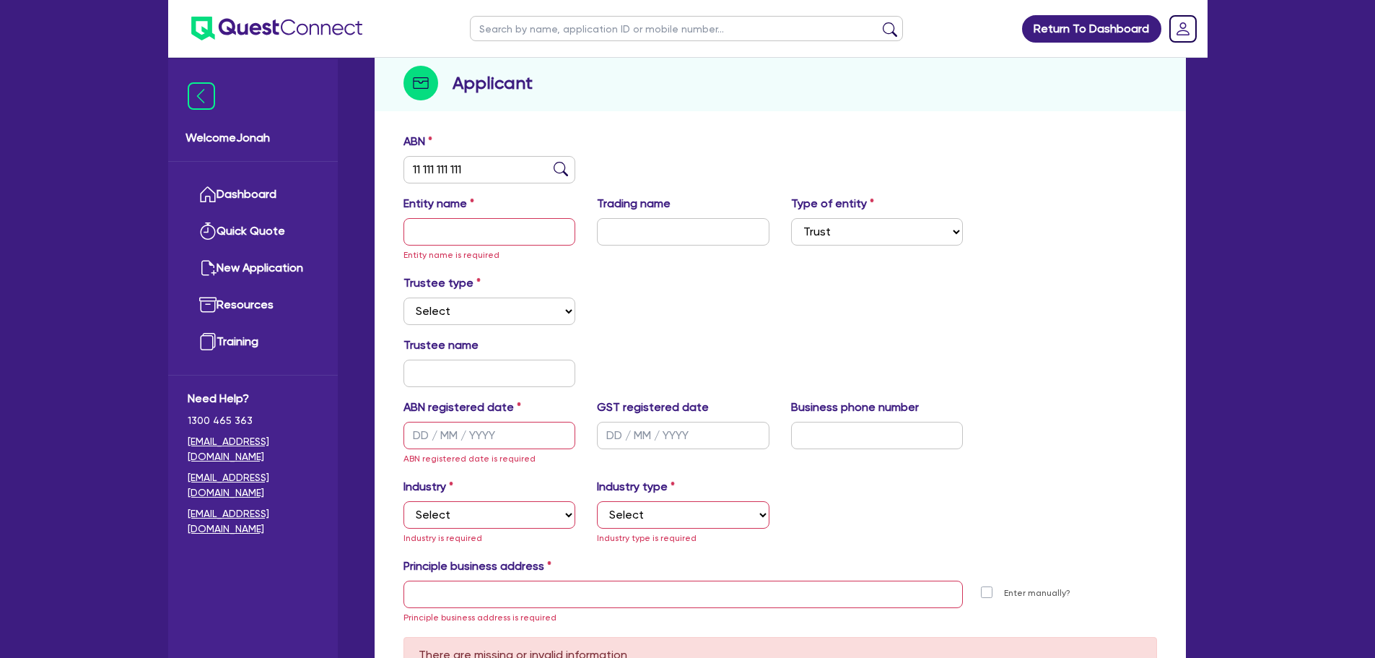
scroll to position [0, 0]
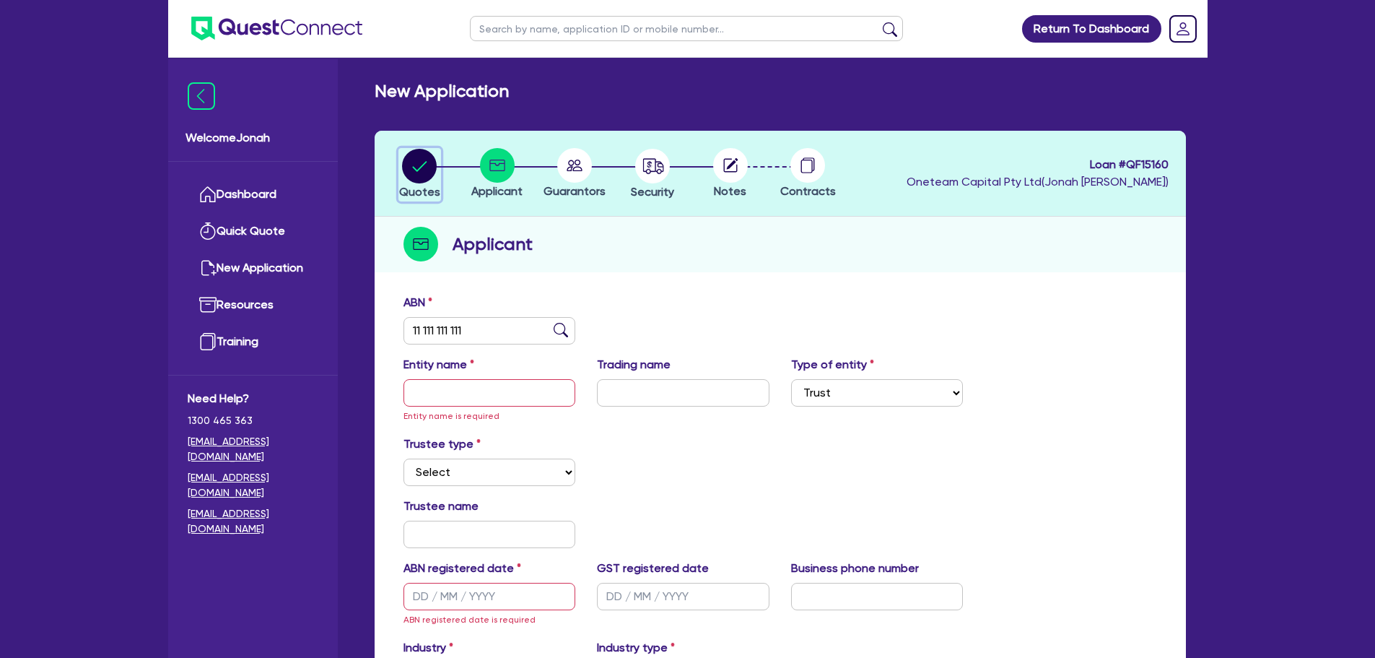
click at [430, 171] on circle "button" at bounding box center [419, 166] width 35 height 35
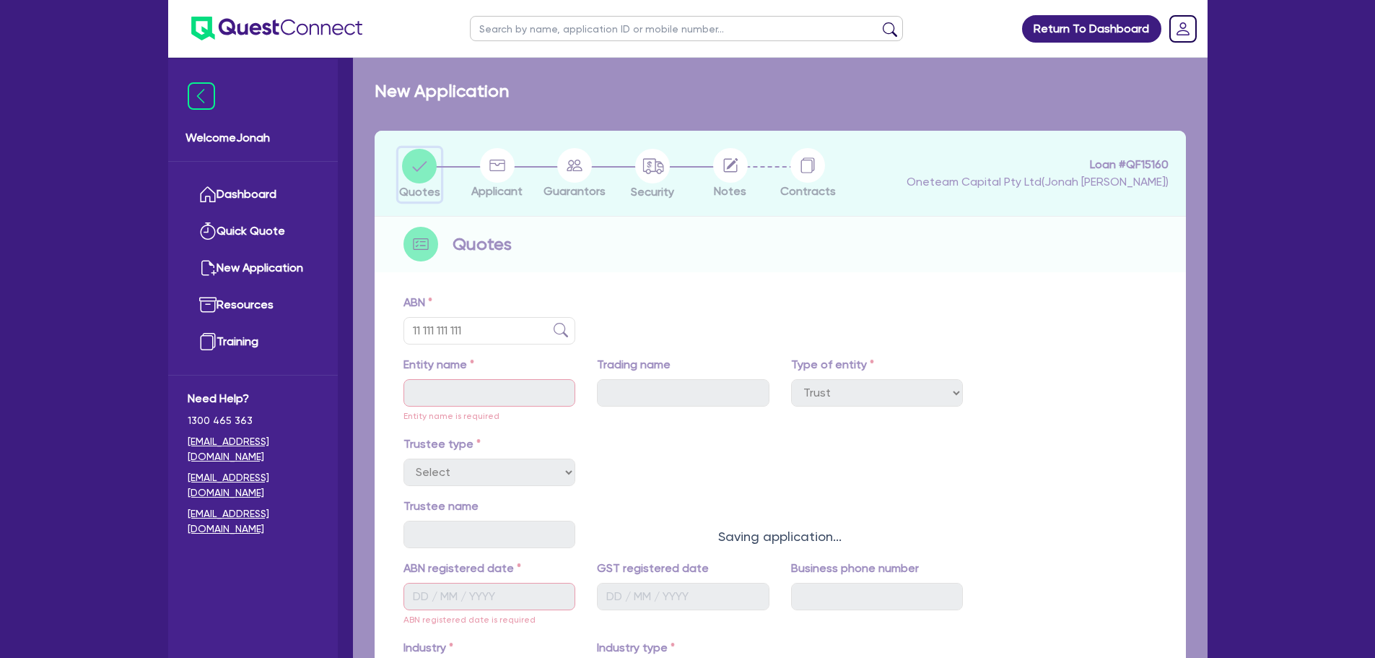
select select "PRIMARY_ASSETS"
select select "HEAVY_TRUCKS"
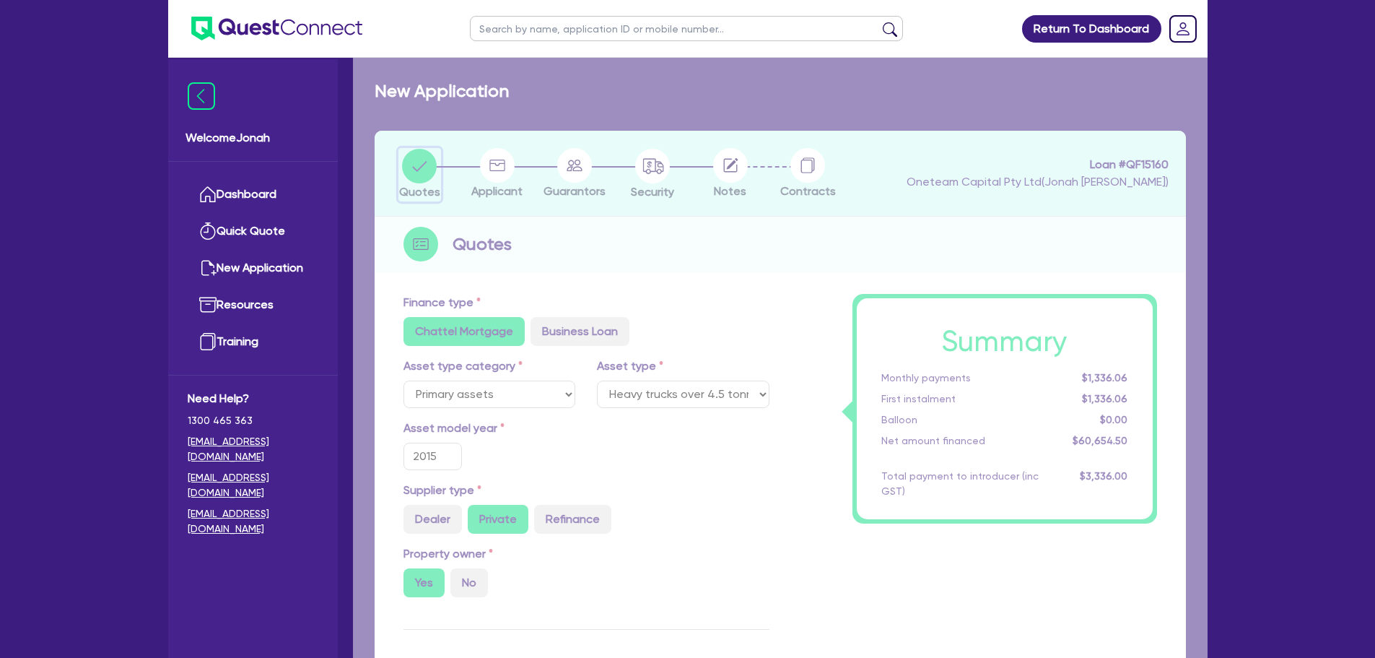
type input "60,000"
type input "3,032.73"
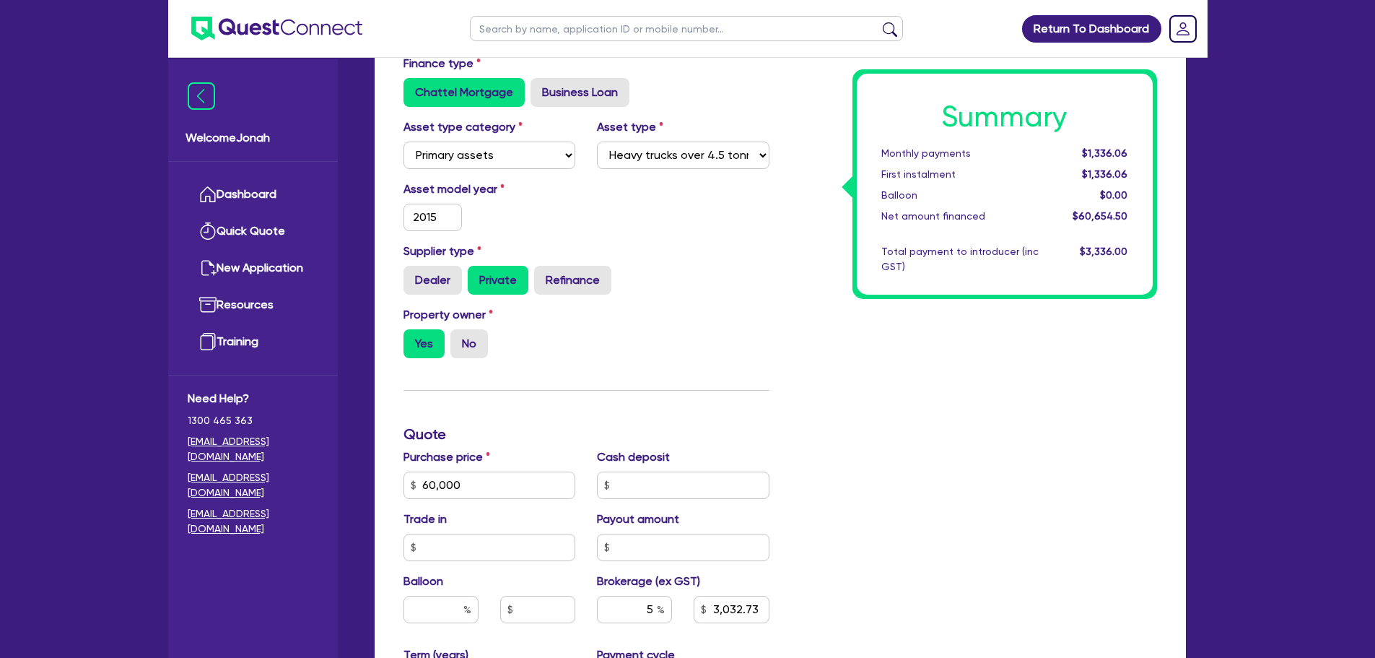
scroll to position [64, 0]
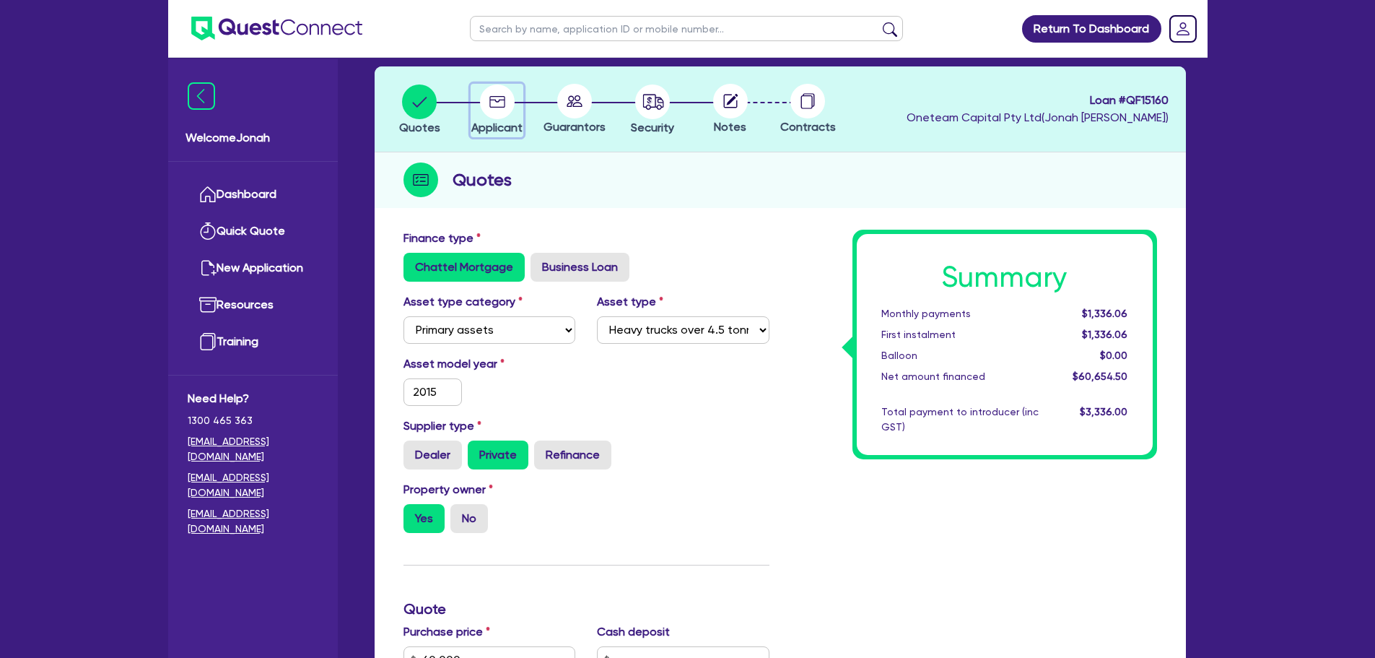
click at [497, 109] on circle "button" at bounding box center [497, 101] width 35 height 35
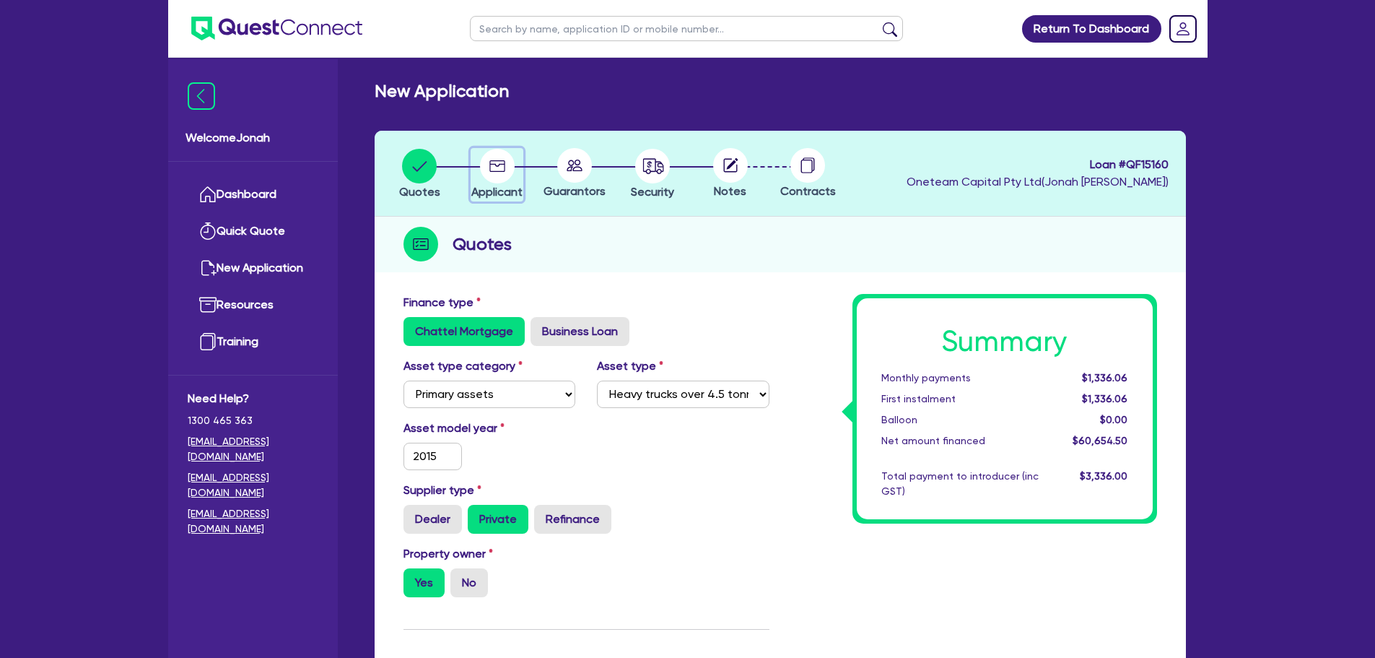
select select "TRUST"
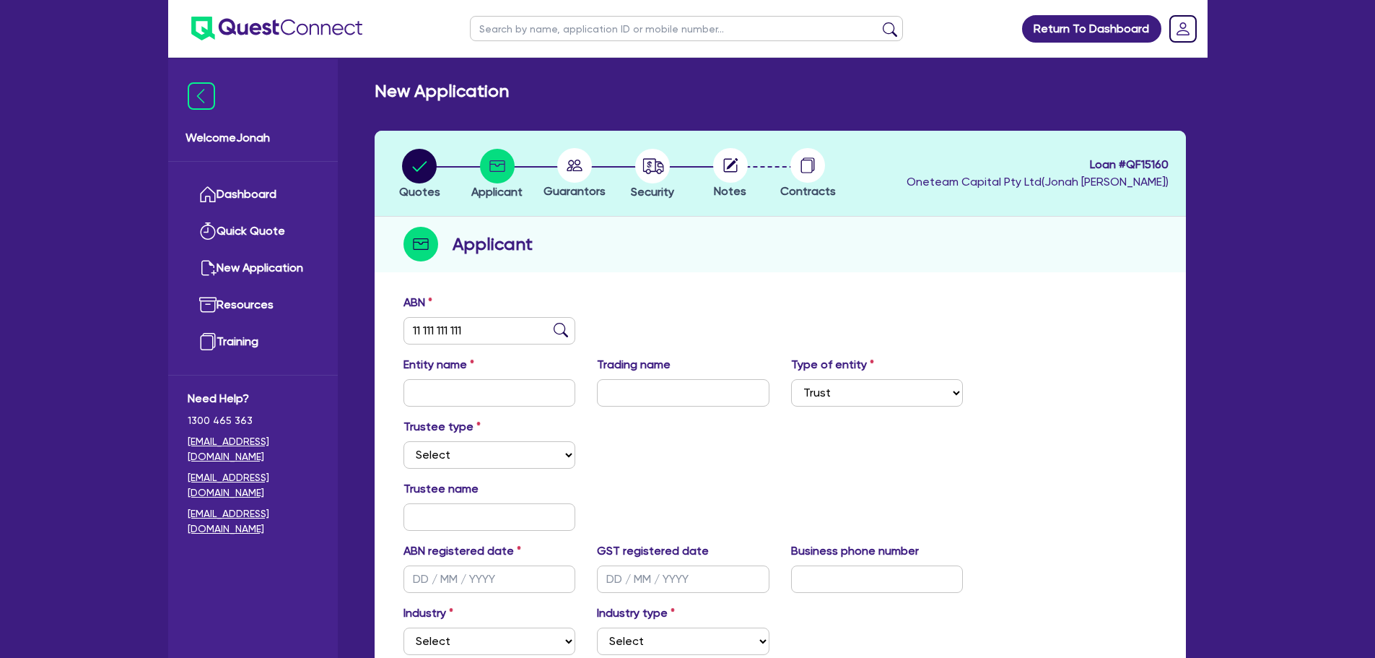
click at [582, 178] on circle at bounding box center [574, 165] width 35 height 35
click at [419, 174] on circle "button" at bounding box center [419, 166] width 35 height 35
select select "PRIMARY_ASSETS"
select select "HEAVY_TRUCKS"
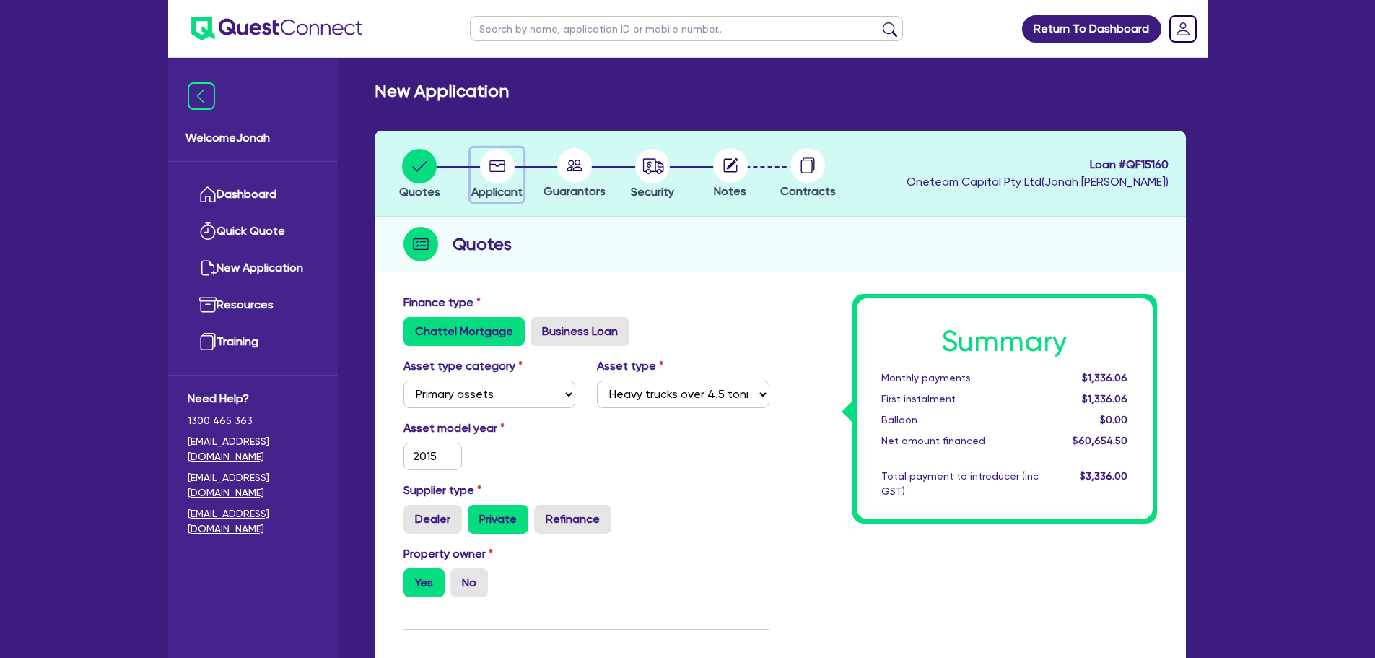
click at [513, 168] on circle "button" at bounding box center [497, 166] width 35 height 35
select select "TRUST"
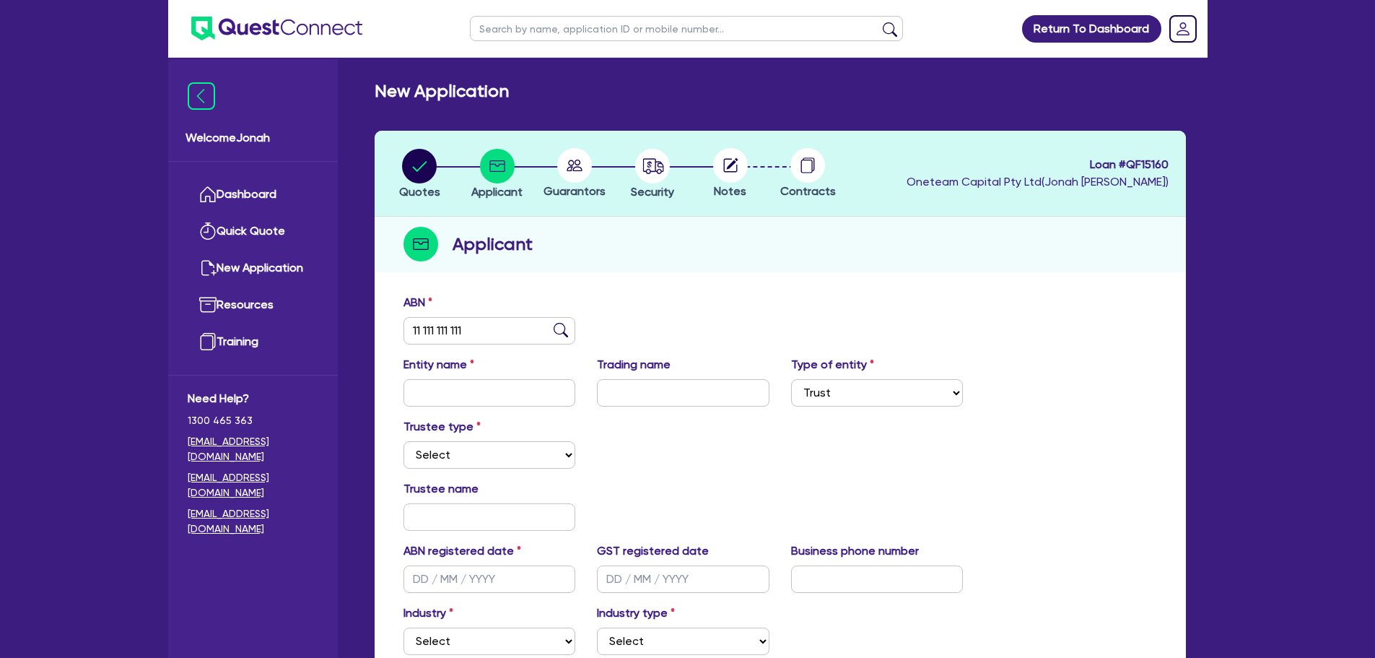
click at [591, 174] on icon at bounding box center [574, 165] width 35 height 35
select select "TRUST"
click at [754, 186] on div "Notes" at bounding box center [731, 174] width 78 height 52
